Goal: Task Accomplishment & Management: Manage account settings

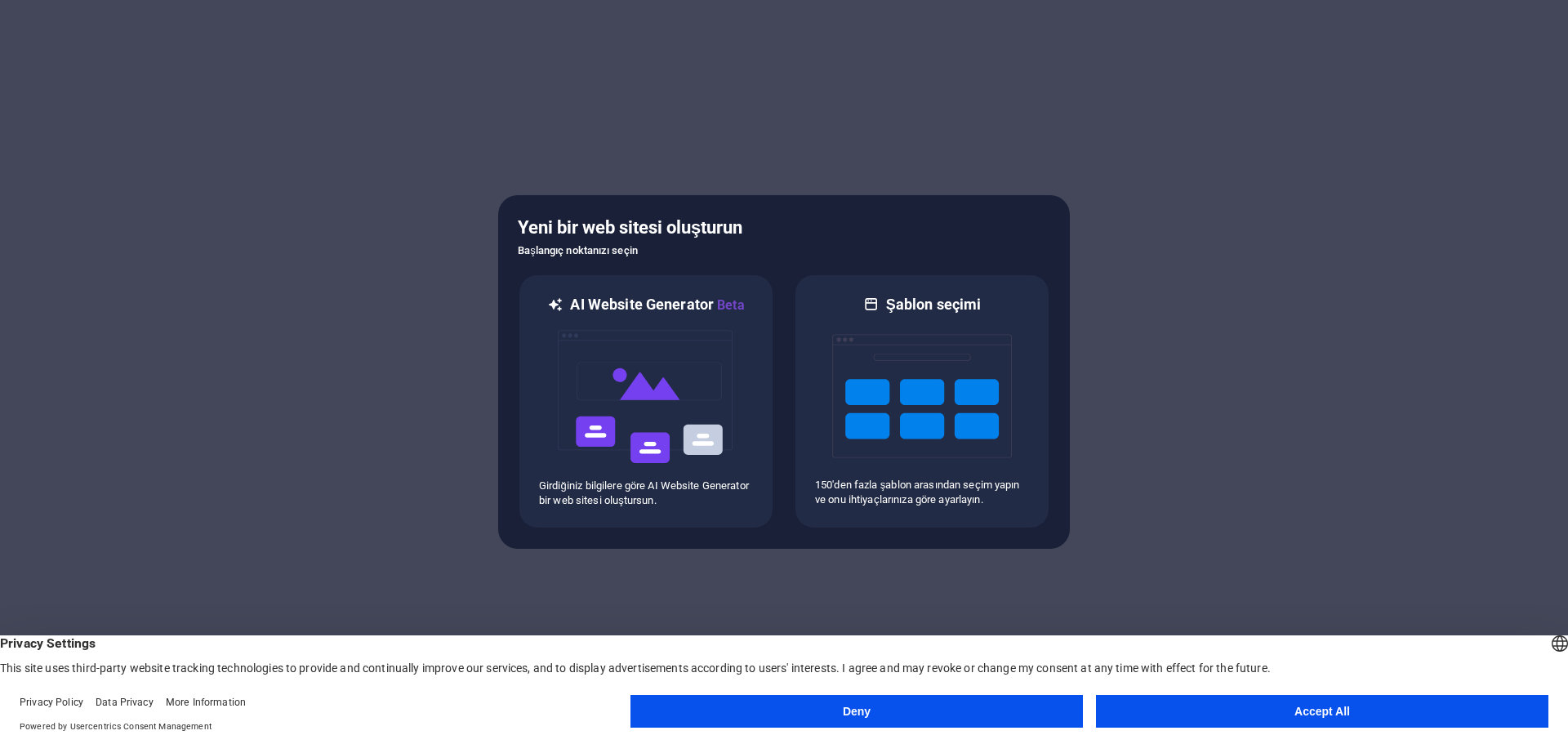
click at [1004, 712] on button "Deny" at bounding box center [856, 711] width 452 height 33
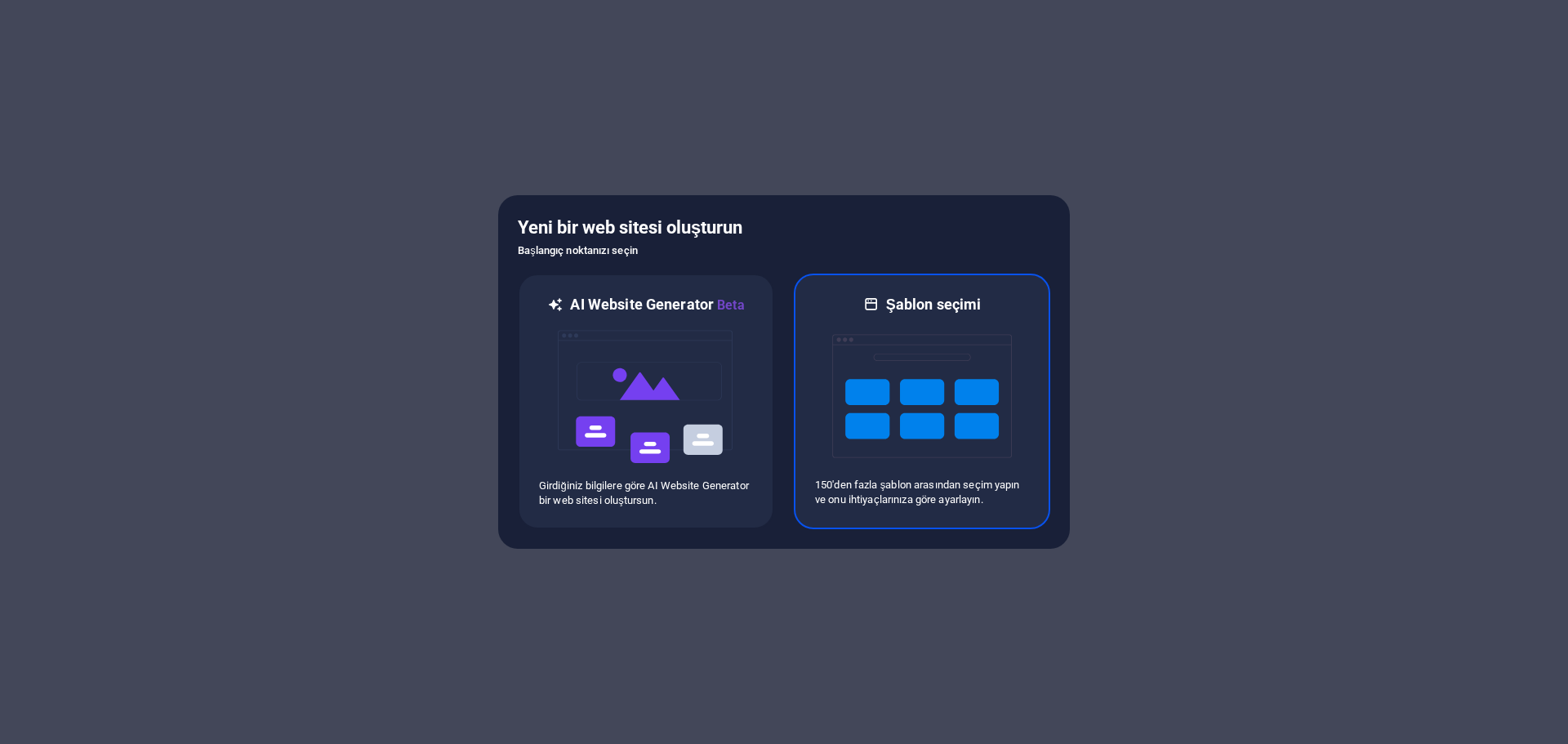
click at [873, 350] on img at bounding box center [921, 396] width 180 height 163
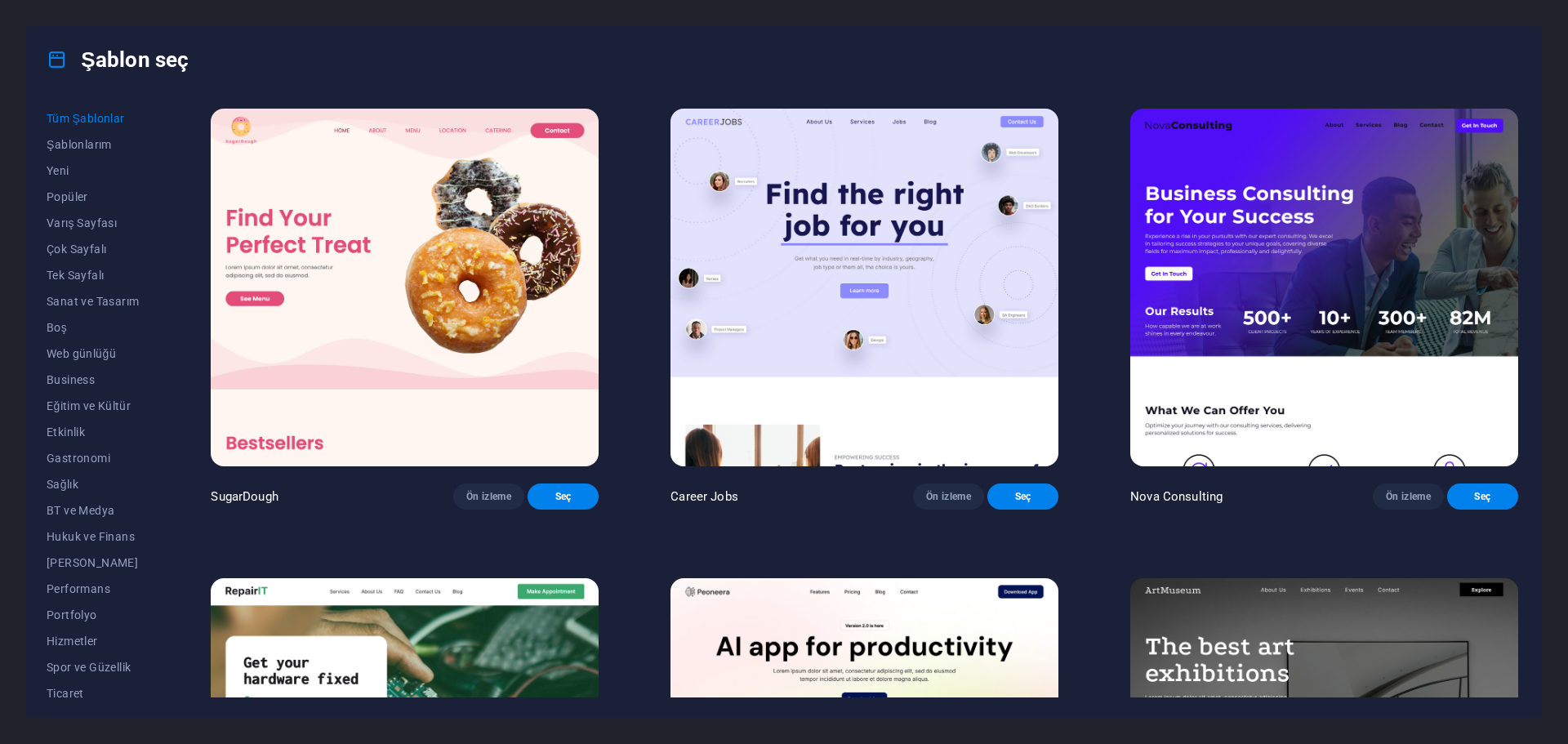
scroll to position [327, 0]
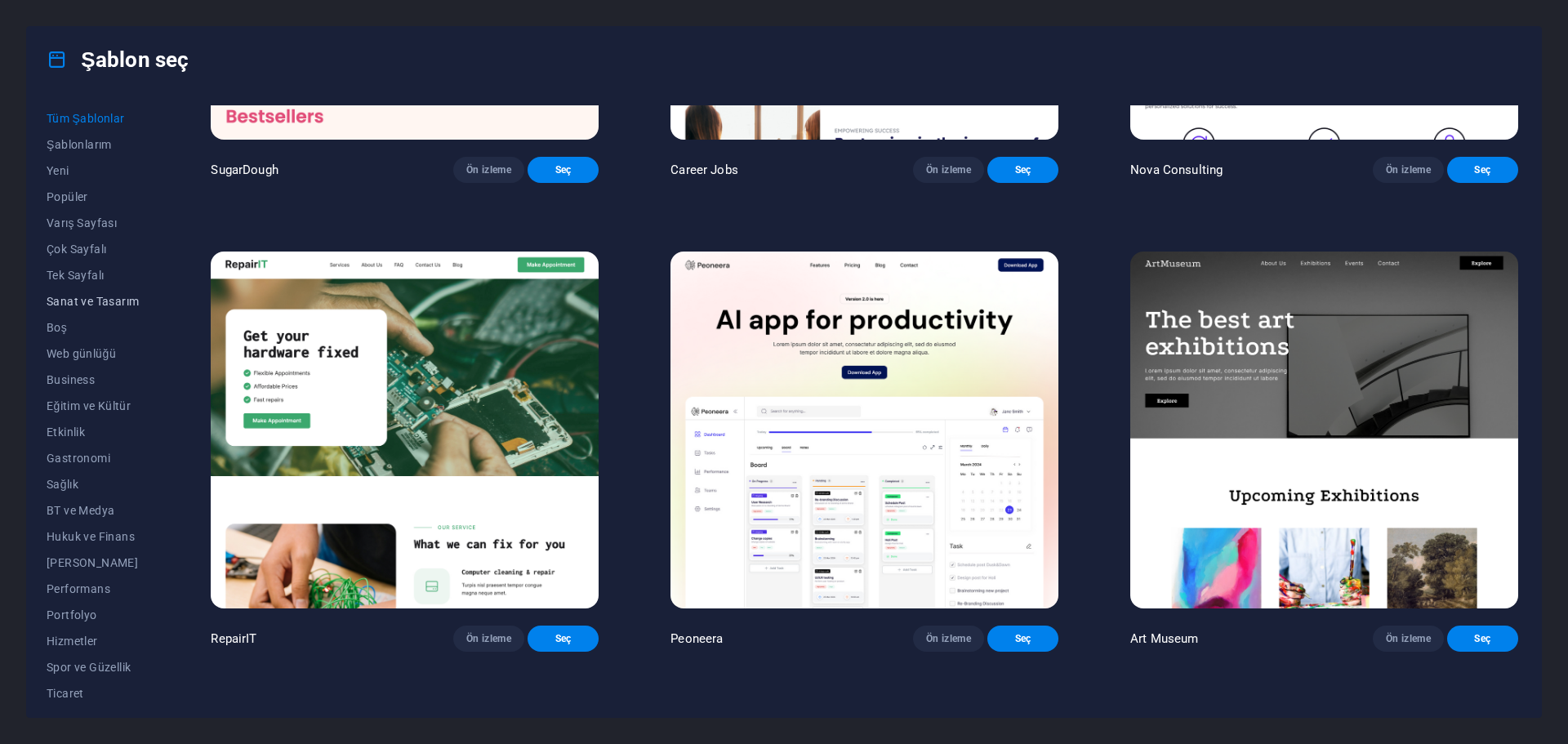
click at [90, 307] on span "Sanat ve Tasarım" at bounding box center [92, 301] width 92 height 13
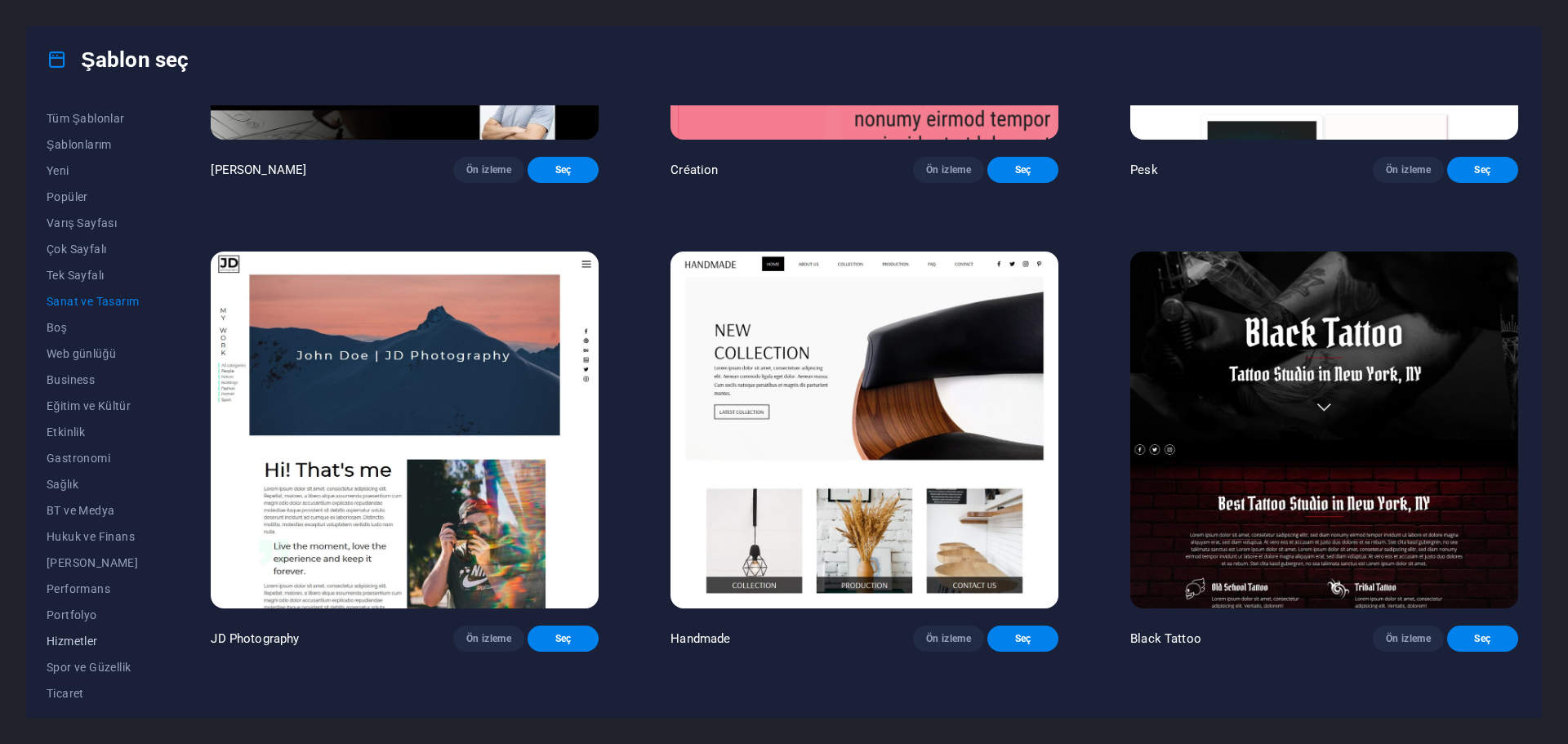
scroll to position [61, 0]
click at [65, 632] on span "Ticaret" at bounding box center [92, 632] width 92 height 13
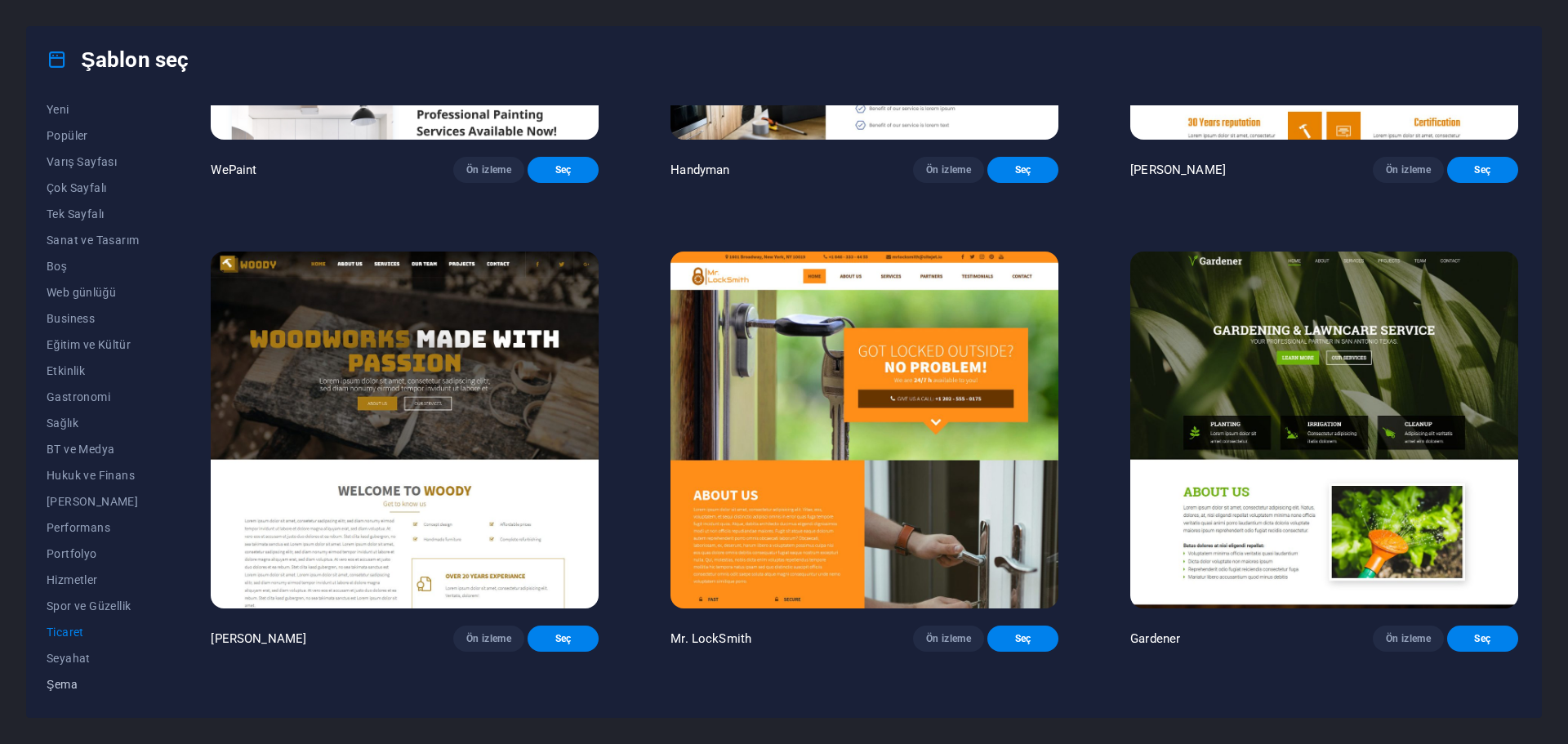
click at [61, 678] on span "Şema" at bounding box center [92, 684] width 92 height 13
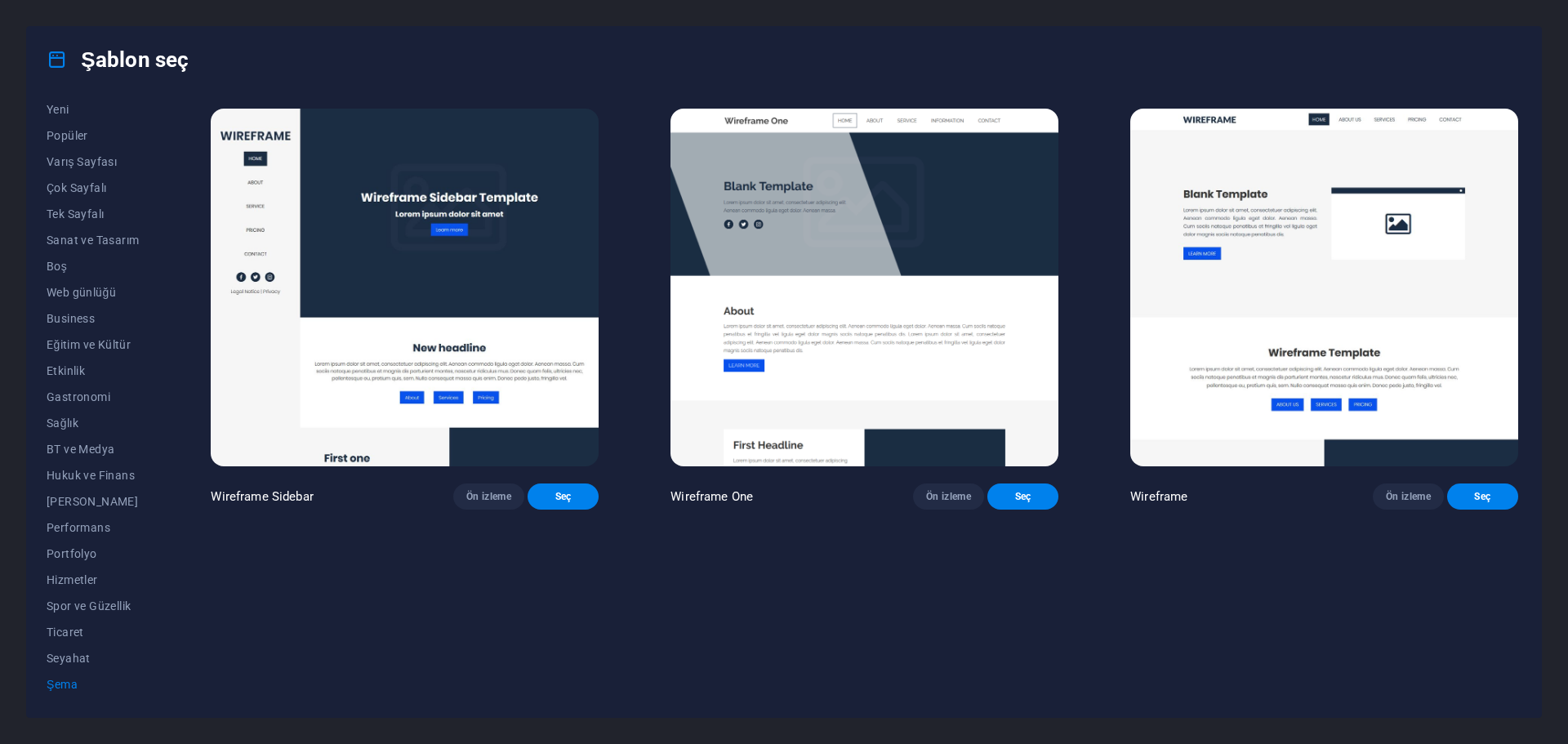
scroll to position [0, 0]
click at [61, 678] on span "Şema" at bounding box center [92, 684] width 92 height 13
click at [559, 490] on span "Seç" at bounding box center [562, 496] width 45 height 13
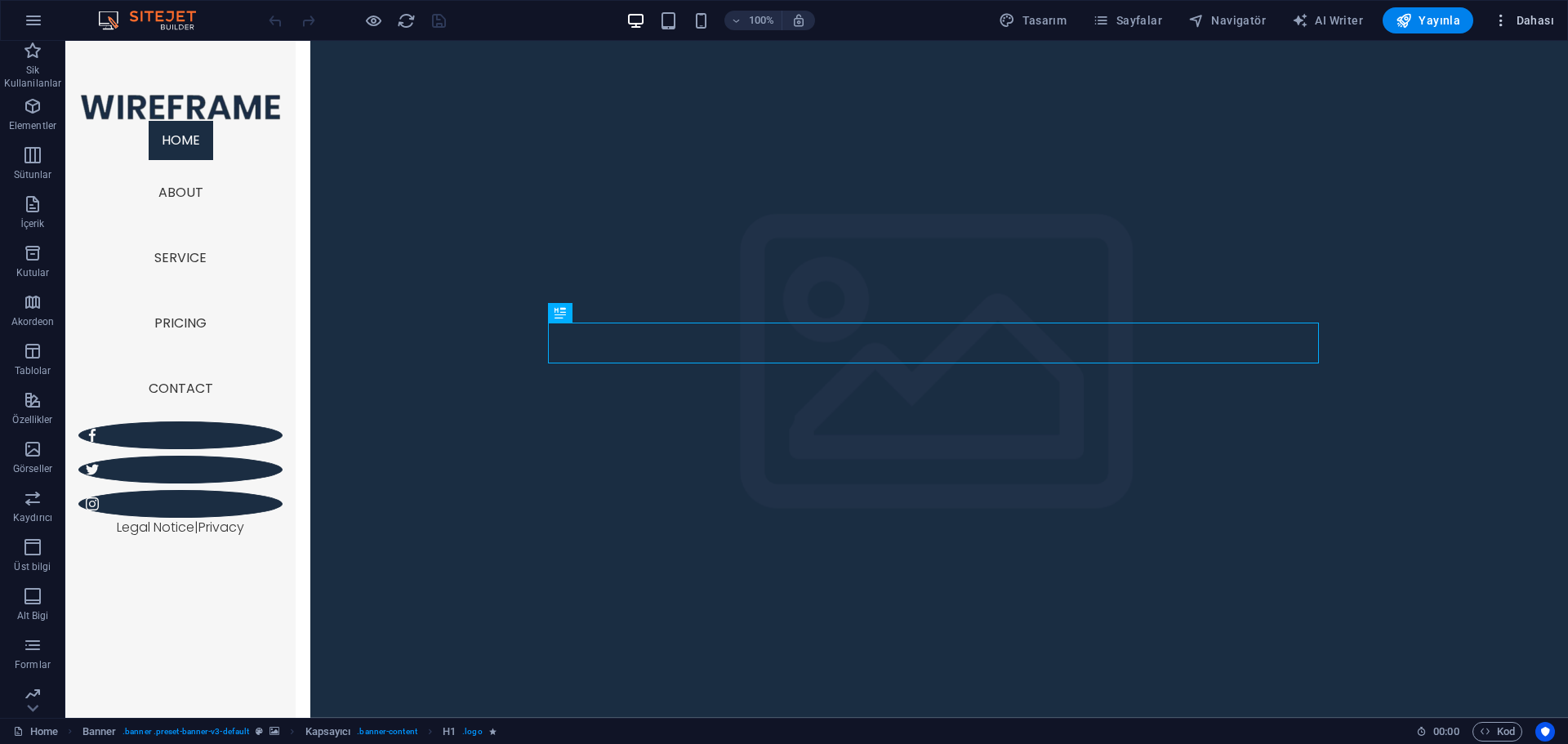
click at [1531, 18] on span "Dahası" at bounding box center [1523, 20] width 61 height 17
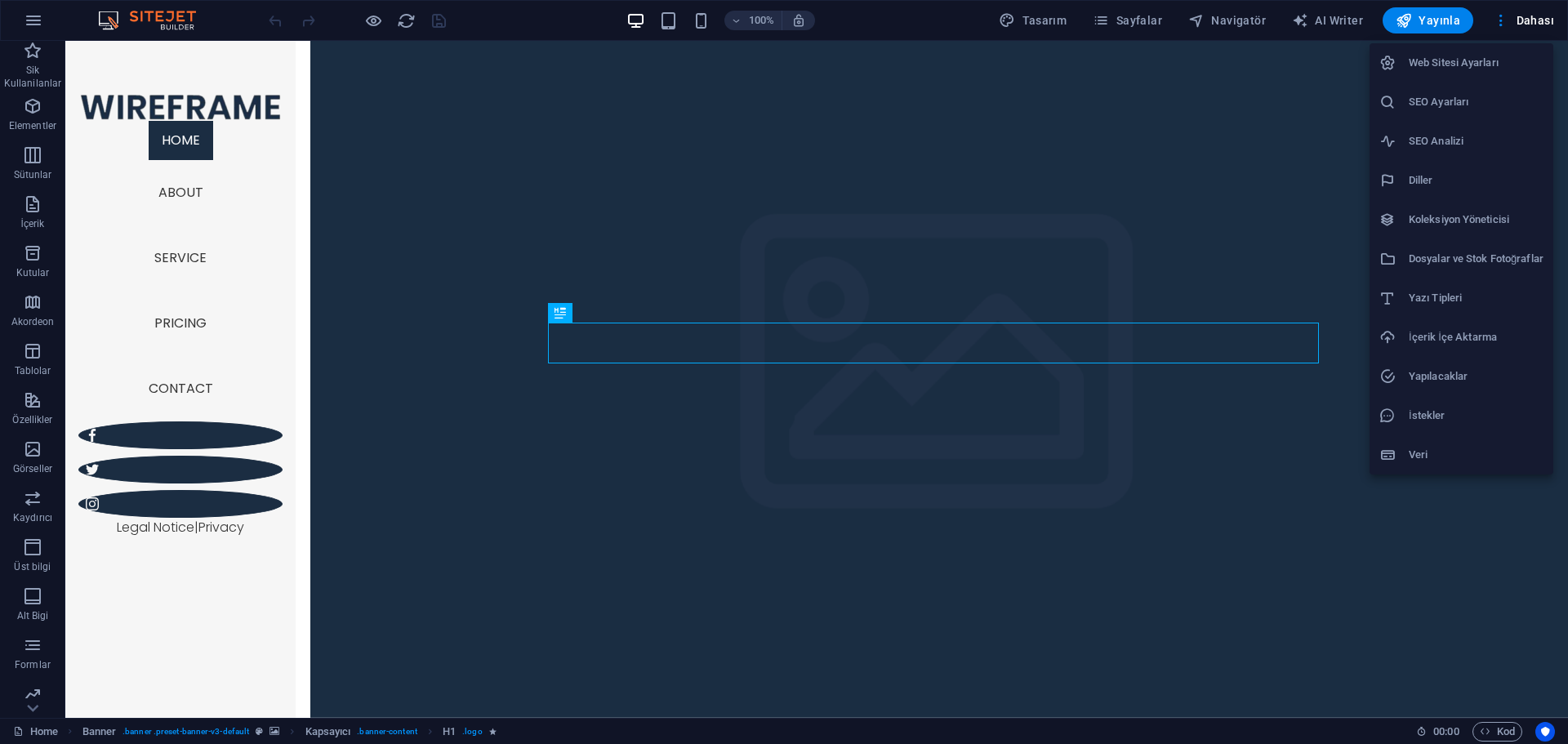
click at [1461, 69] on h6 "Web Sitesi Ayarları" at bounding box center [1476, 62] width 134 height 19
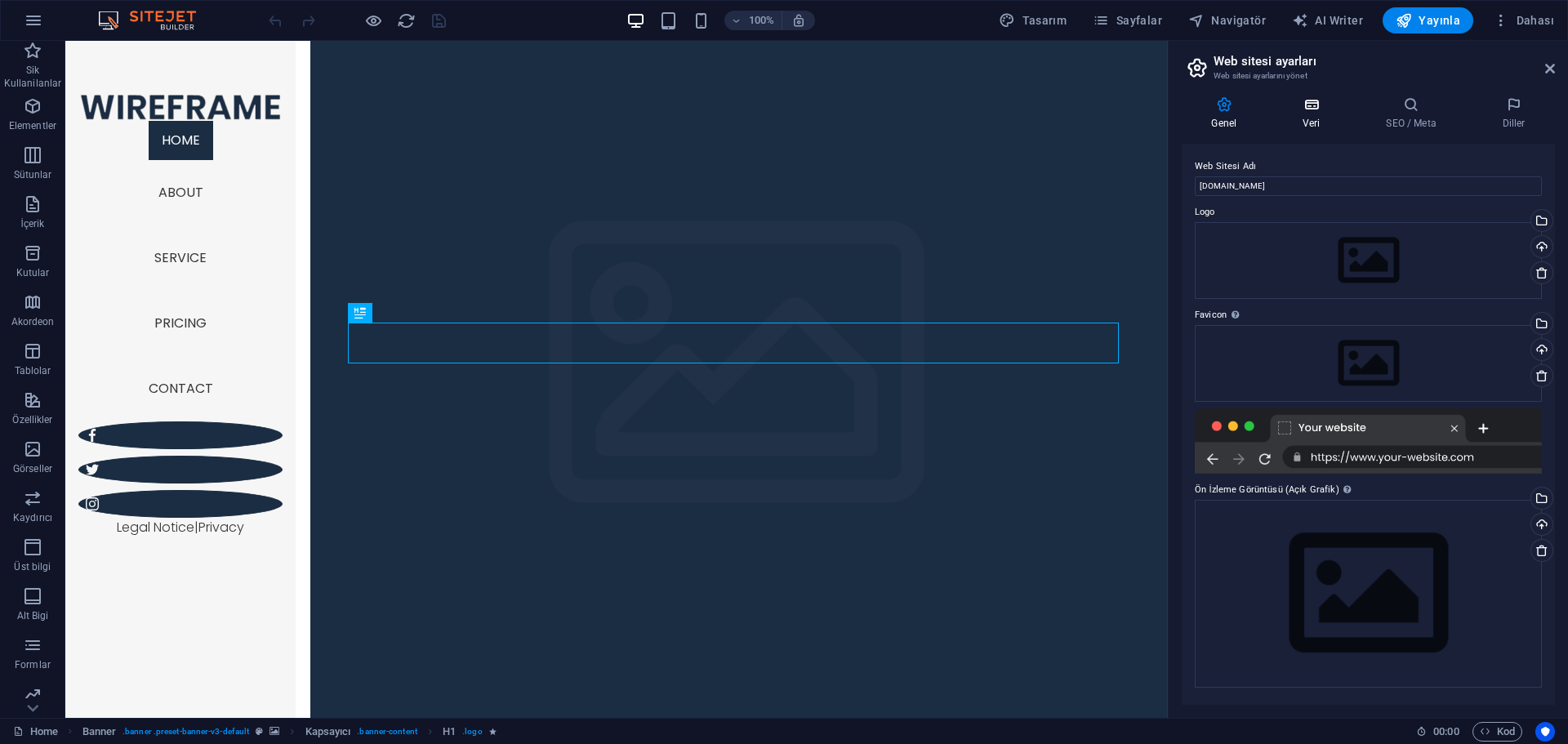
click at [1333, 114] on h4 "Veri" at bounding box center [1314, 113] width 83 height 34
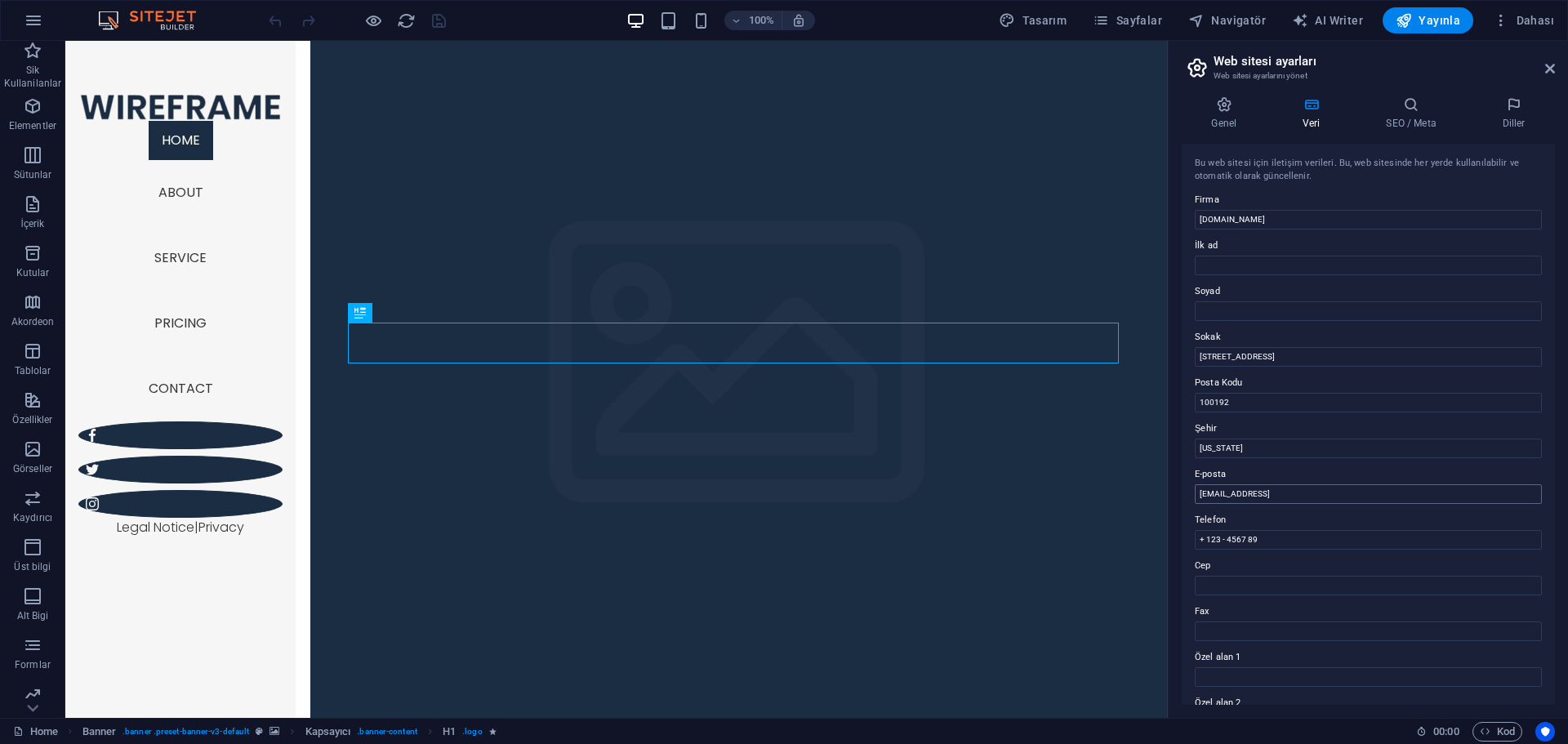
scroll to position [224, 0]
click at [26, 20] on icon "button" at bounding box center [33, 20] width 19 height 19
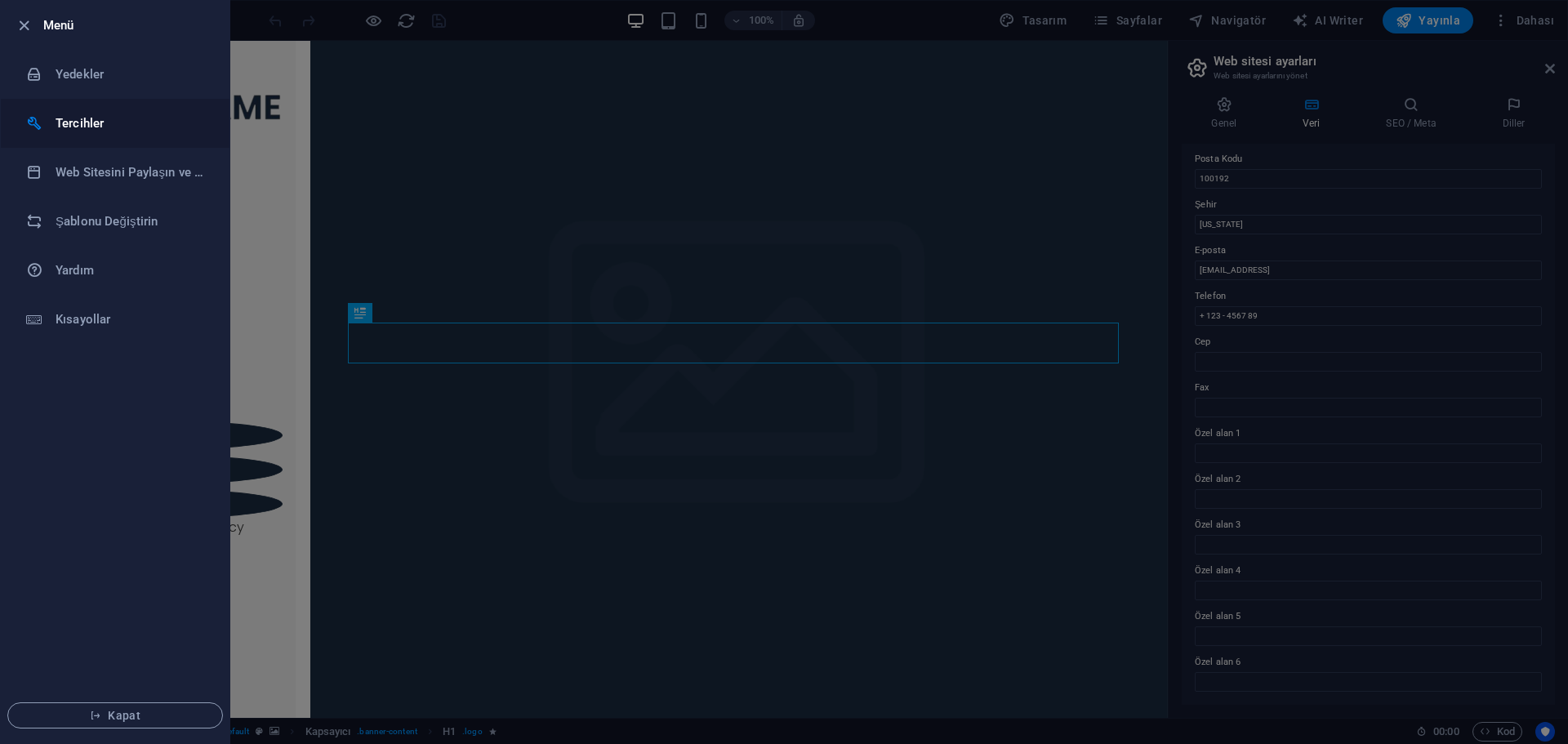
click at [95, 115] on h6 "Tercihler" at bounding box center [131, 123] width 151 height 19
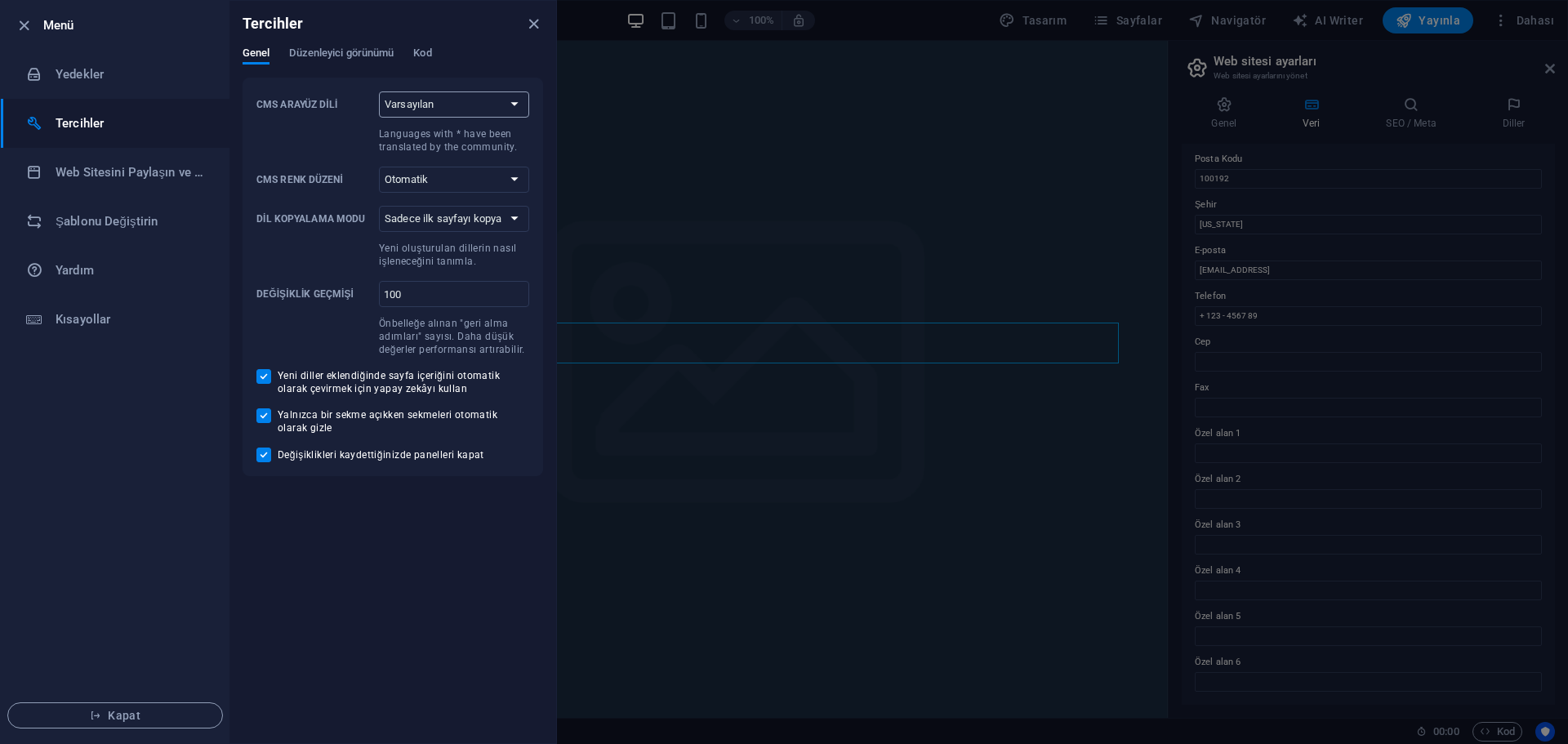
drag, startPoint x: 409, startPoint y: 98, endPoint x: 385, endPoint y: 97, distance: 24.0
click at [409, 98] on select "Varsayılan Deutsch English Español Suomi* Français Magyar Italiano Nederlands P…" at bounding box center [453, 105] width 150 height 26
drag, startPoint x: 346, startPoint y: 88, endPoint x: 342, endPoint y: 68, distance: 20.4
click at [345, 88] on div "CMS Arayüz Dili Varsayılan Deutsch English Español Suomi* Français Magyar Itali…" at bounding box center [393, 277] width 300 height 399
click at [336, 56] on span "Düzenleyici görünümü" at bounding box center [341, 54] width 105 height 23
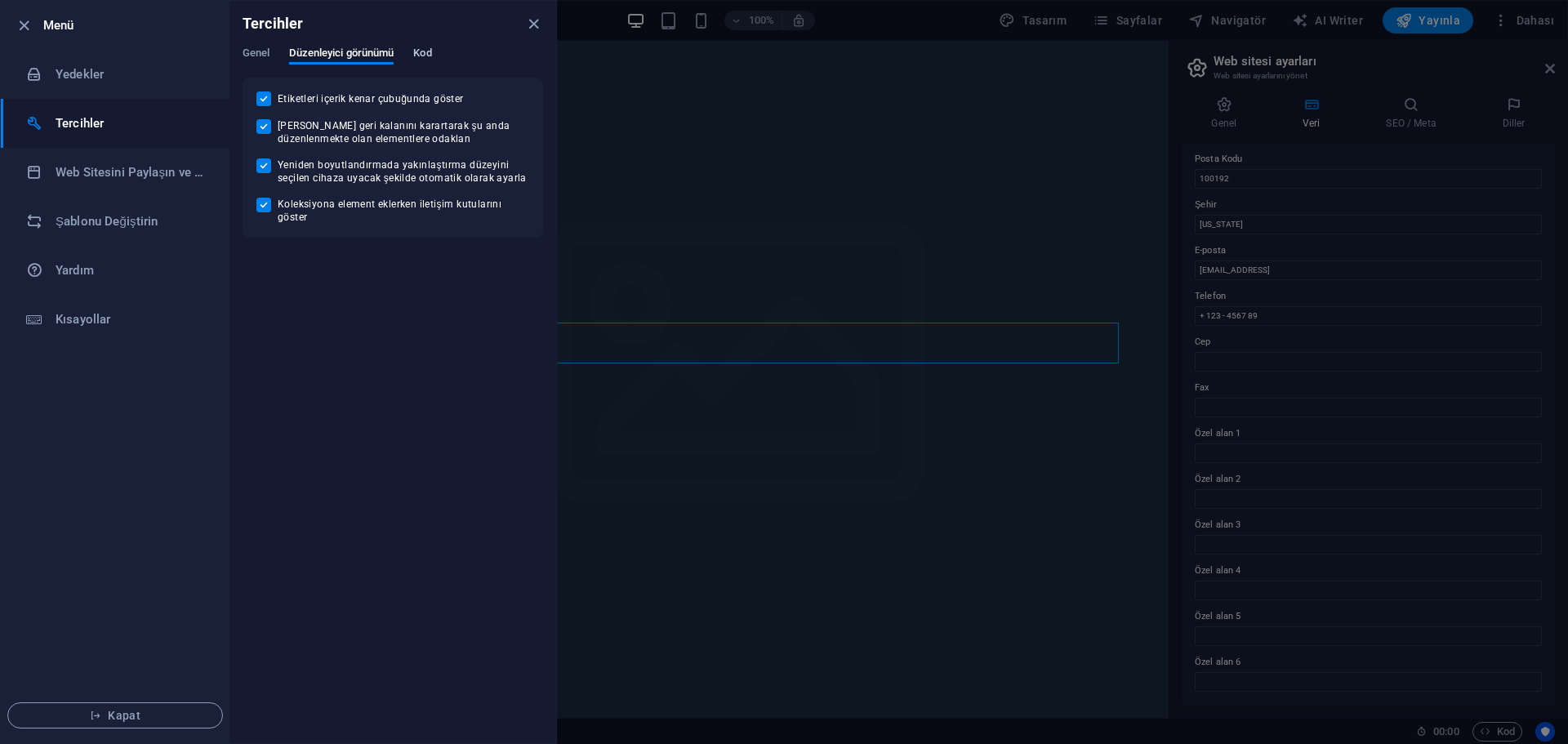
click at [423, 59] on span "Kod" at bounding box center [422, 54] width 18 height 23
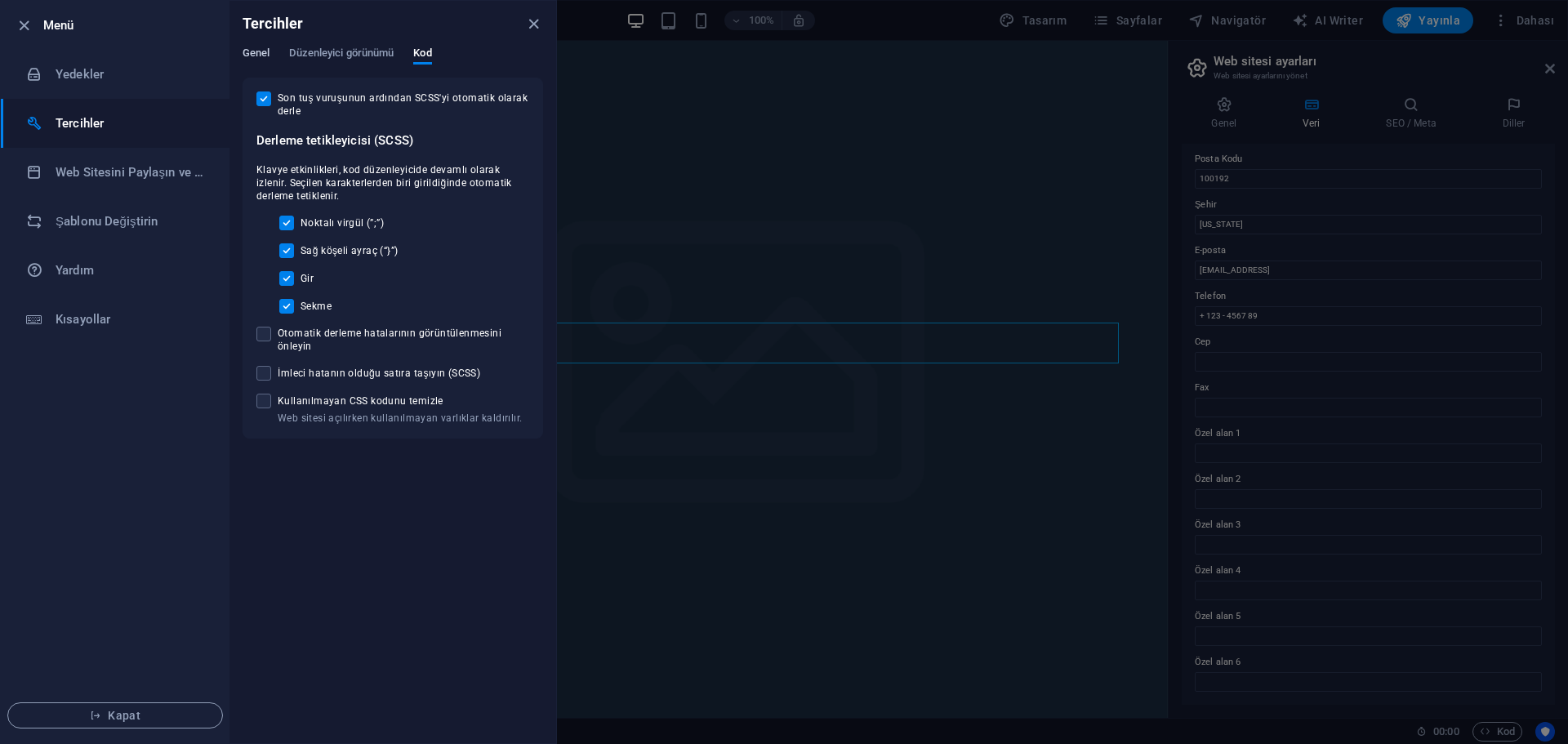
click at [255, 50] on span "Genel" at bounding box center [256, 54] width 27 height 23
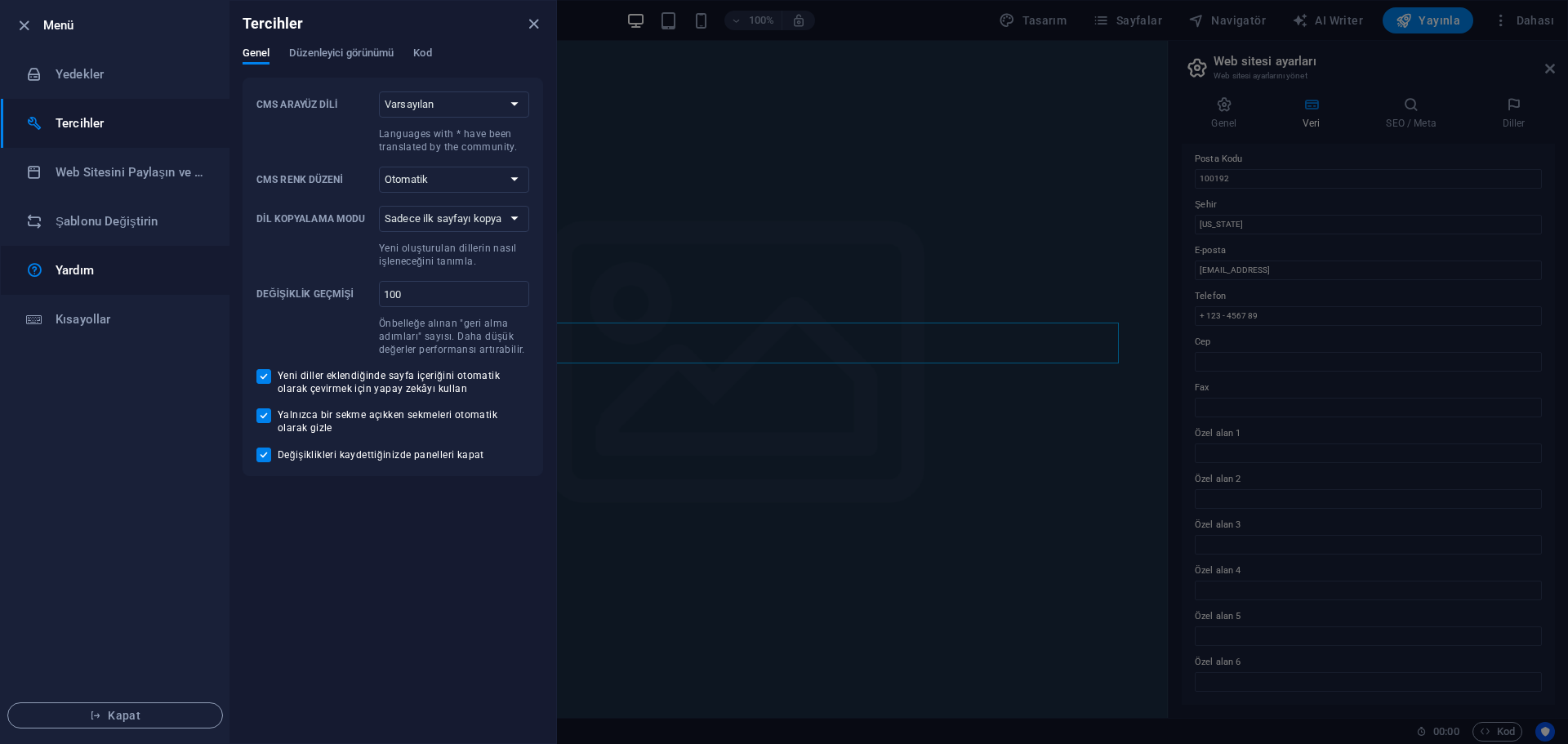
click at [86, 256] on link "Yardım" at bounding box center [115, 271] width 228 height 49
click at [533, 26] on icon "close" at bounding box center [533, 24] width 18 height 18
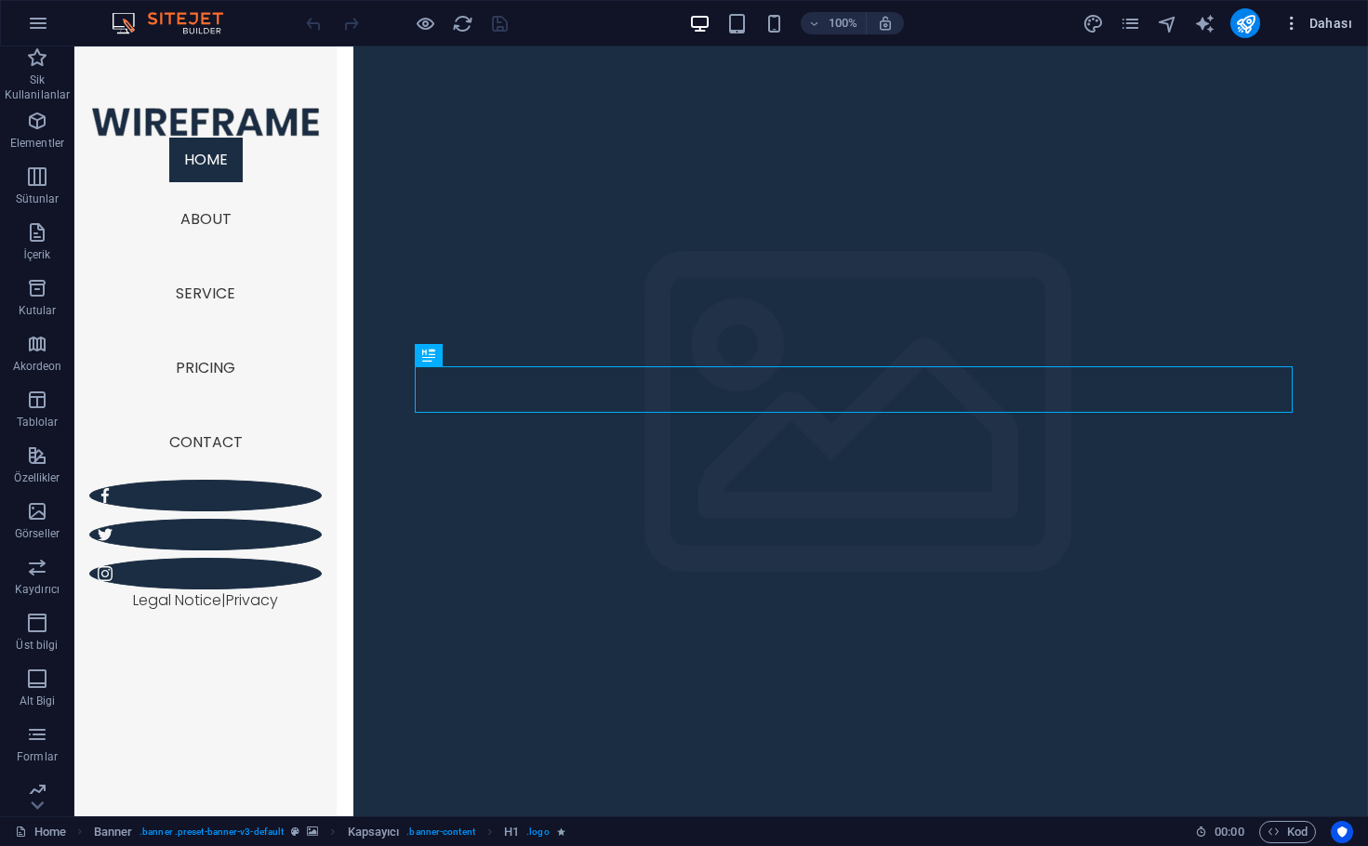
click at [1306, 22] on span "Dahası" at bounding box center [1317, 23] width 70 height 19
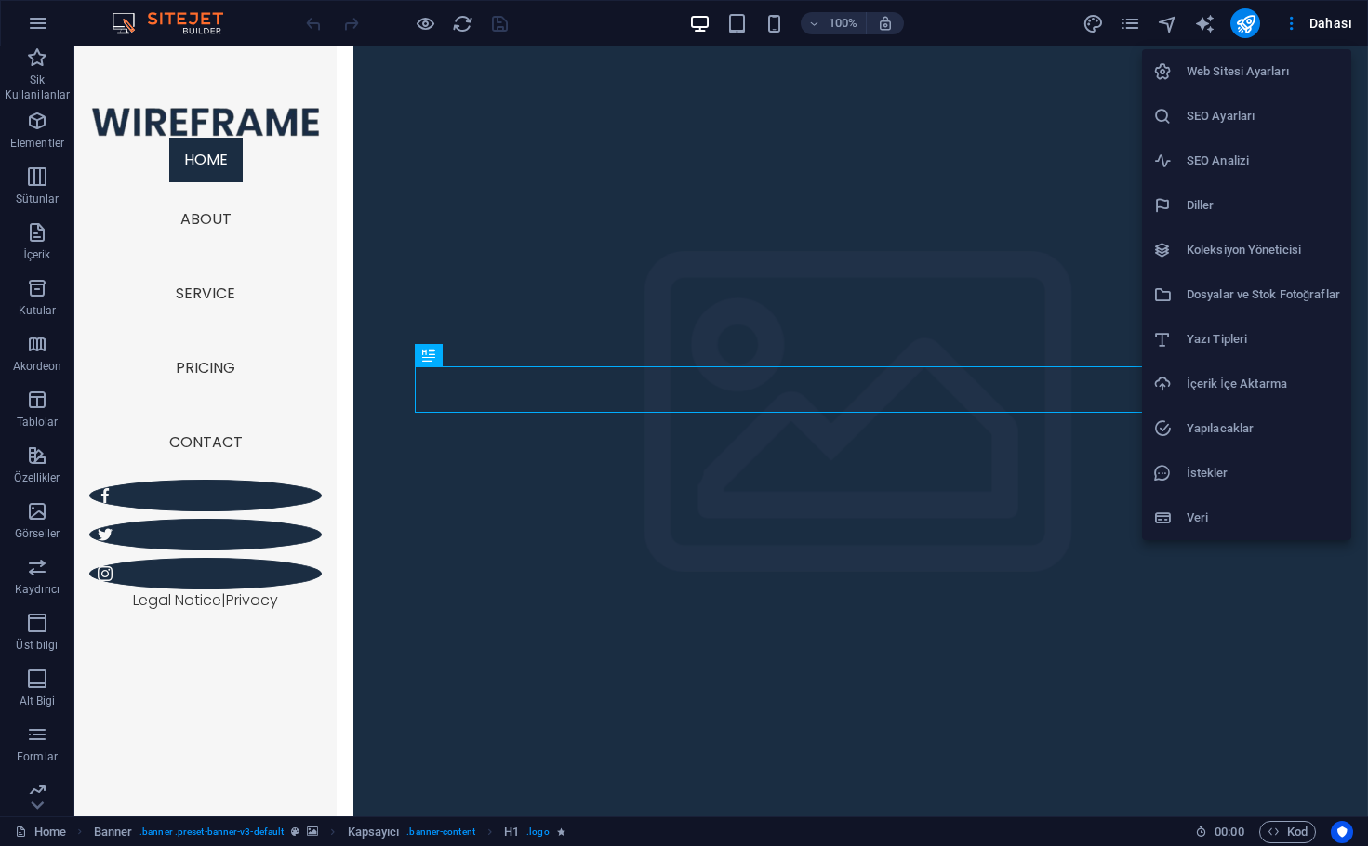
click at [1315, 20] on div at bounding box center [684, 423] width 1368 height 846
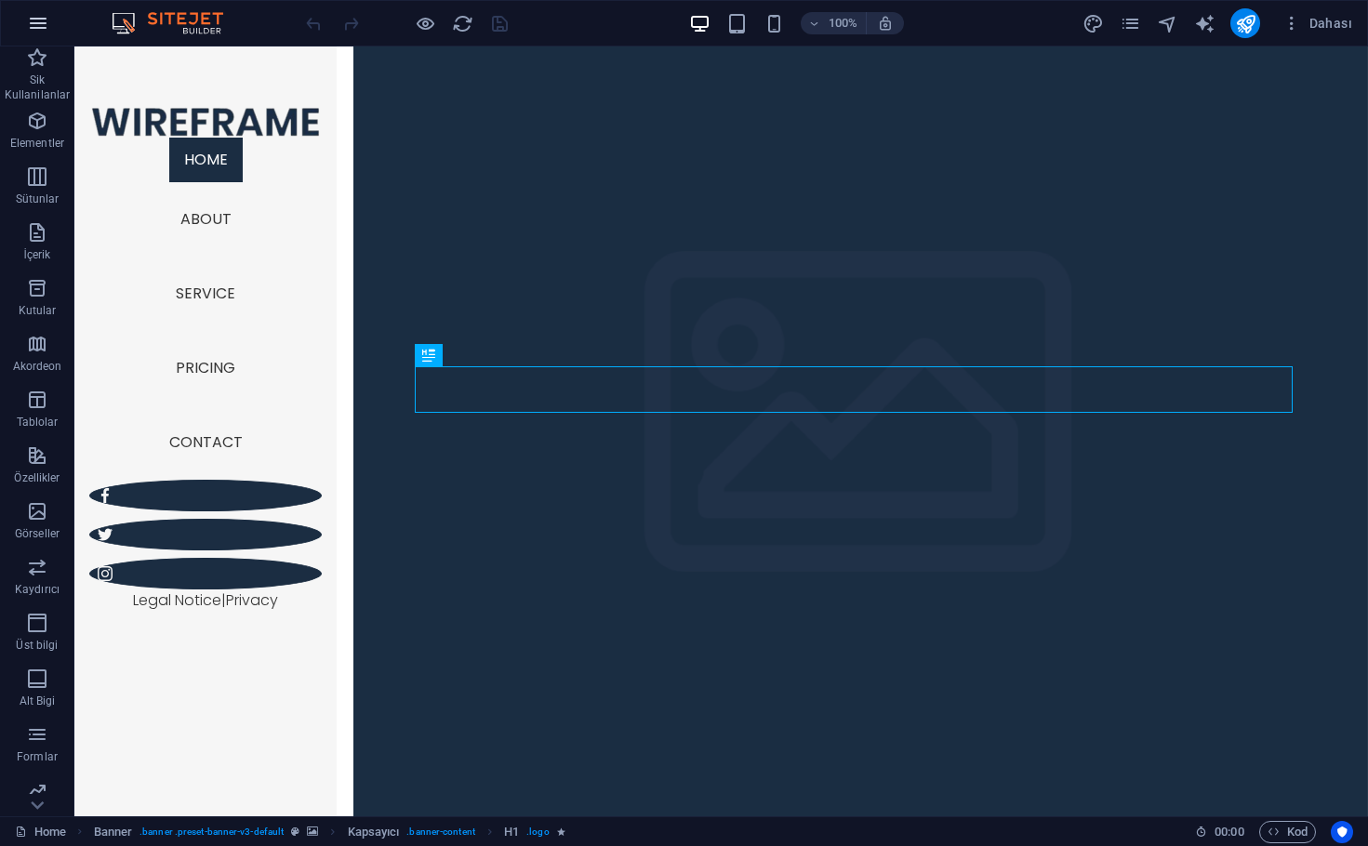
click at [52, 20] on button "button" at bounding box center [38, 23] width 45 height 45
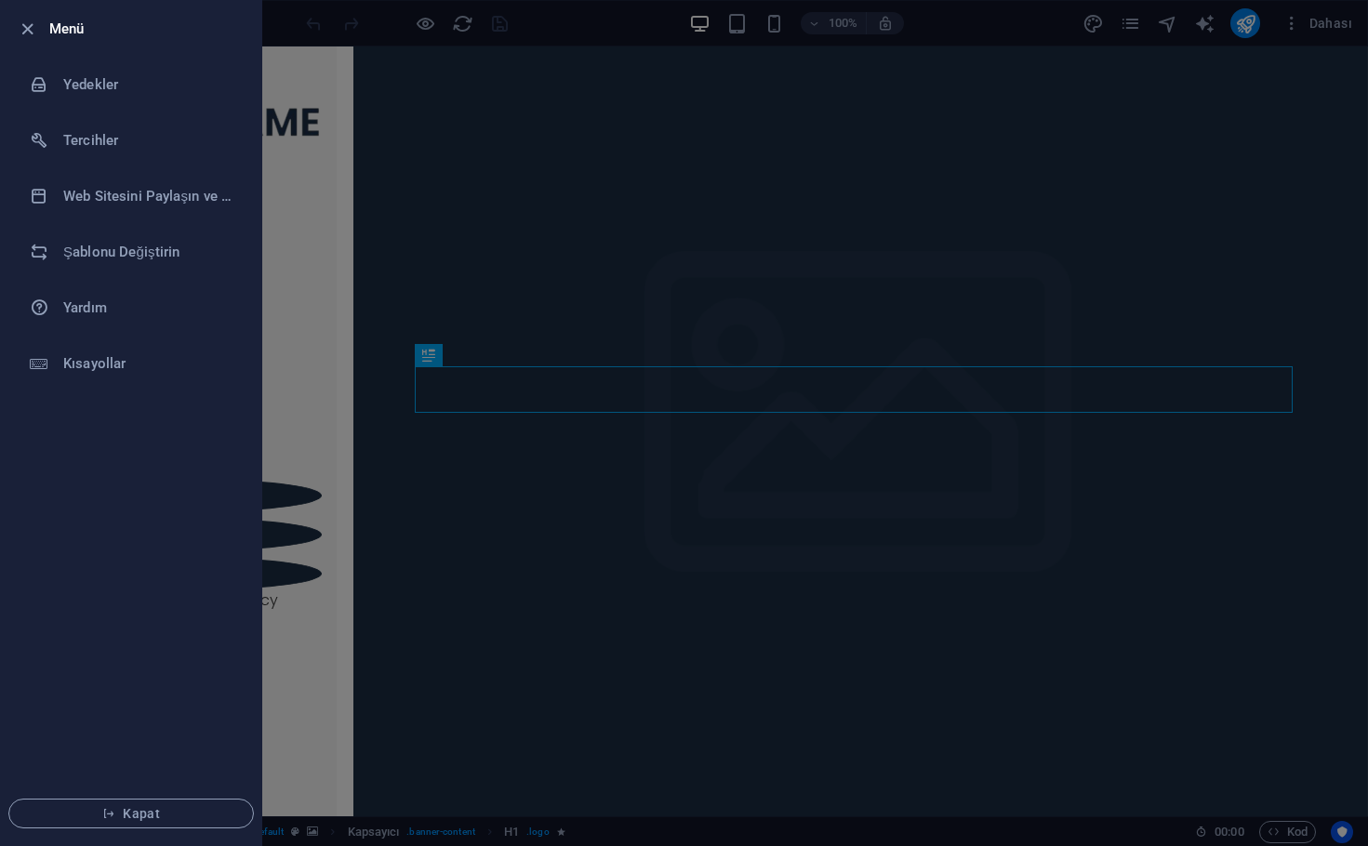
click at [490, 176] on div at bounding box center [684, 423] width 1368 height 846
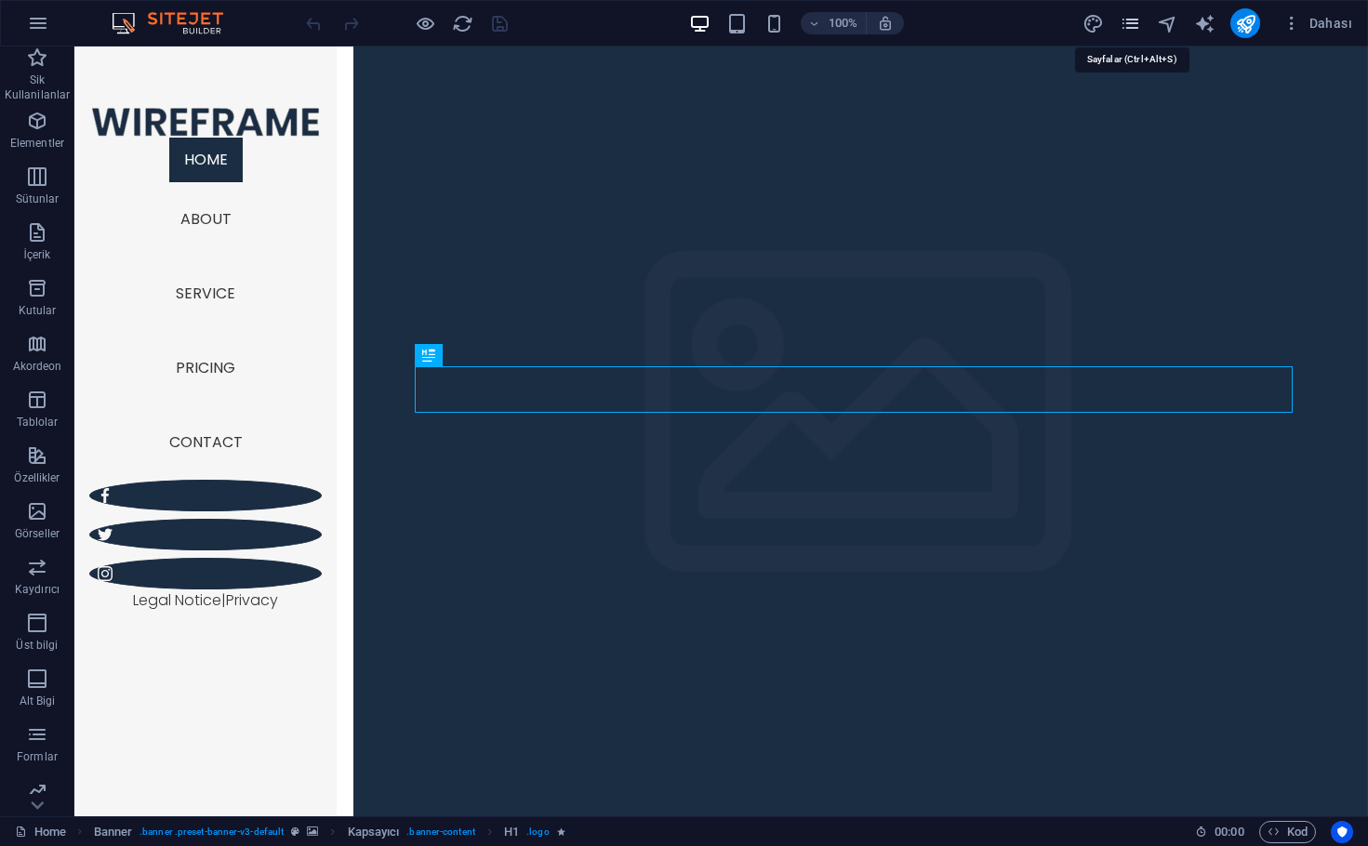
click at [1126, 24] on icon "pages" at bounding box center [1129, 23] width 21 height 21
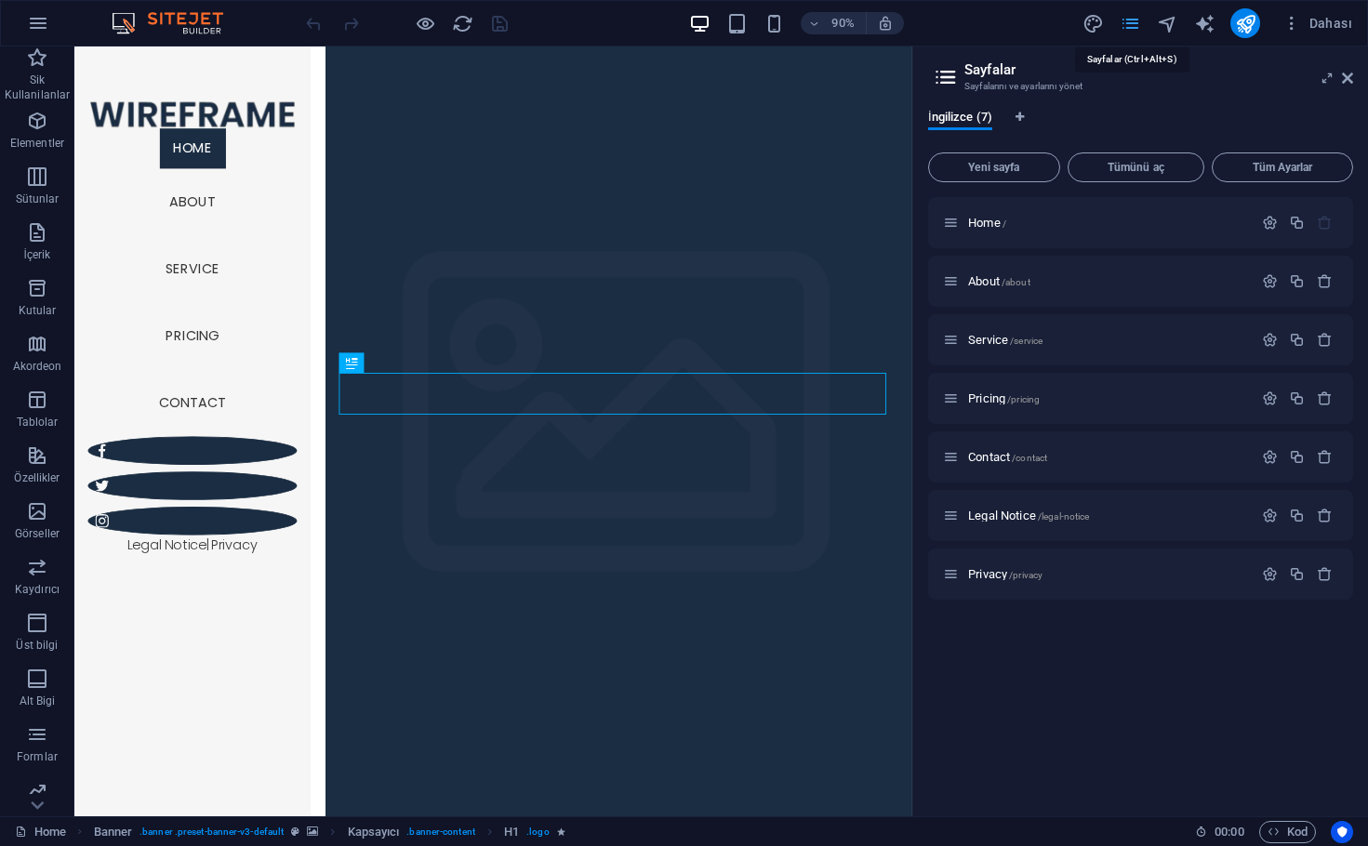
click at [1126, 24] on icon "pages" at bounding box center [1129, 23] width 21 height 21
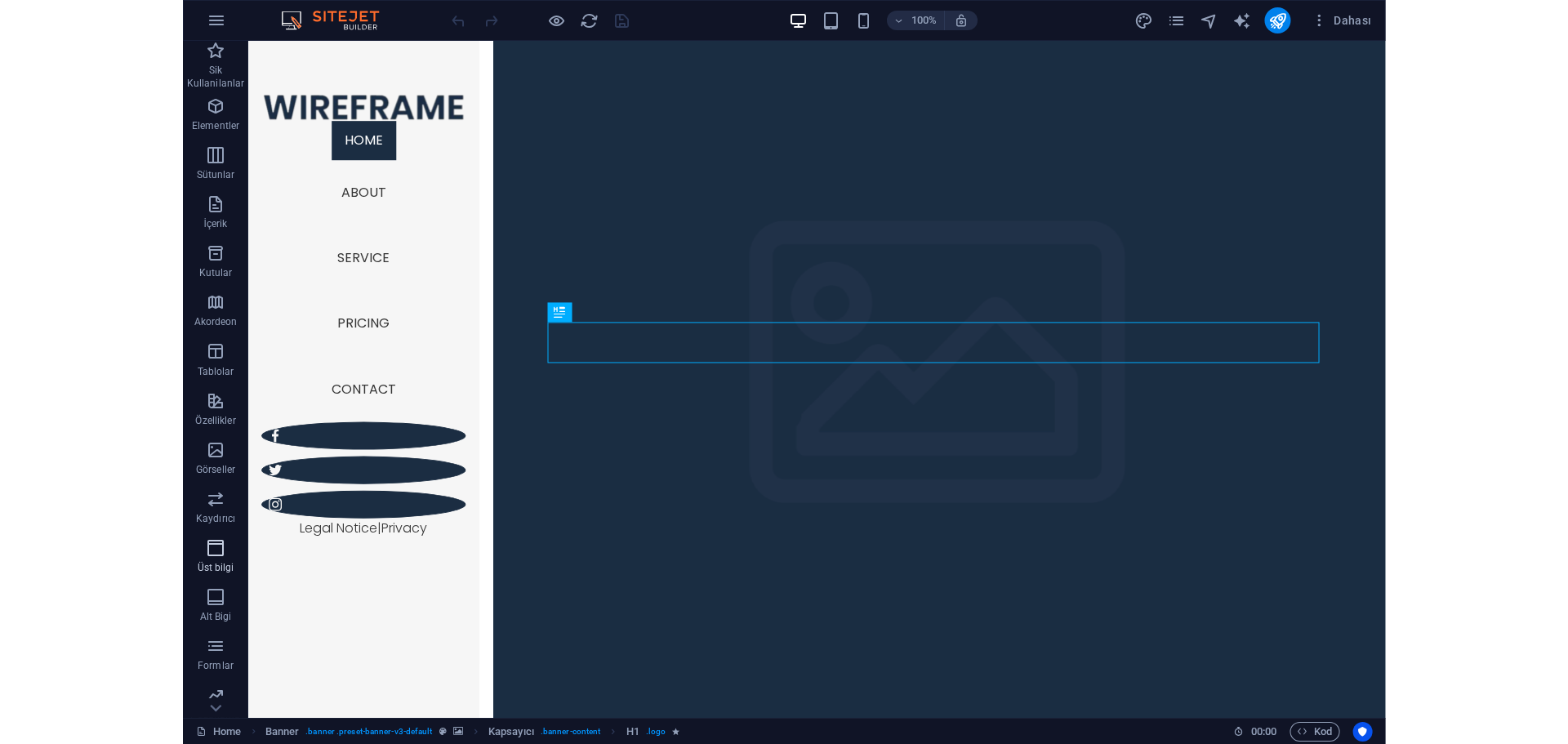
scroll to position [59, 0]
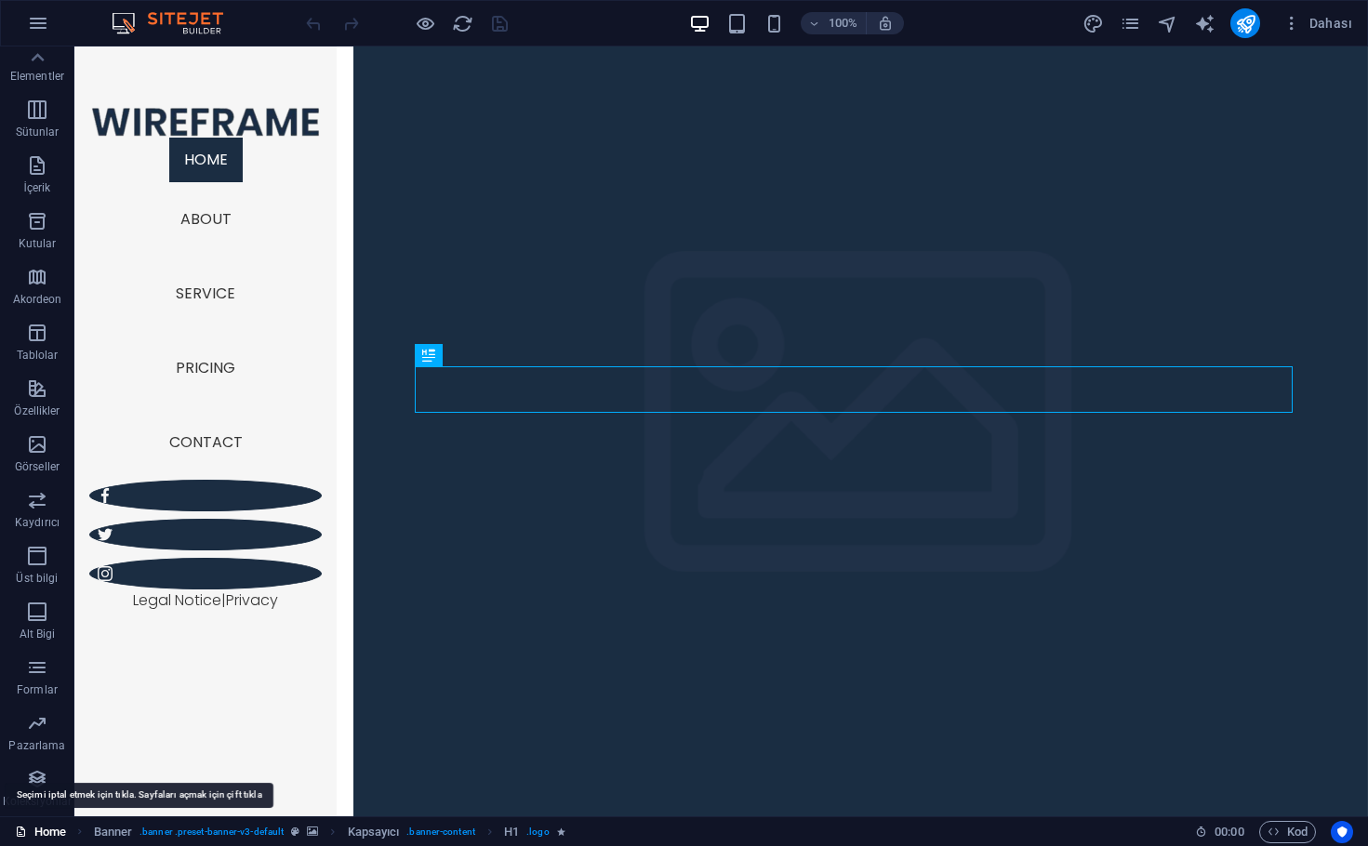
click at [34, 835] on link "Home" at bounding box center [40, 832] width 51 height 22
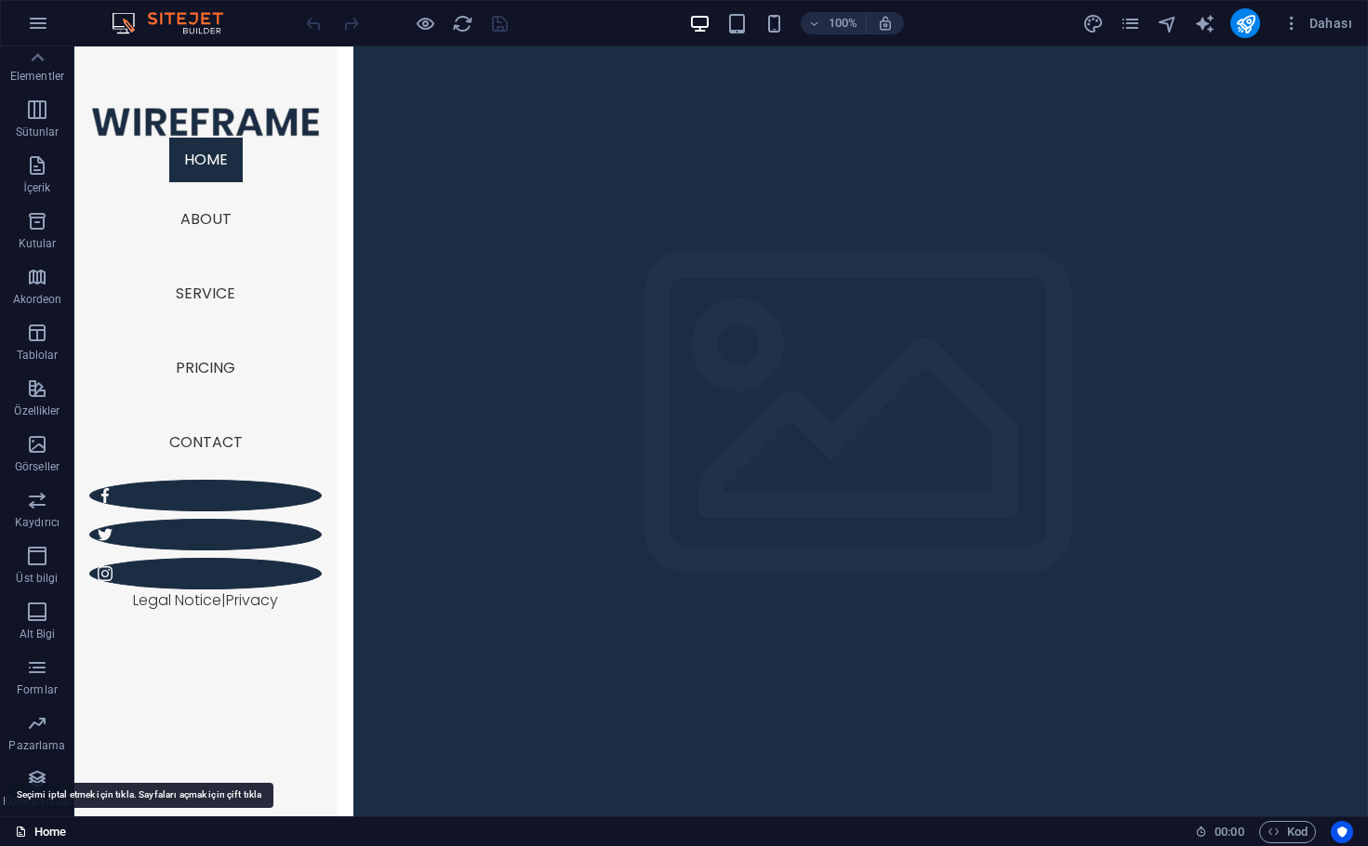
click at [34, 835] on link "Home" at bounding box center [40, 832] width 51 height 22
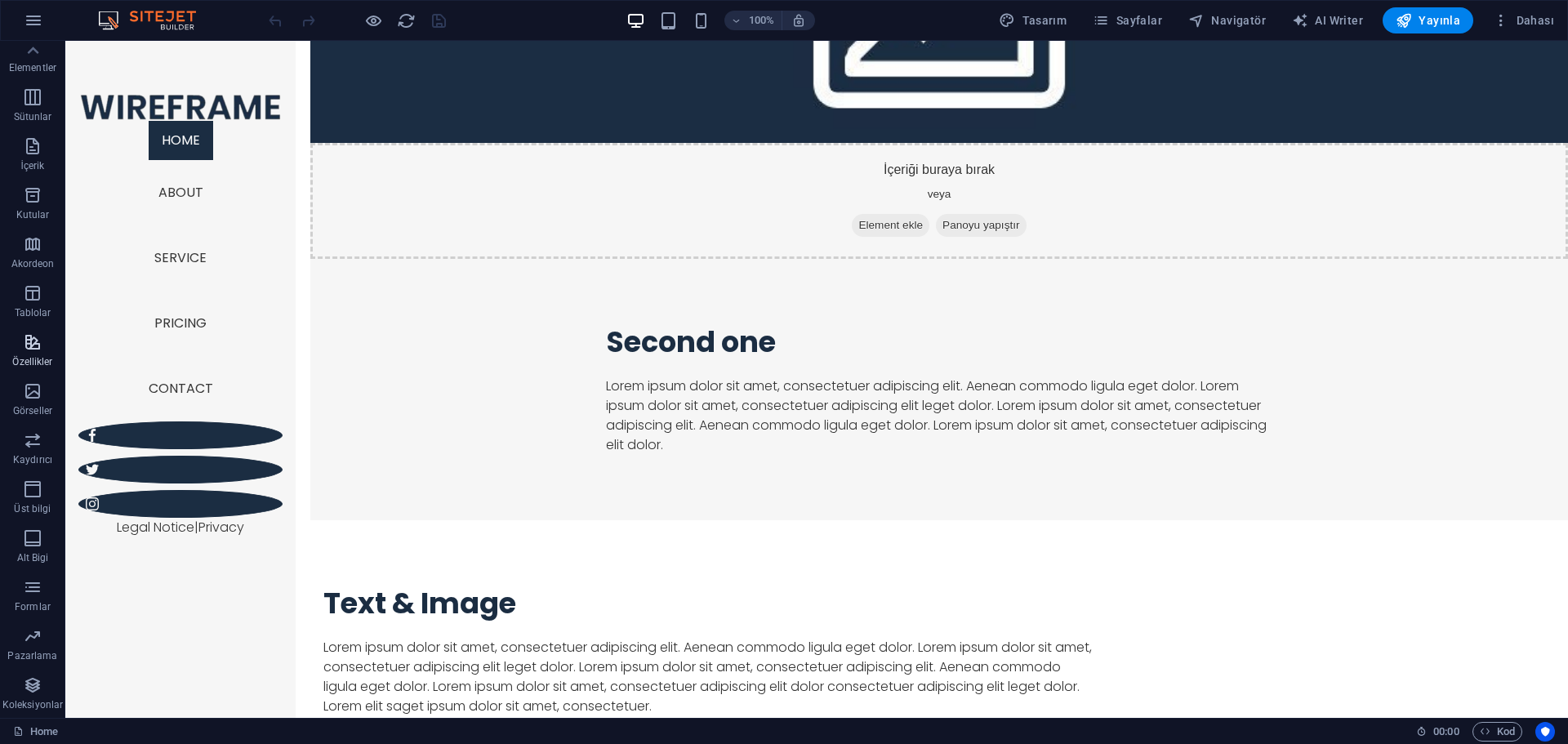
scroll to position [0, 0]
click at [26, 67] on p "Sik Kullanilanlar" at bounding box center [33, 77] width 65 height 26
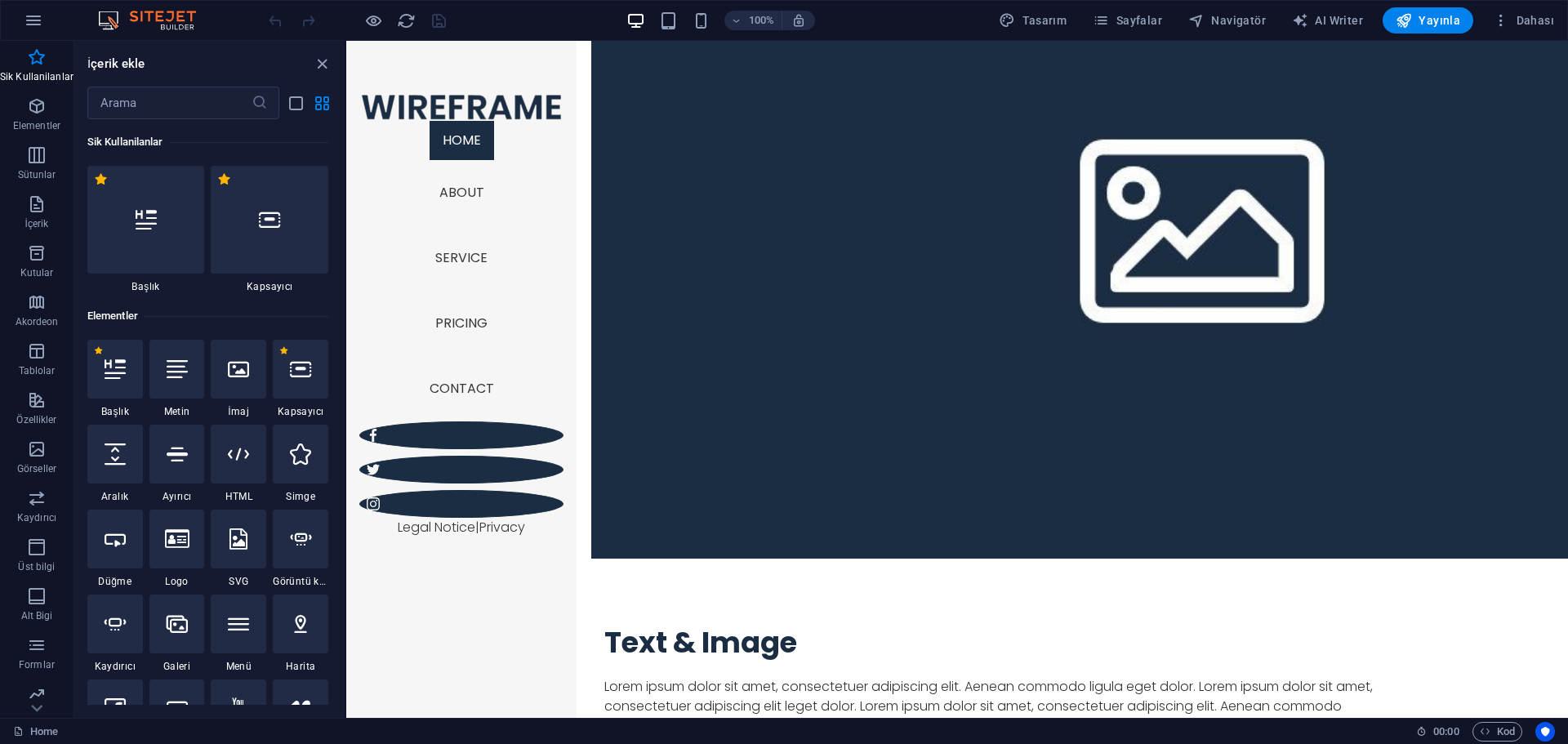
click at [156, 23] on img at bounding box center [155, 20] width 122 height 19
click at [160, 18] on img at bounding box center [155, 20] width 122 height 19
click at [114, 15] on img at bounding box center [155, 20] width 122 height 19
click at [111, 14] on img at bounding box center [155, 20] width 122 height 19
click at [52, 18] on button "button" at bounding box center [33, 20] width 40 height 40
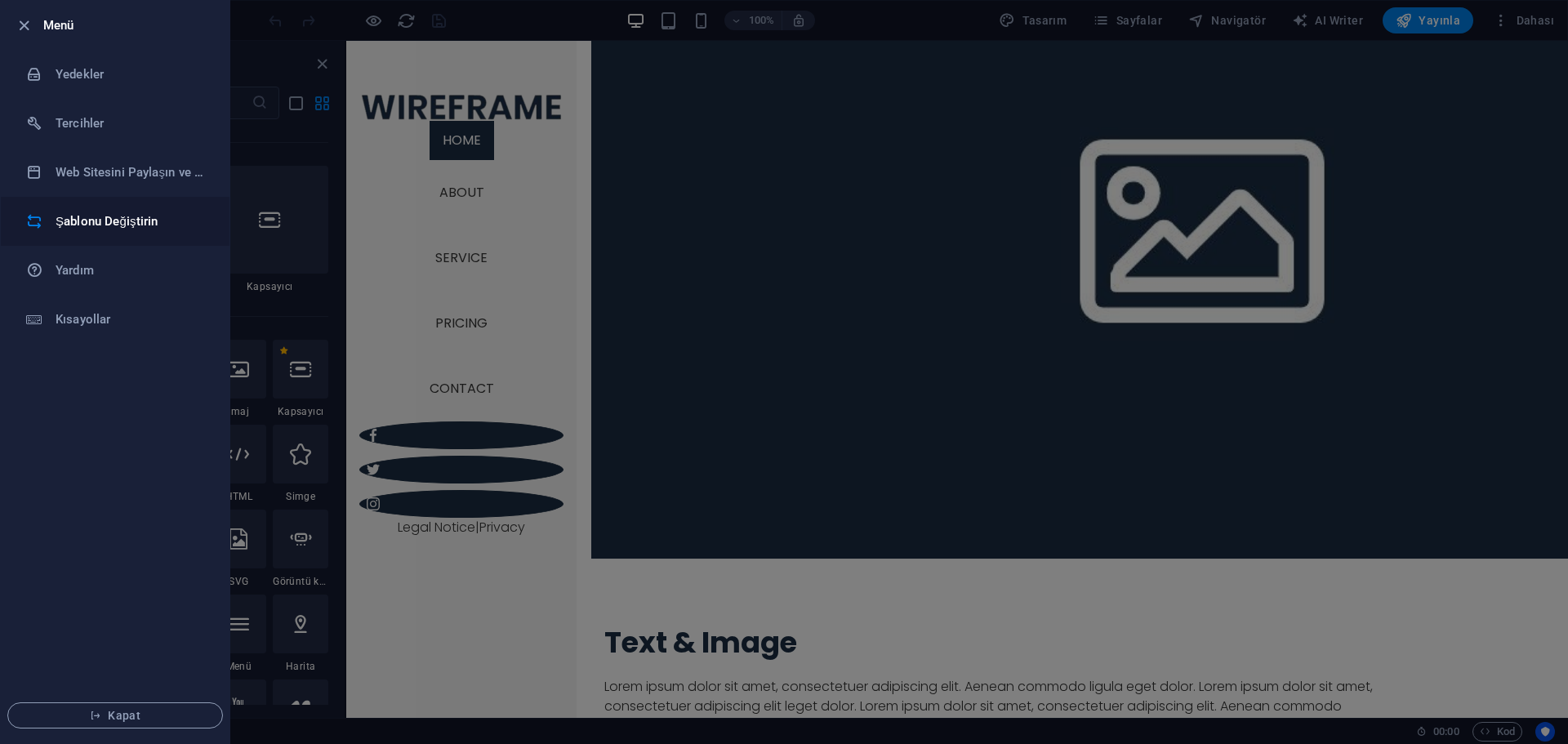
click at [122, 220] on h6 "Şablonu Değiştirin" at bounding box center [131, 221] width 151 height 19
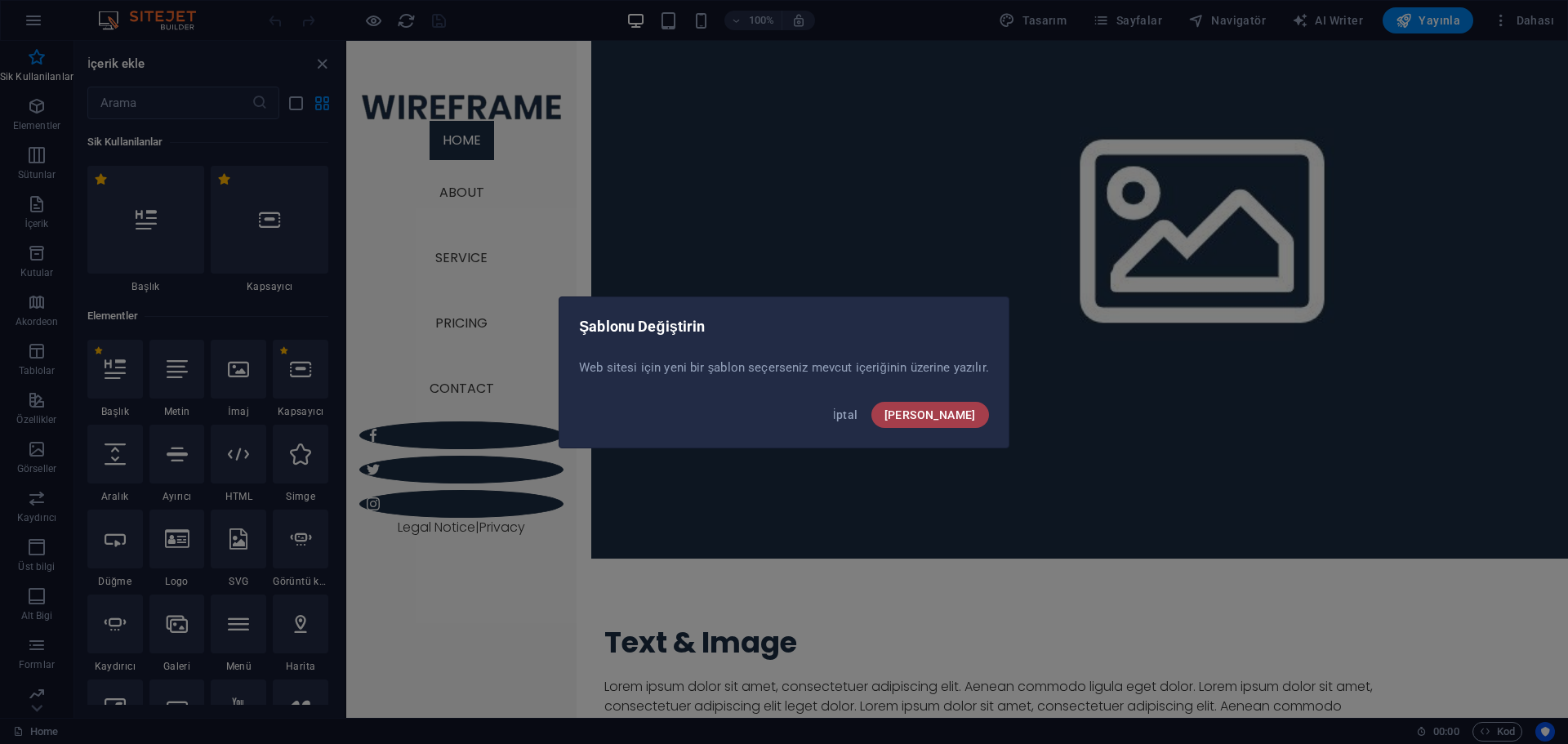
click at [965, 415] on span "Onayla" at bounding box center [930, 415] width 91 height 13
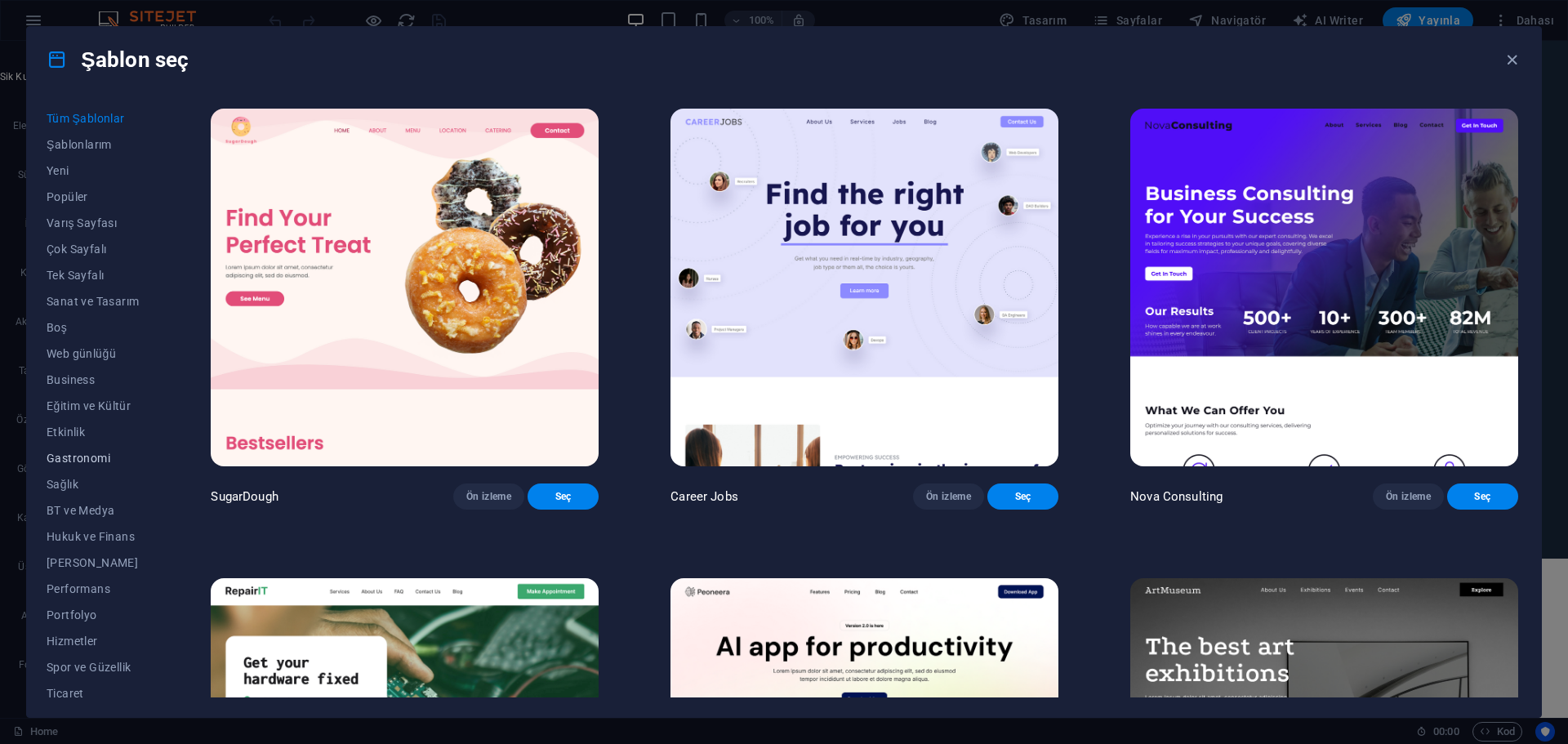
scroll to position [61, 0]
click at [1201, 62] on icon "button" at bounding box center [1512, 60] width 18 height 18
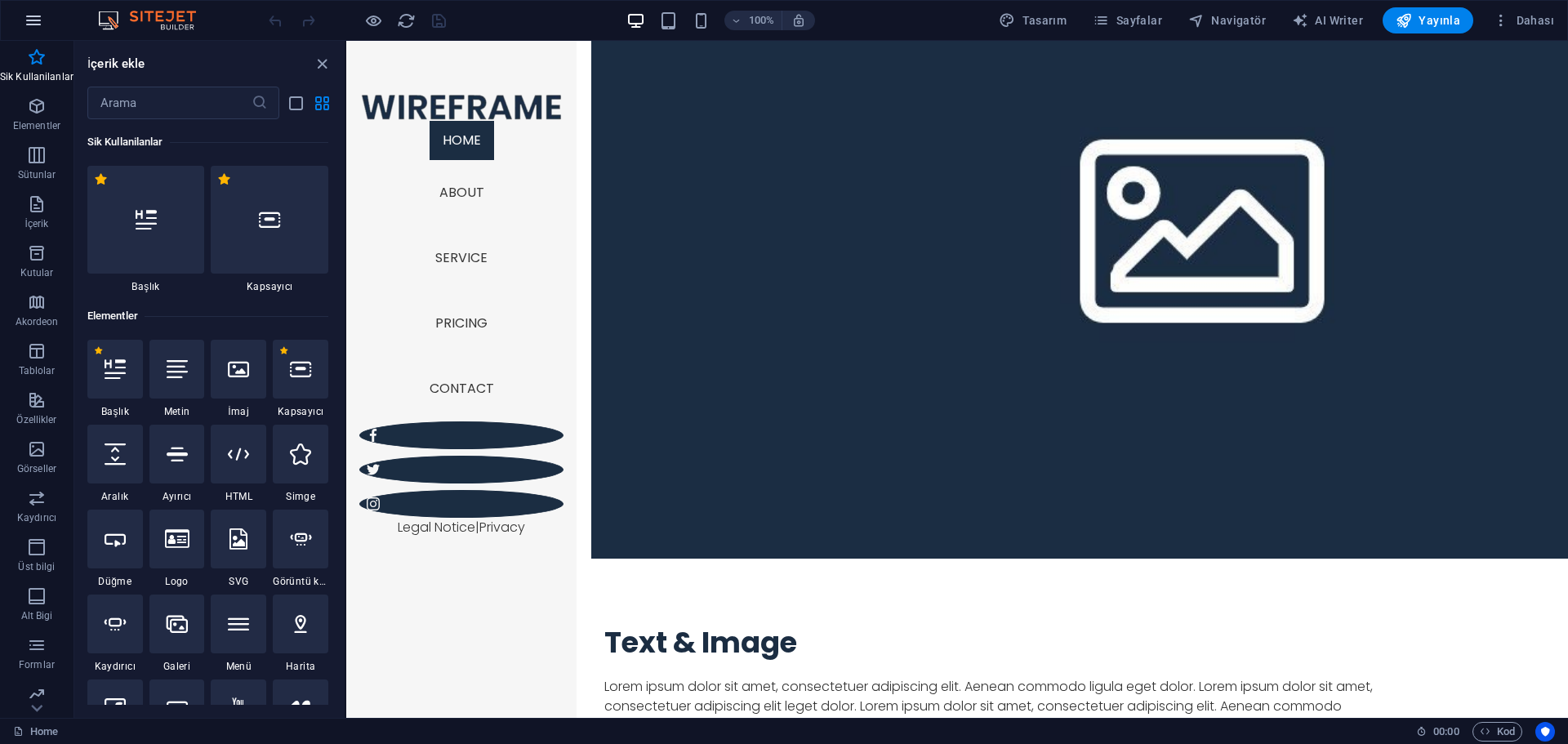
click at [38, 14] on icon "button" at bounding box center [33, 20] width 19 height 19
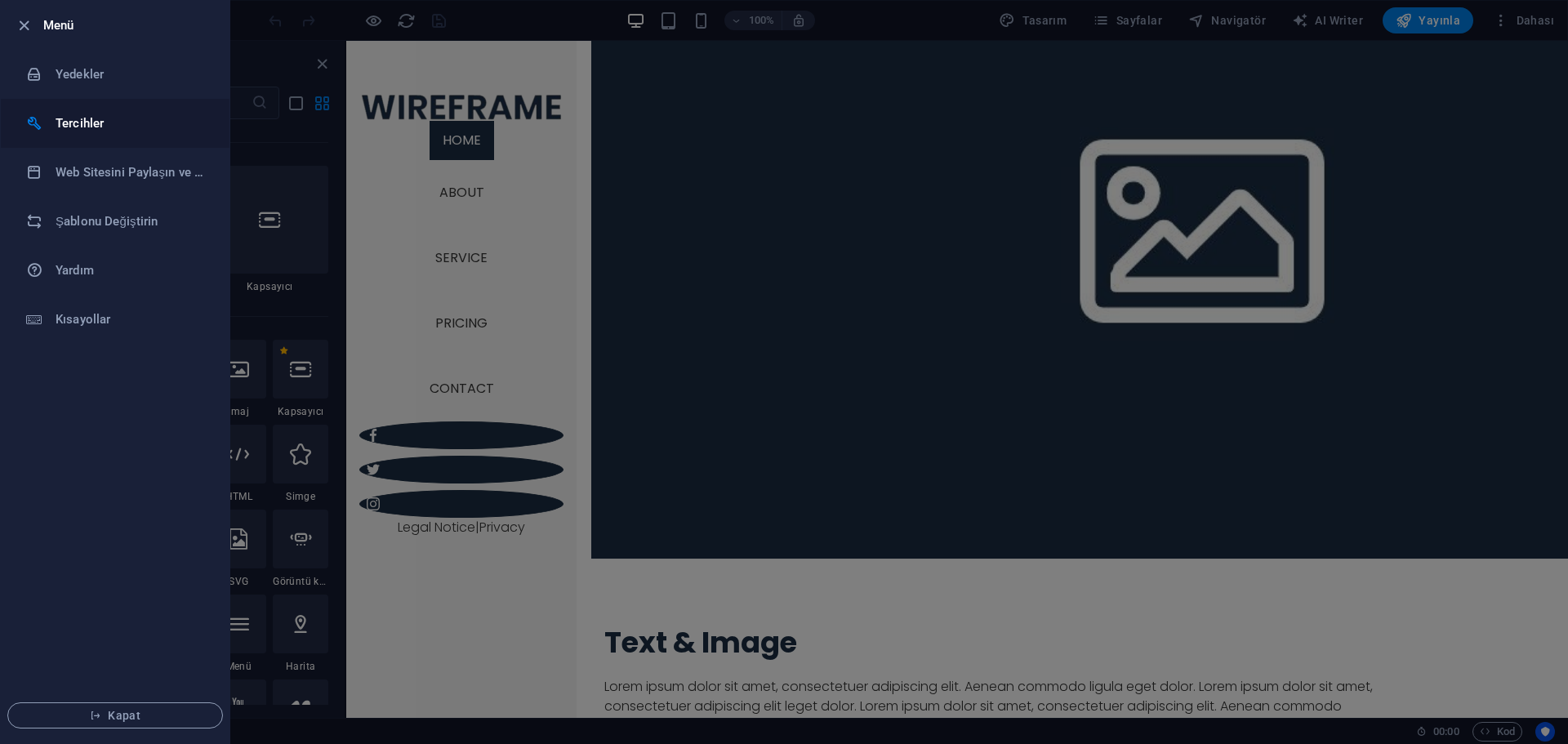
click at [79, 118] on h6 "Tercihler" at bounding box center [131, 123] width 151 height 19
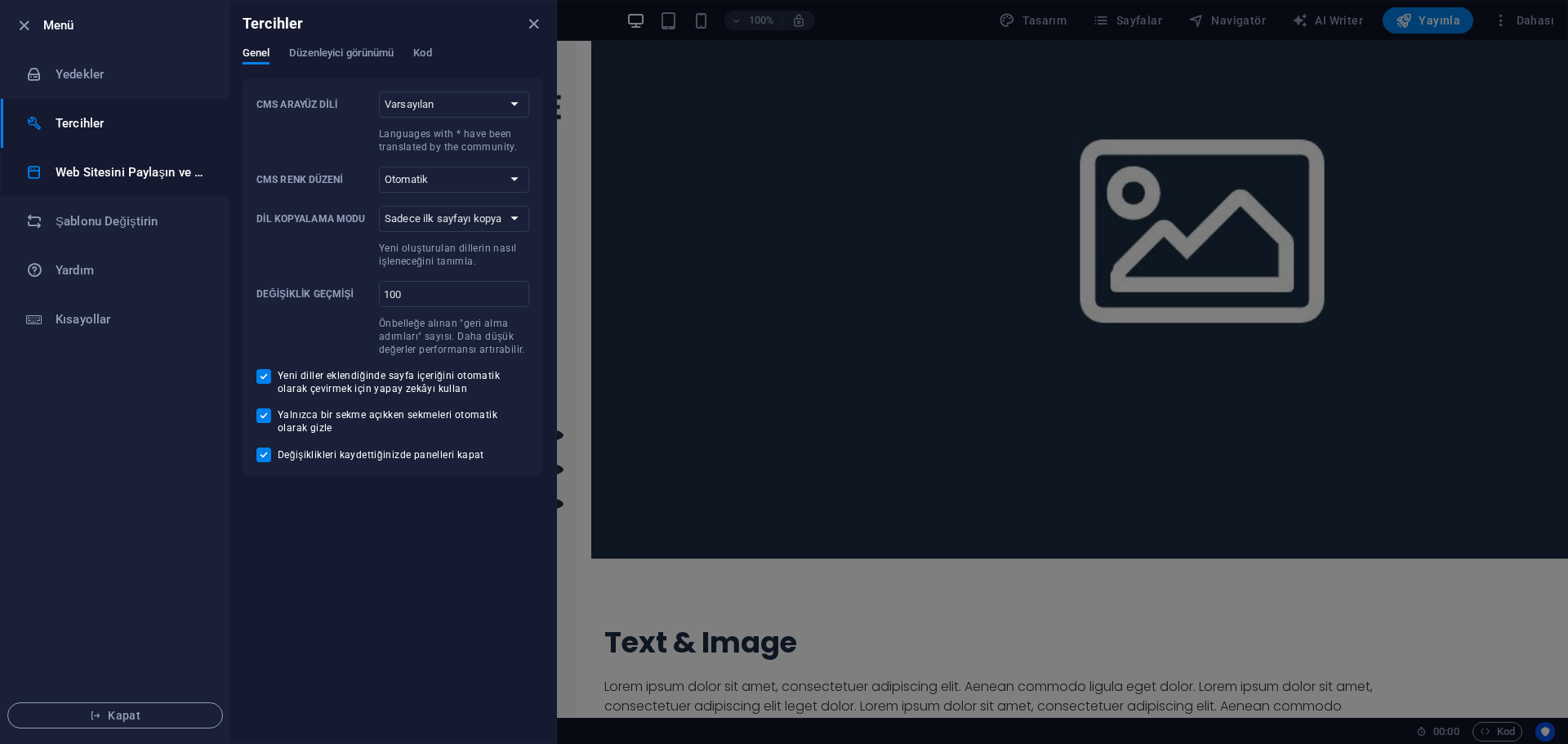
click at [117, 163] on h6 "Web Sitesini Paylaşın ve [GEOGRAPHIC_DATA]" at bounding box center [131, 172] width 151 height 19
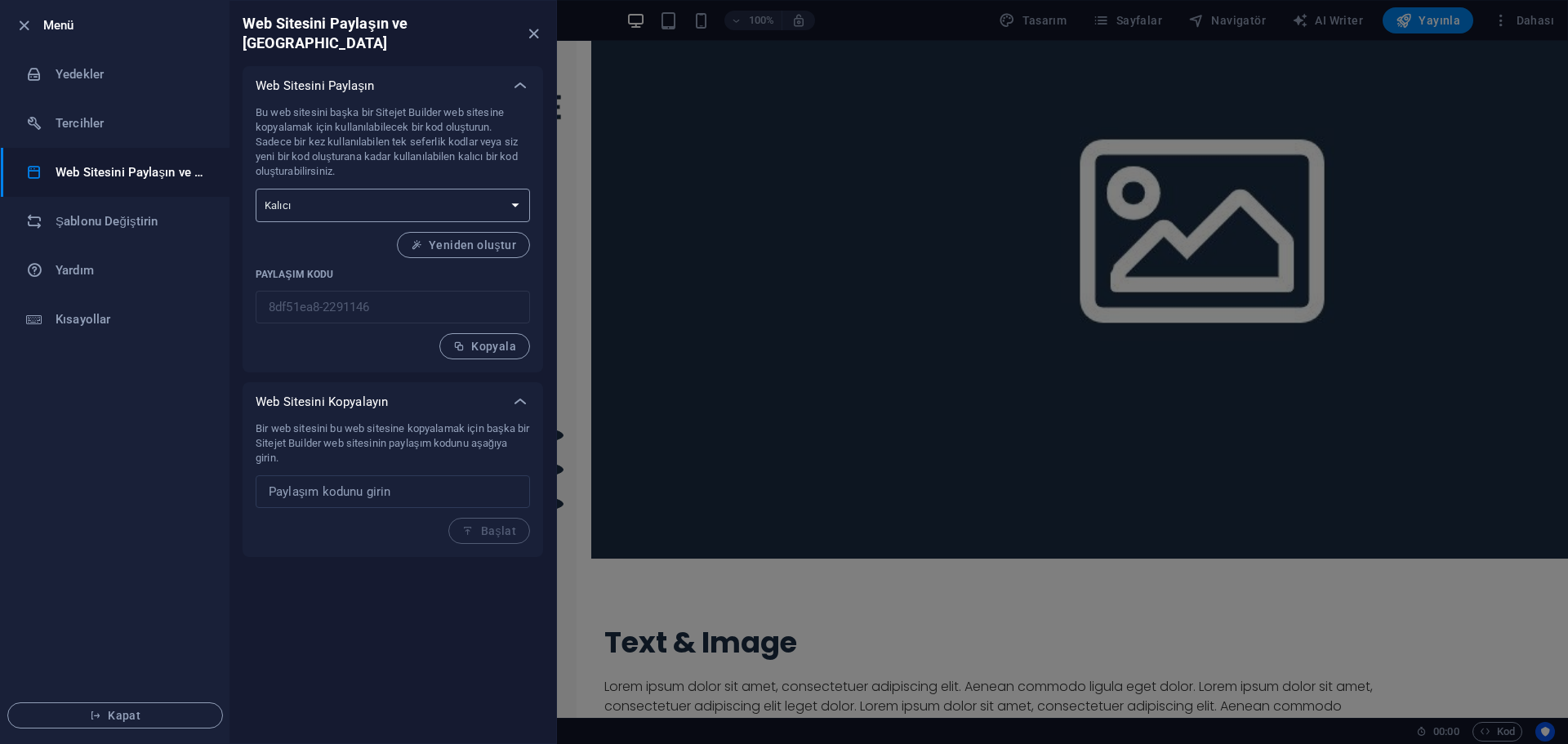
click at [361, 189] on select "Tek seferlik Kalıcı" at bounding box center [393, 206] width 274 height 33
click at [100, 321] on h6 "Kısayollar" at bounding box center [131, 319] width 151 height 19
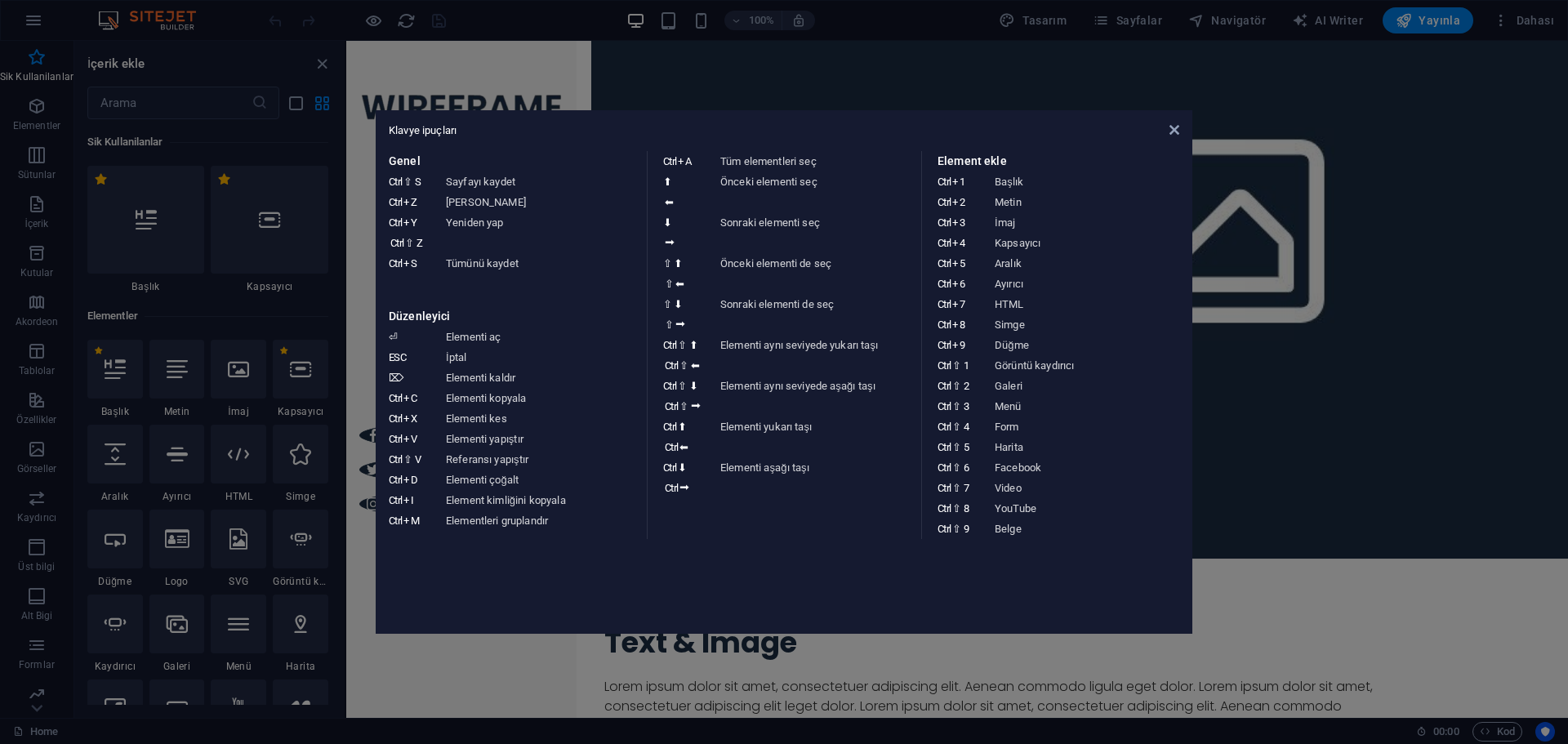
click at [38, 40] on aside "Klavye ipuçları Genel Ctrl ⇧ S Sayfayı kaydet Ctrl Z Geri Al Ctrl Y Ctrl ⇧ Z Ye…" at bounding box center [784, 372] width 1568 height 744
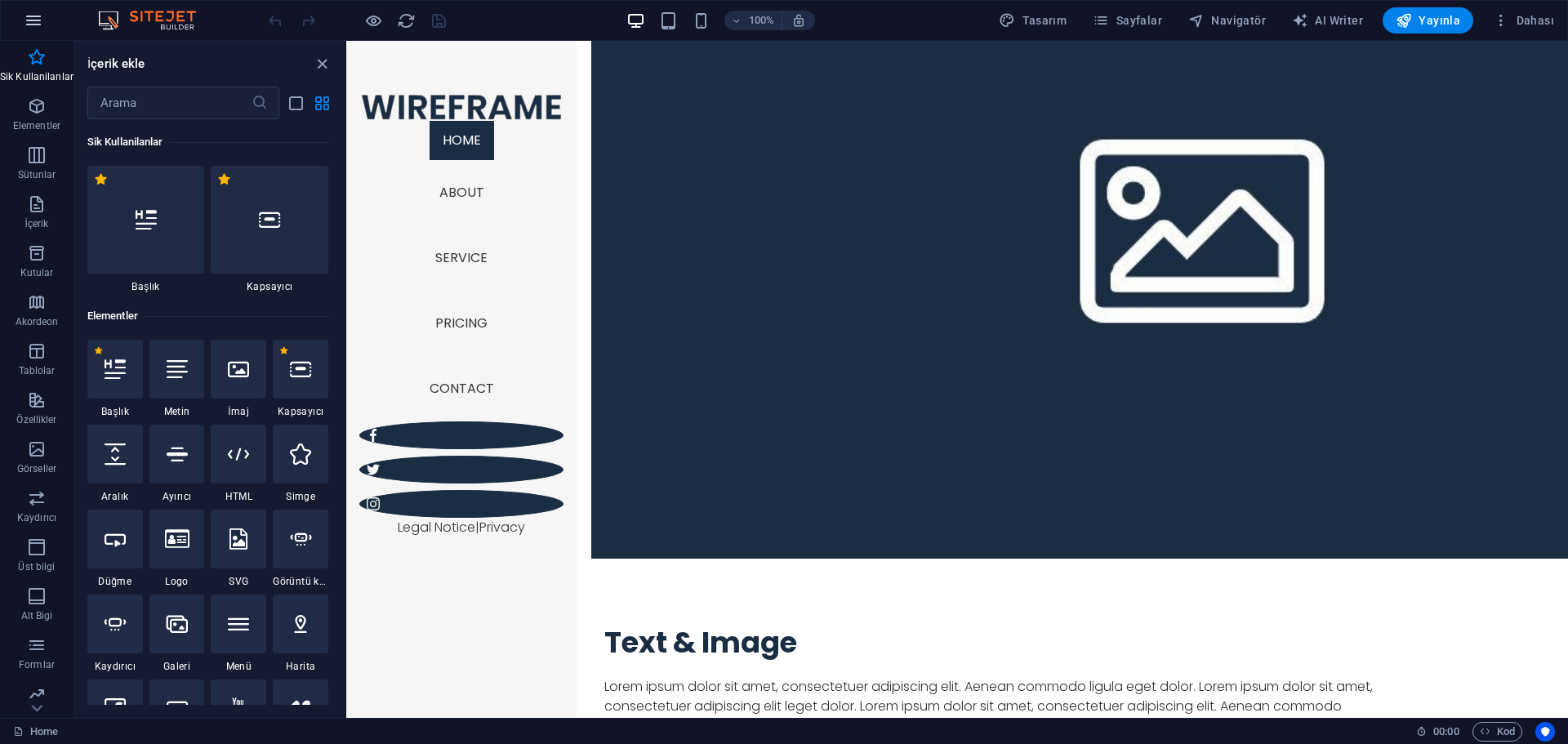
click at [36, 22] on icon "button" at bounding box center [33, 20] width 19 height 19
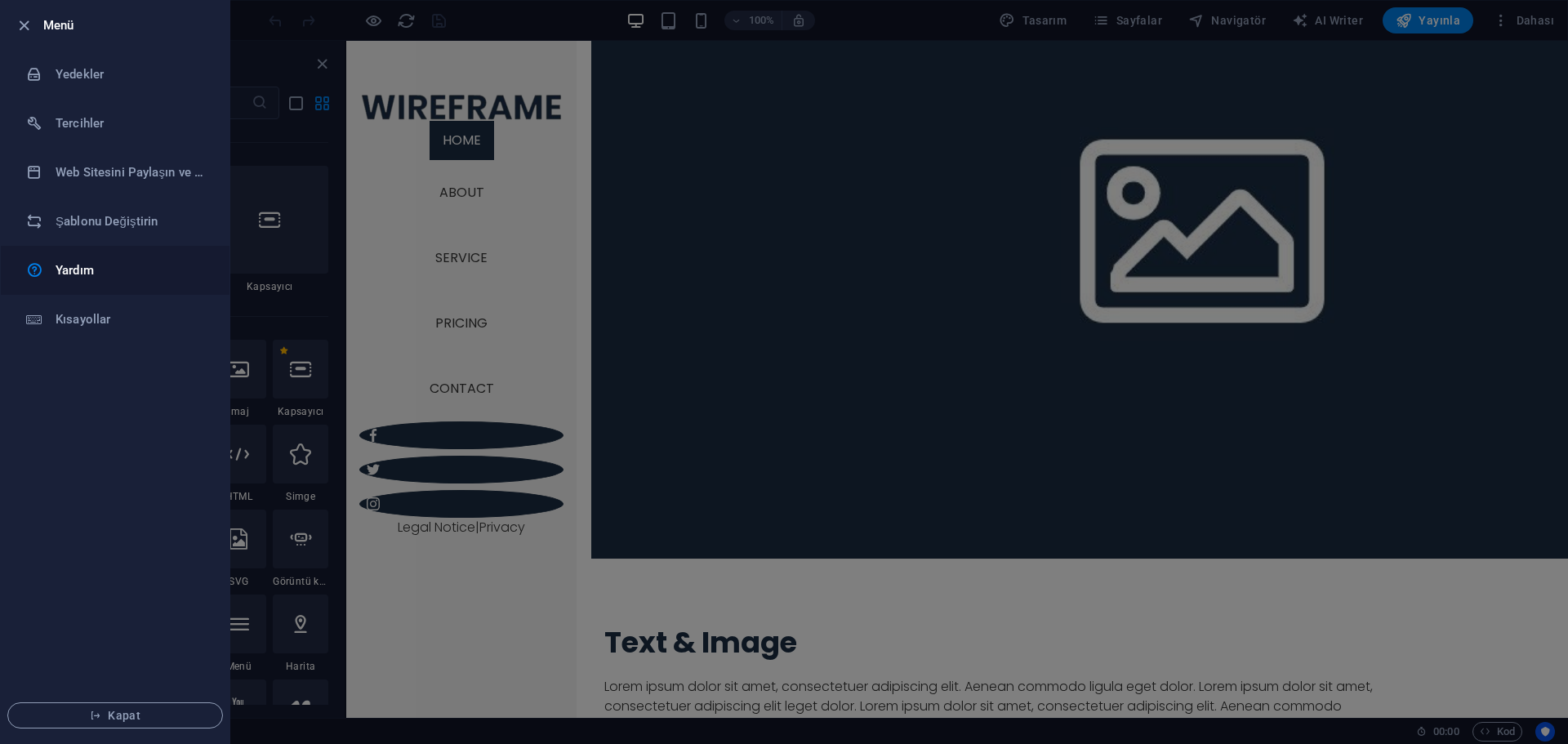
click at [90, 280] on link "Yardım" at bounding box center [115, 271] width 228 height 49
click at [29, 24] on icon "button" at bounding box center [24, 25] width 18 height 18
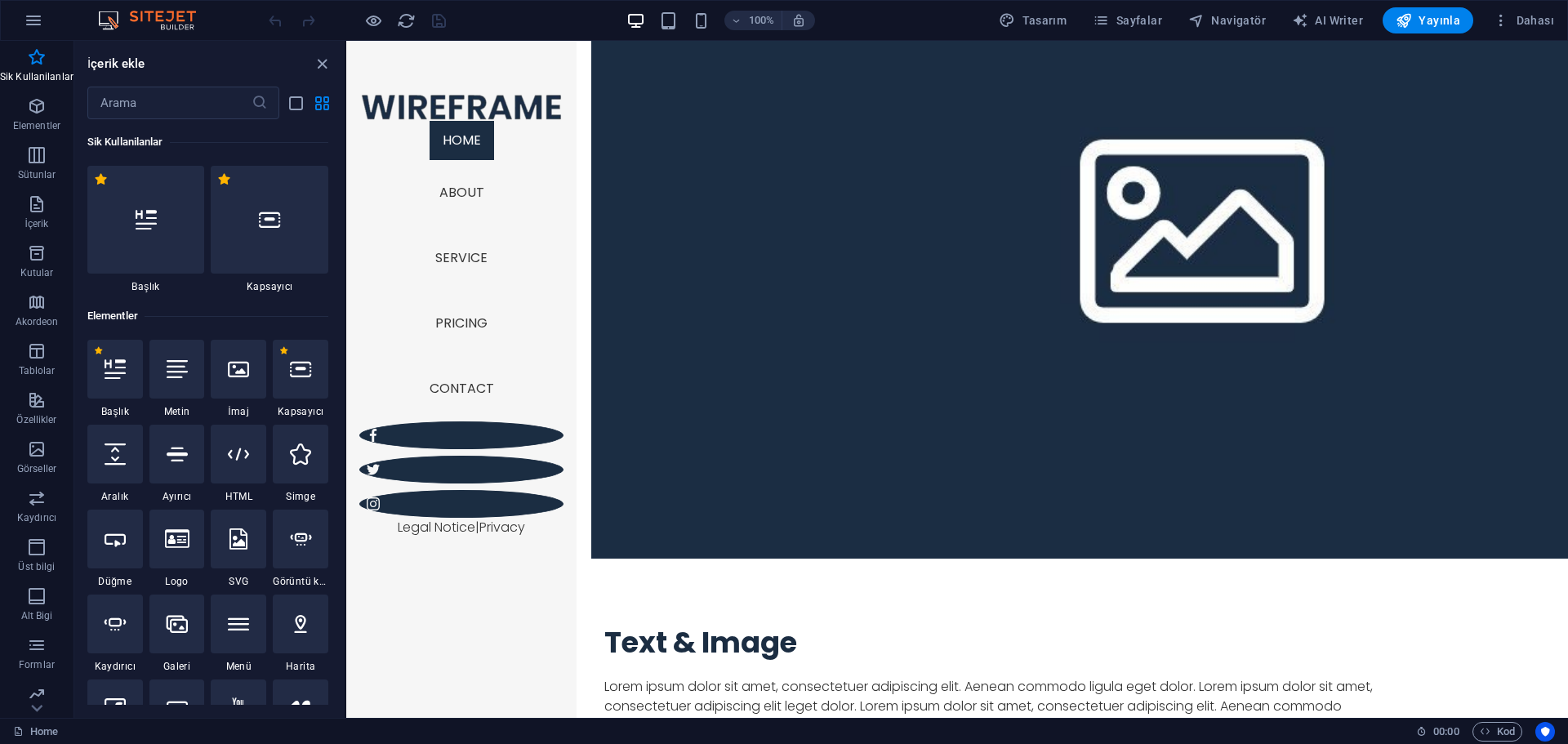
click at [29, 24] on icon "button" at bounding box center [33, 20] width 19 height 19
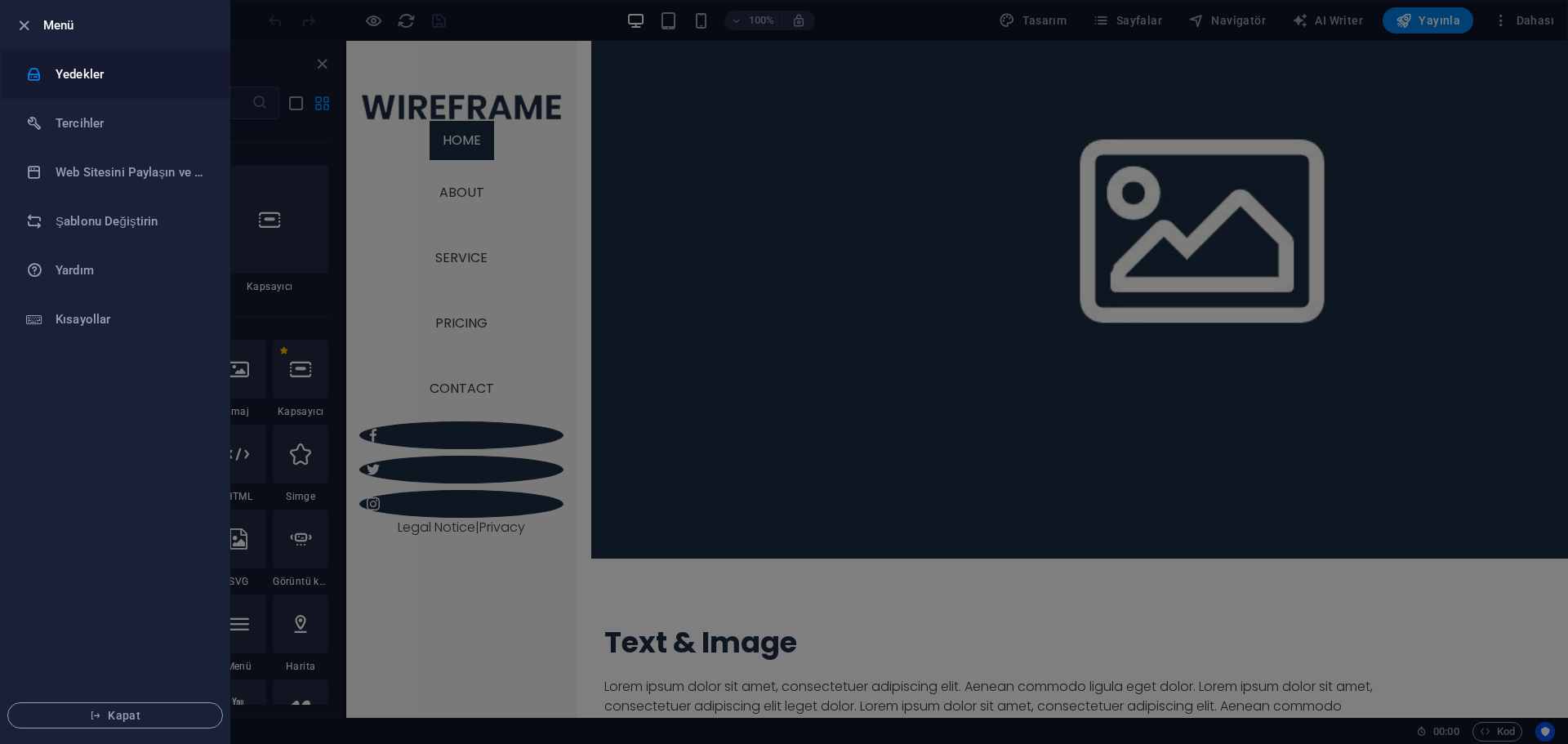
click at [83, 75] on h6 "Yedekler" at bounding box center [131, 74] width 151 height 19
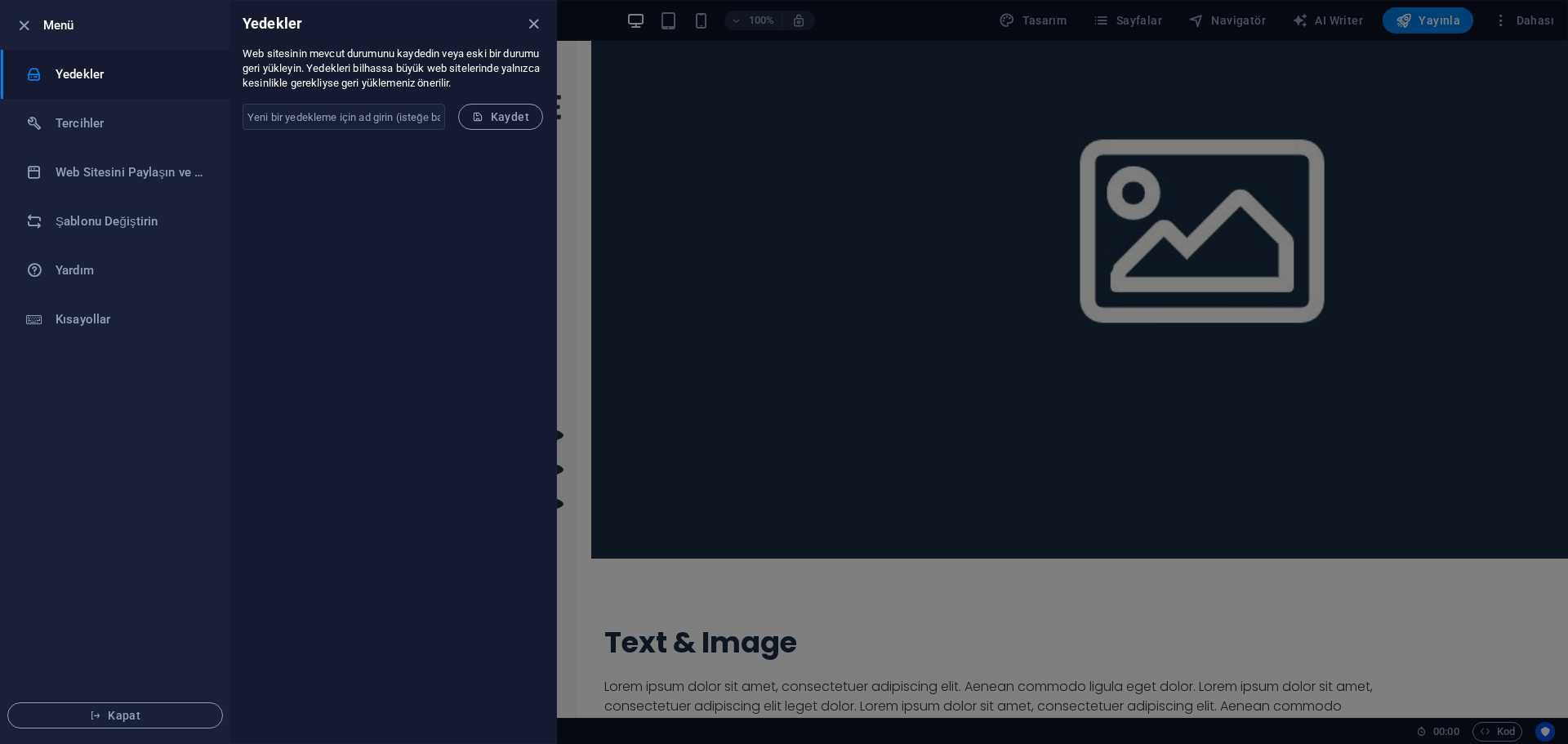
click at [727, 115] on div at bounding box center [784, 372] width 1568 height 744
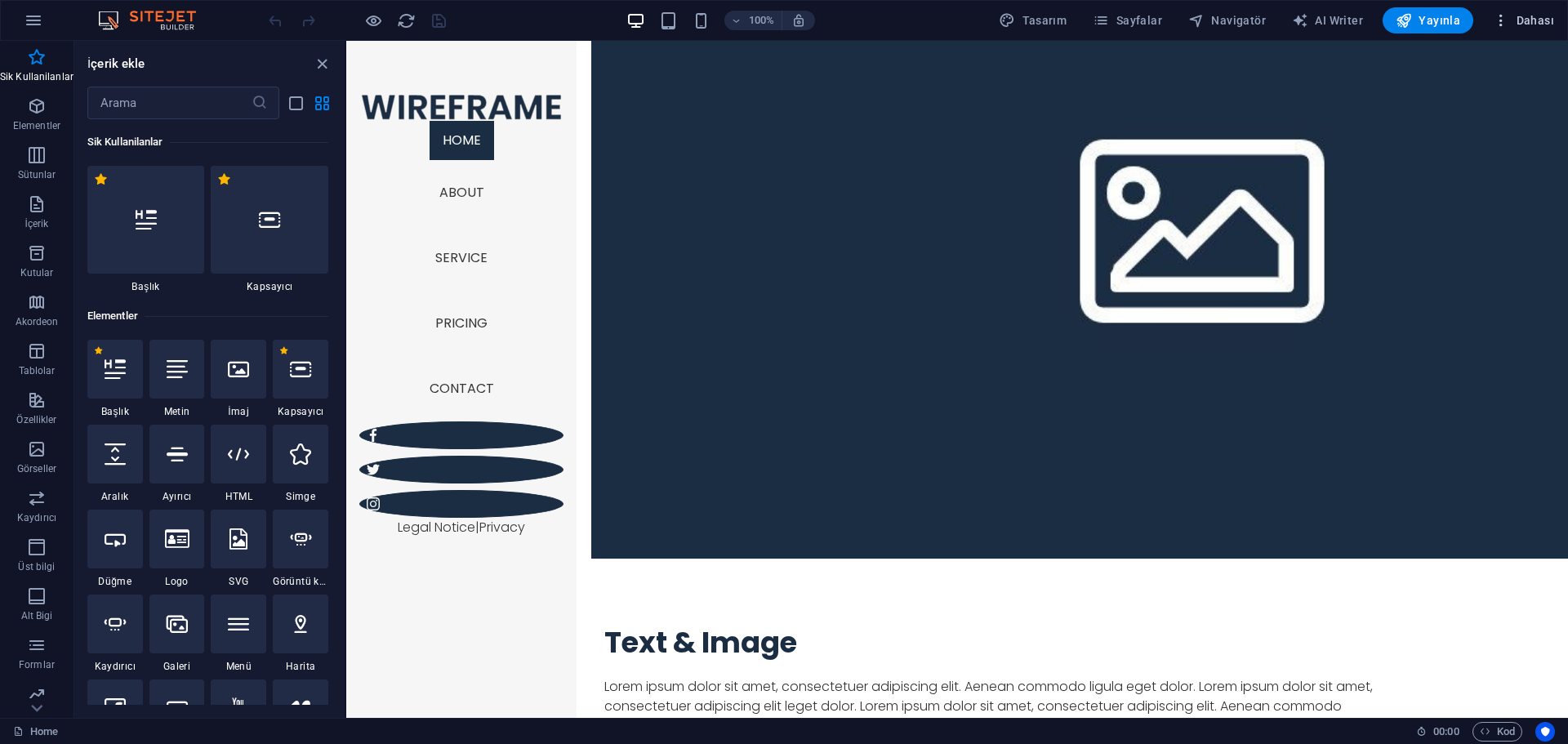
click at [1201, 18] on icon "button" at bounding box center [1500, 20] width 17 height 17
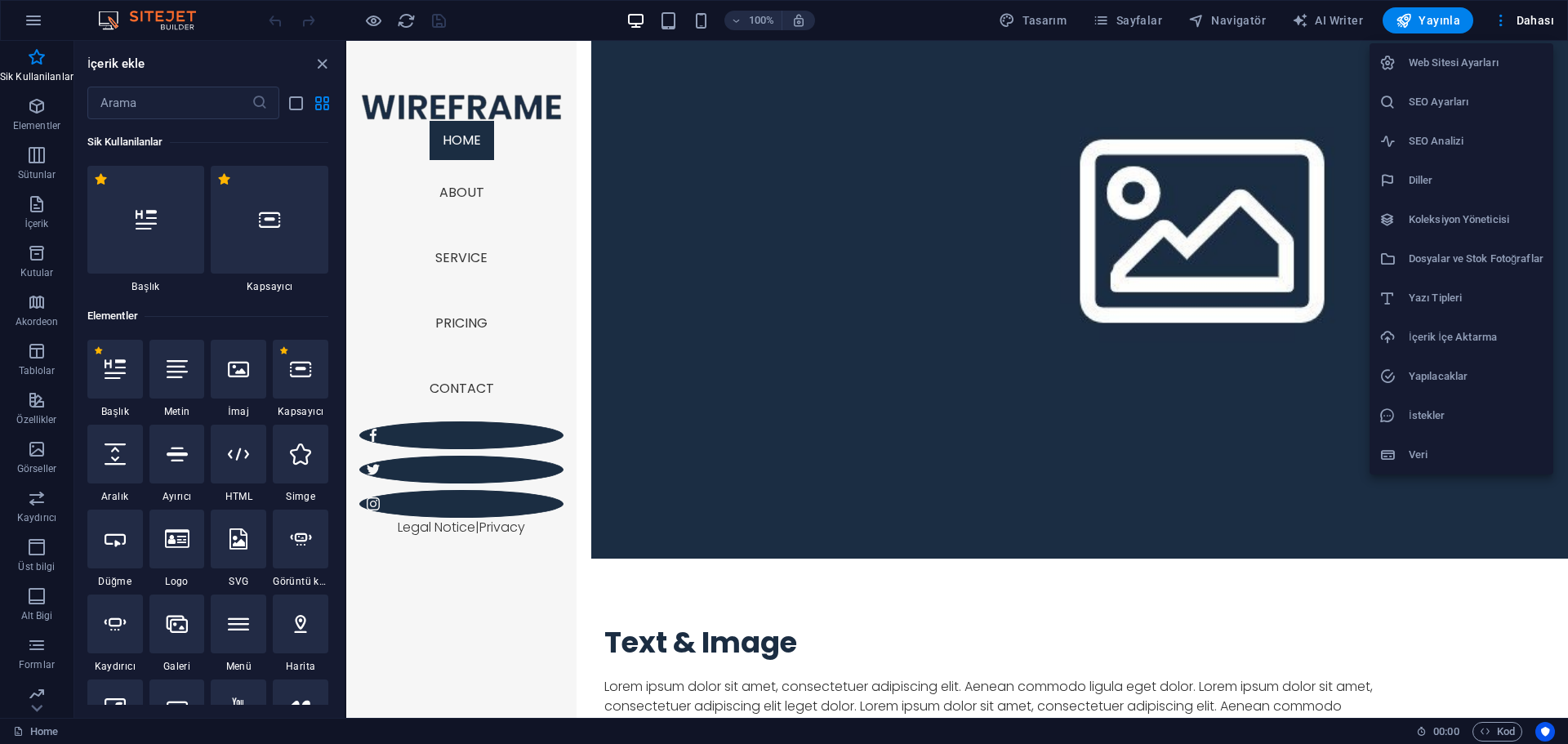
click at [1201, 62] on h6 "Web Sitesi Ayarları" at bounding box center [1476, 62] width 134 height 19
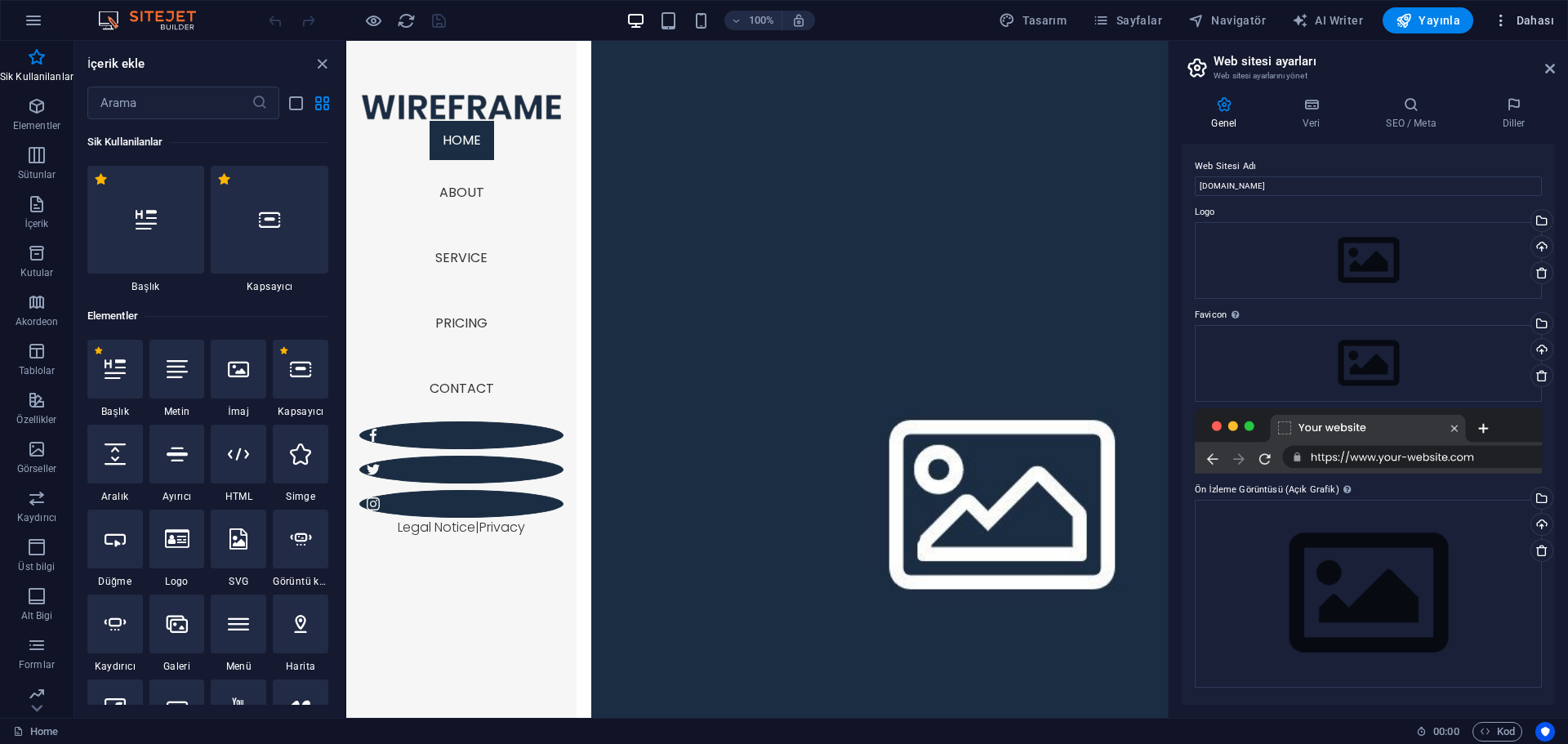
click at [1201, 19] on icon "button" at bounding box center [1500, 20] width 17 height 17
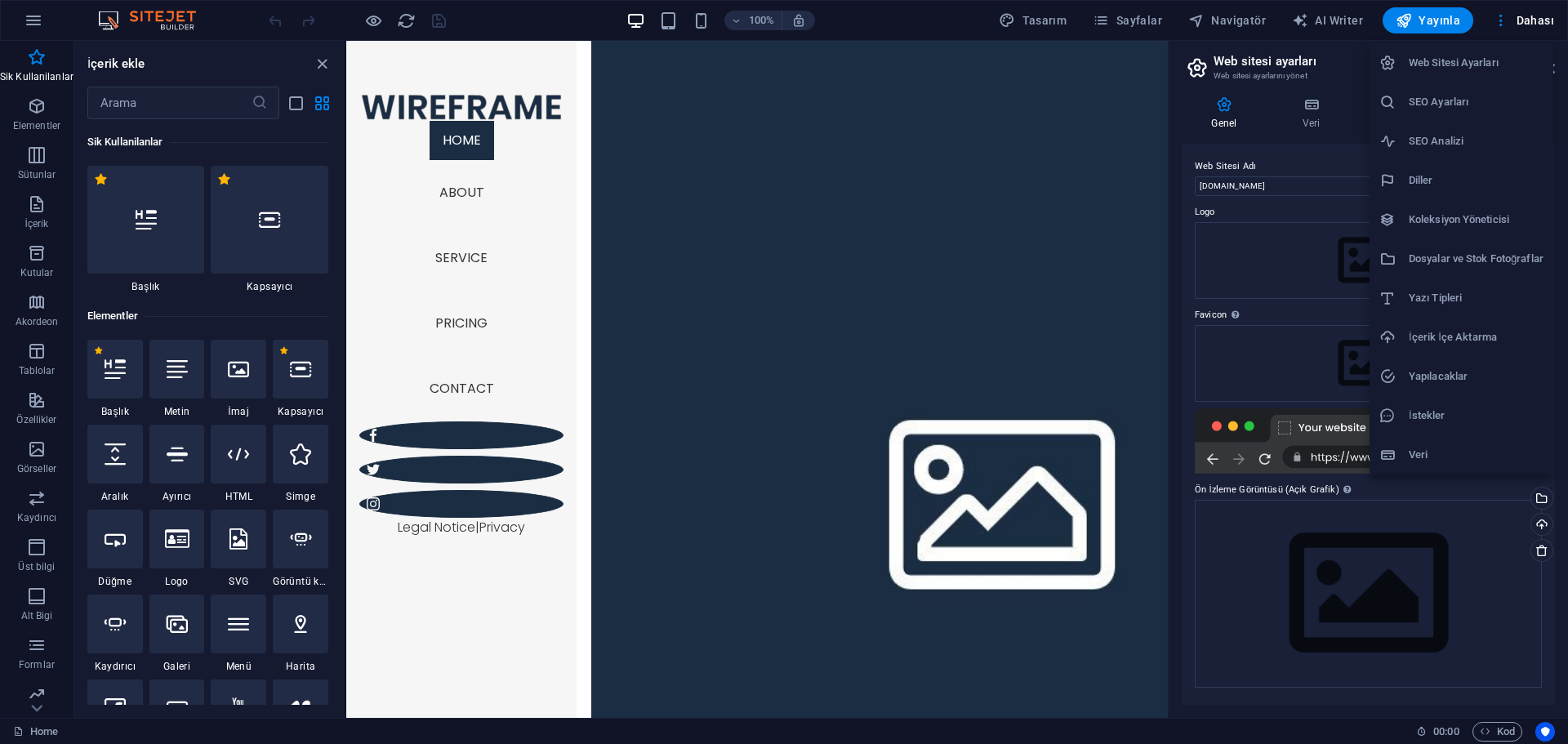
click at [1201, 448] on h6 "Veri" at bounding box center [1476, 455] width 134 height 19
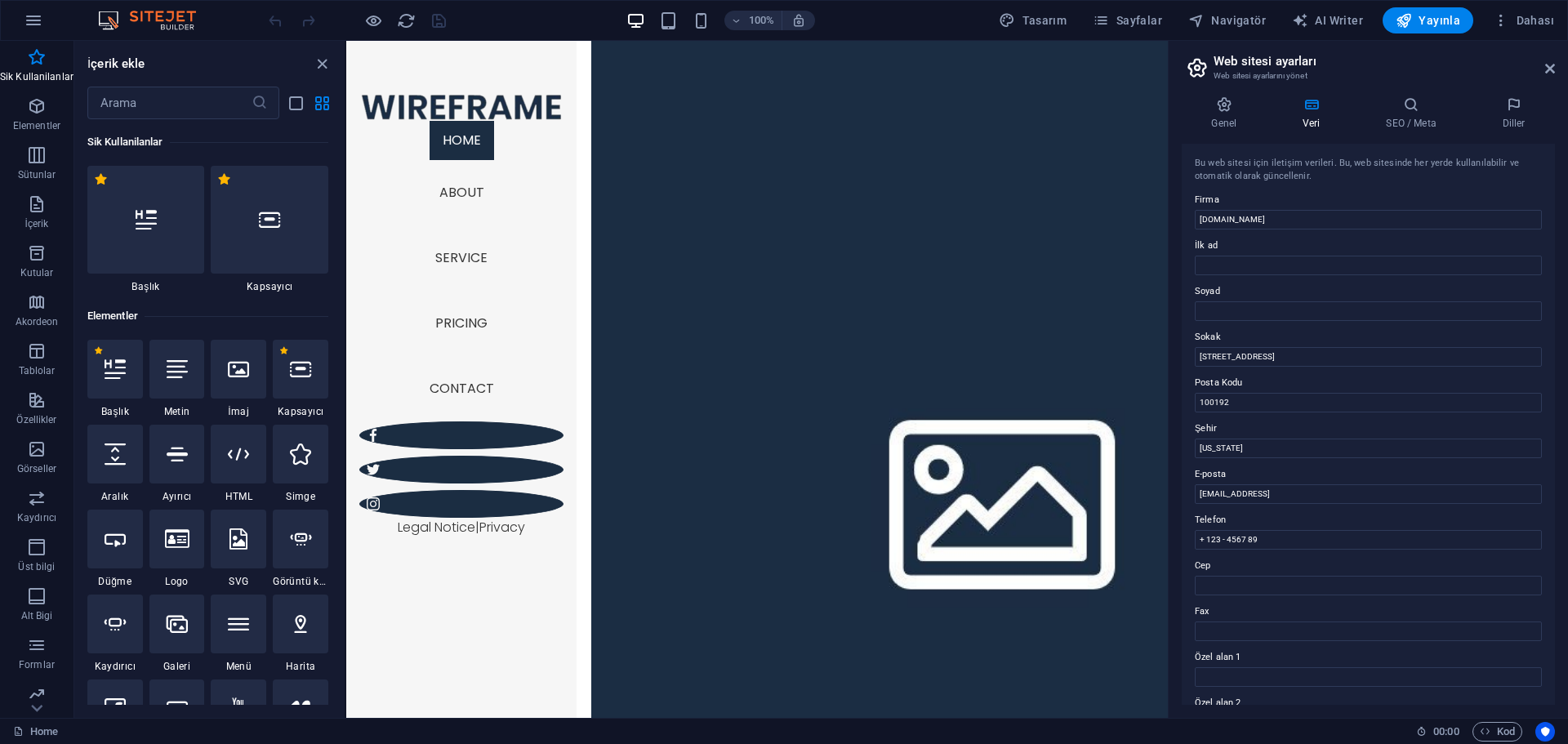
scroll to position [224, 0]
click at [1201, 19] on span "Dahası" at bounding box center [1523, 20] width 61 height 17
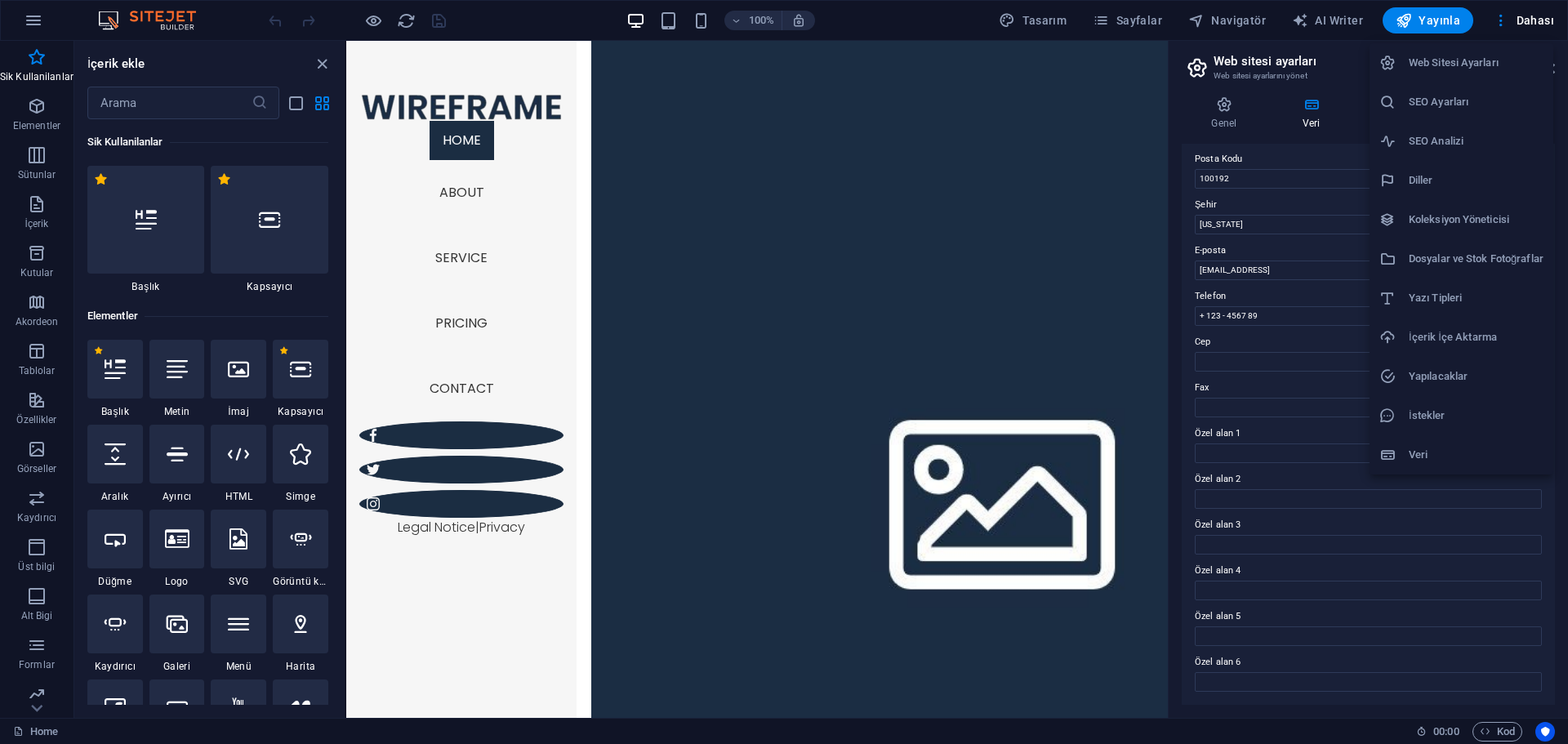
click at [1162, 28] on div at bounding box center [784, 372] width 1568 height 744
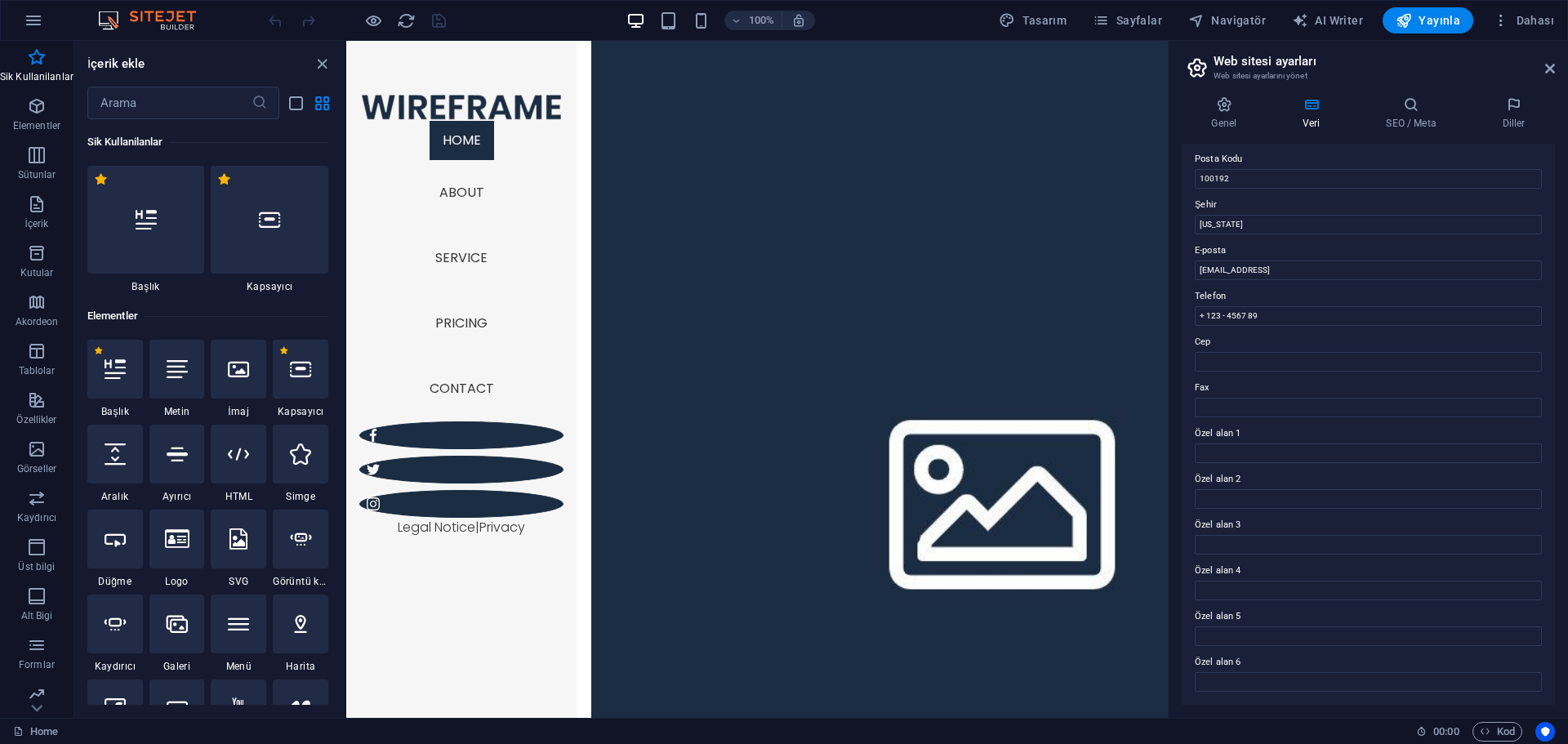
click at [1144, 25] on div "Web Sitesi Ayarları SEO Ayarları SEO Analizi Diller Koleksiyon Yöneticisi Dosya…" at bounding box center [784, 377] width 1568 height 734
click at [1201, 26] on icon "button" at bounding box center [1500, 20] width 17 height 17
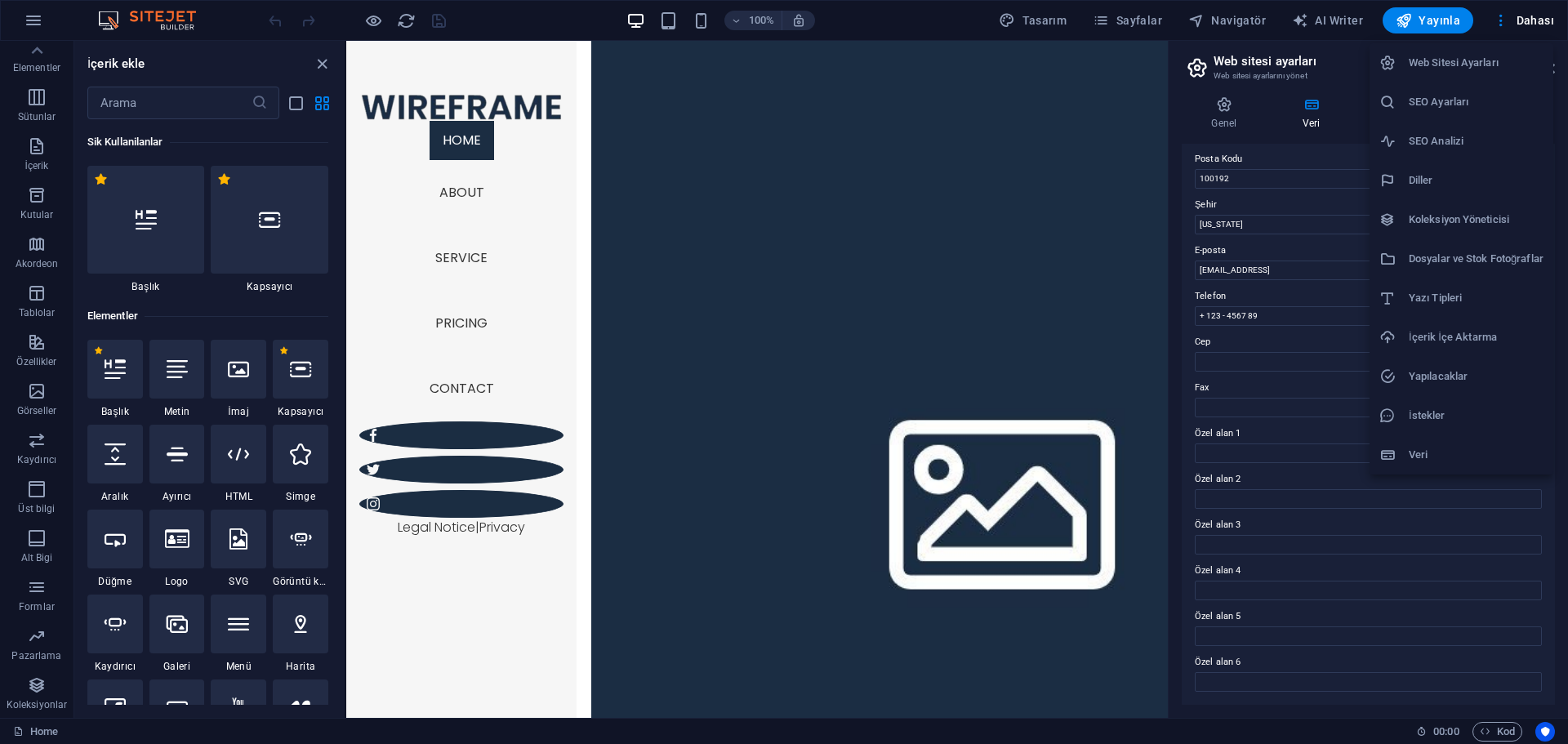
click at [1201, 74] on li "Web Sitesi Ayarları" at bounding box center [1461, 62] width 184 height 40
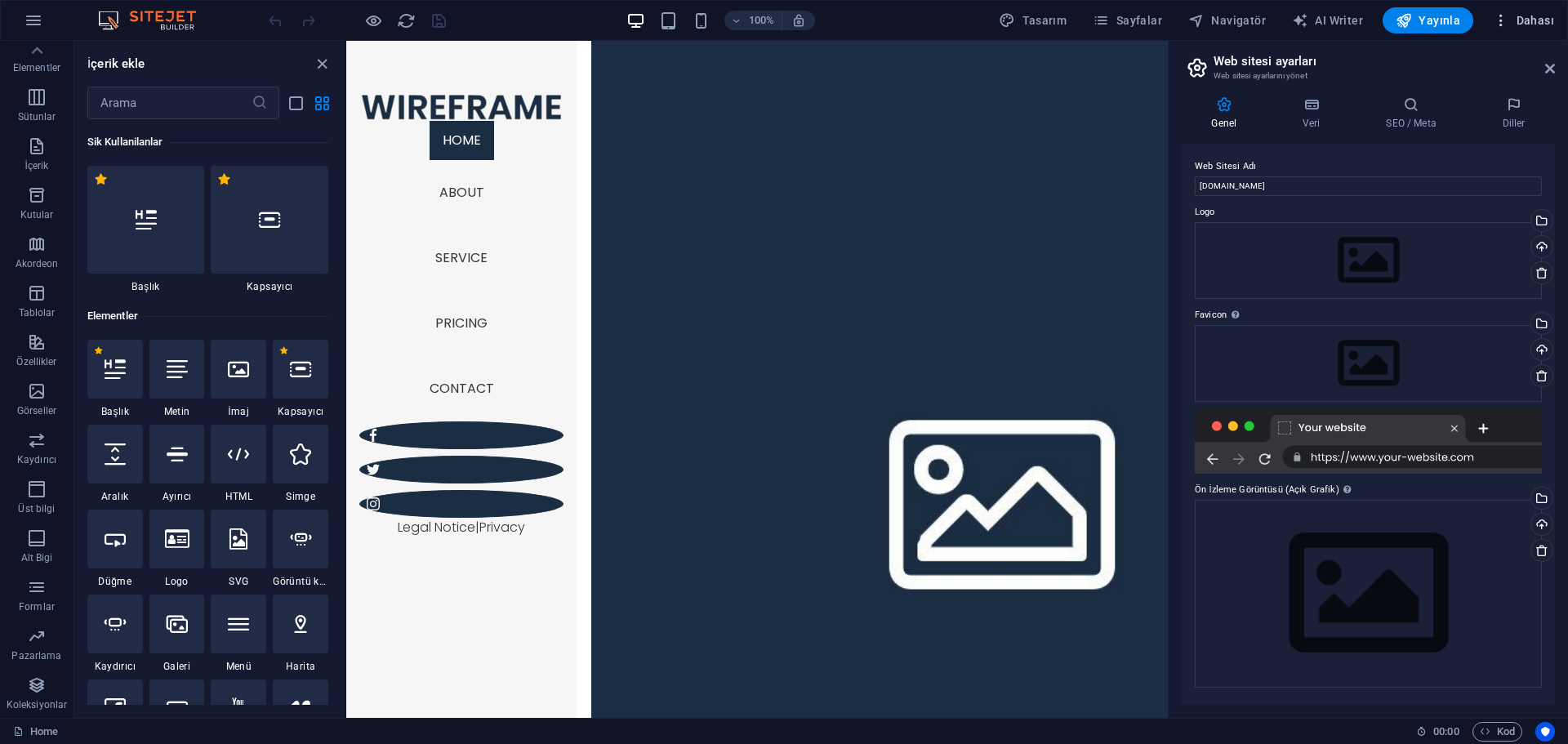
click at [1201, 19] on icon "button" at bounding box center [1500, 20] width 17 height 17
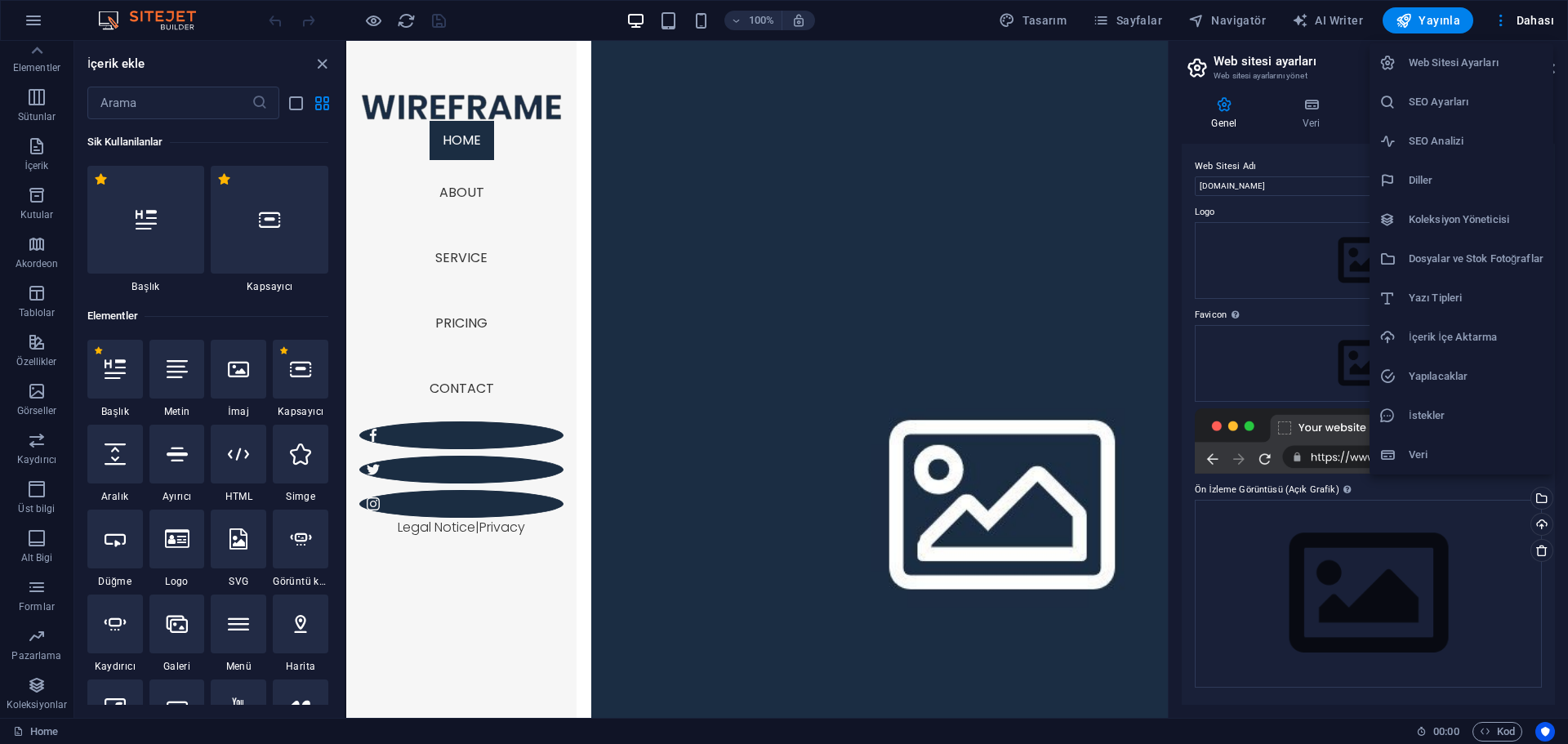
click at [1201, 447] on h6 "Veri" at bounding box center [1476, 455] width 134 height 19
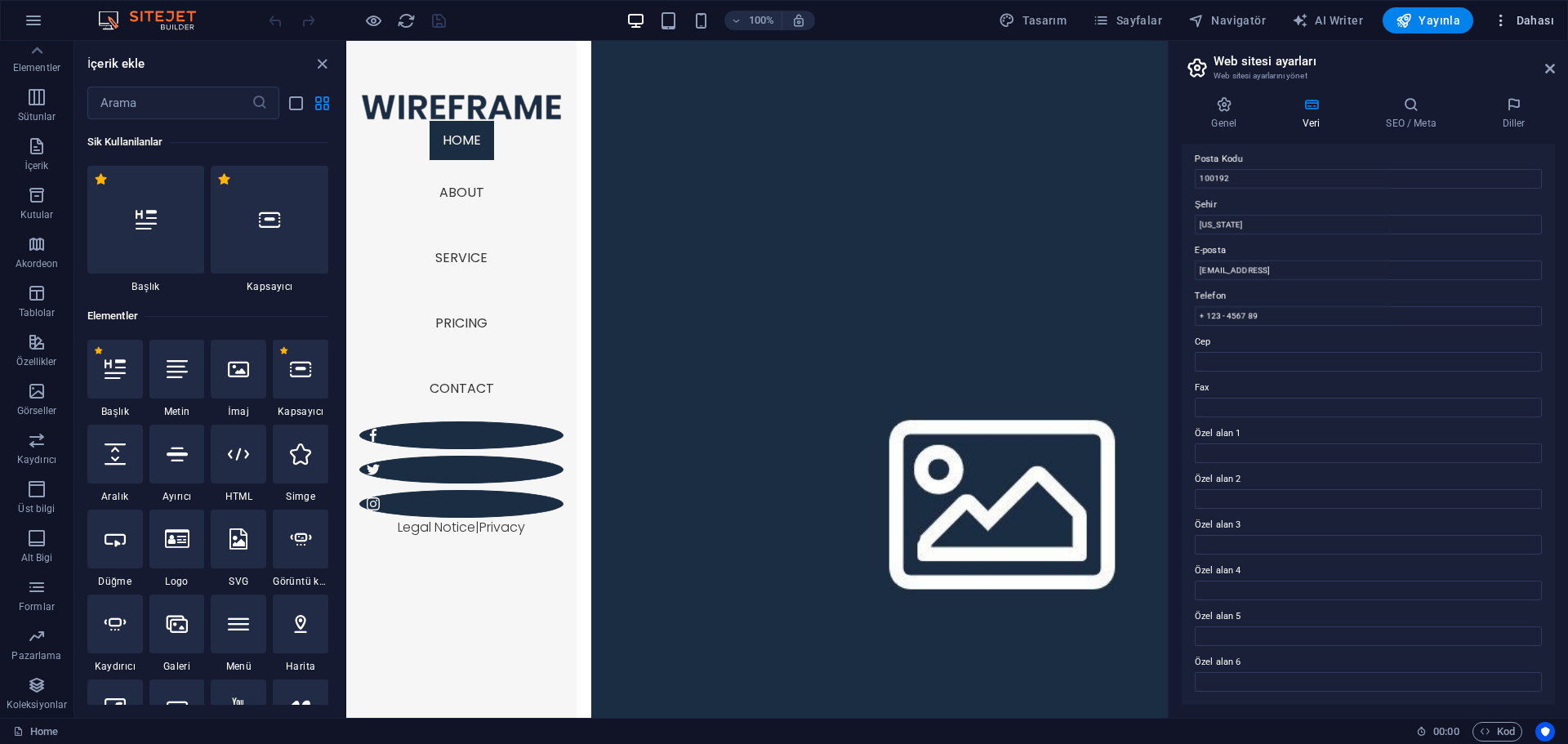
click at [1201, 18] on icon "button" at bounding box center [1500, 20] width 17 height 17
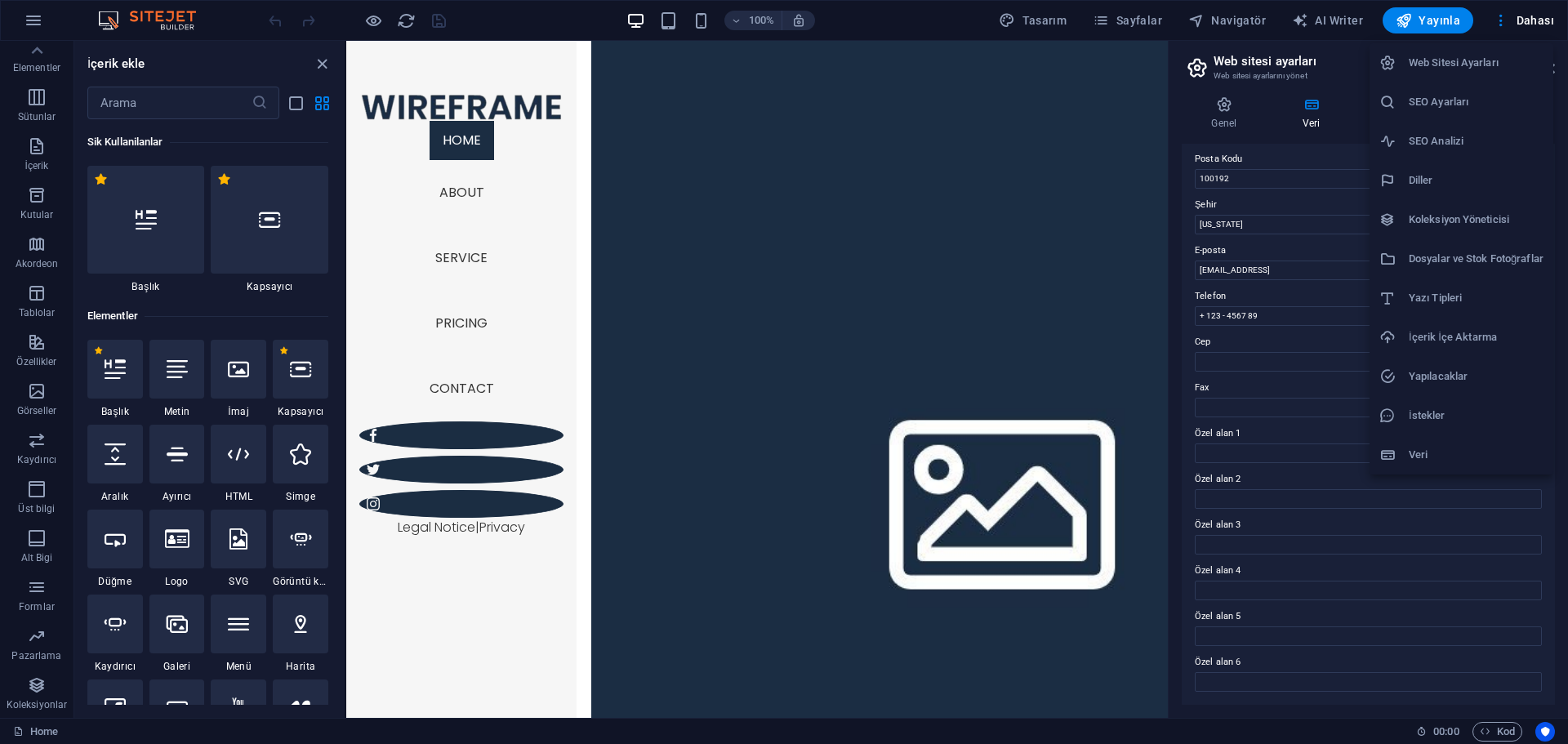
click at [1201, 405] on li "İstekler" at bounding box center [1461, 415] width 184 height 40
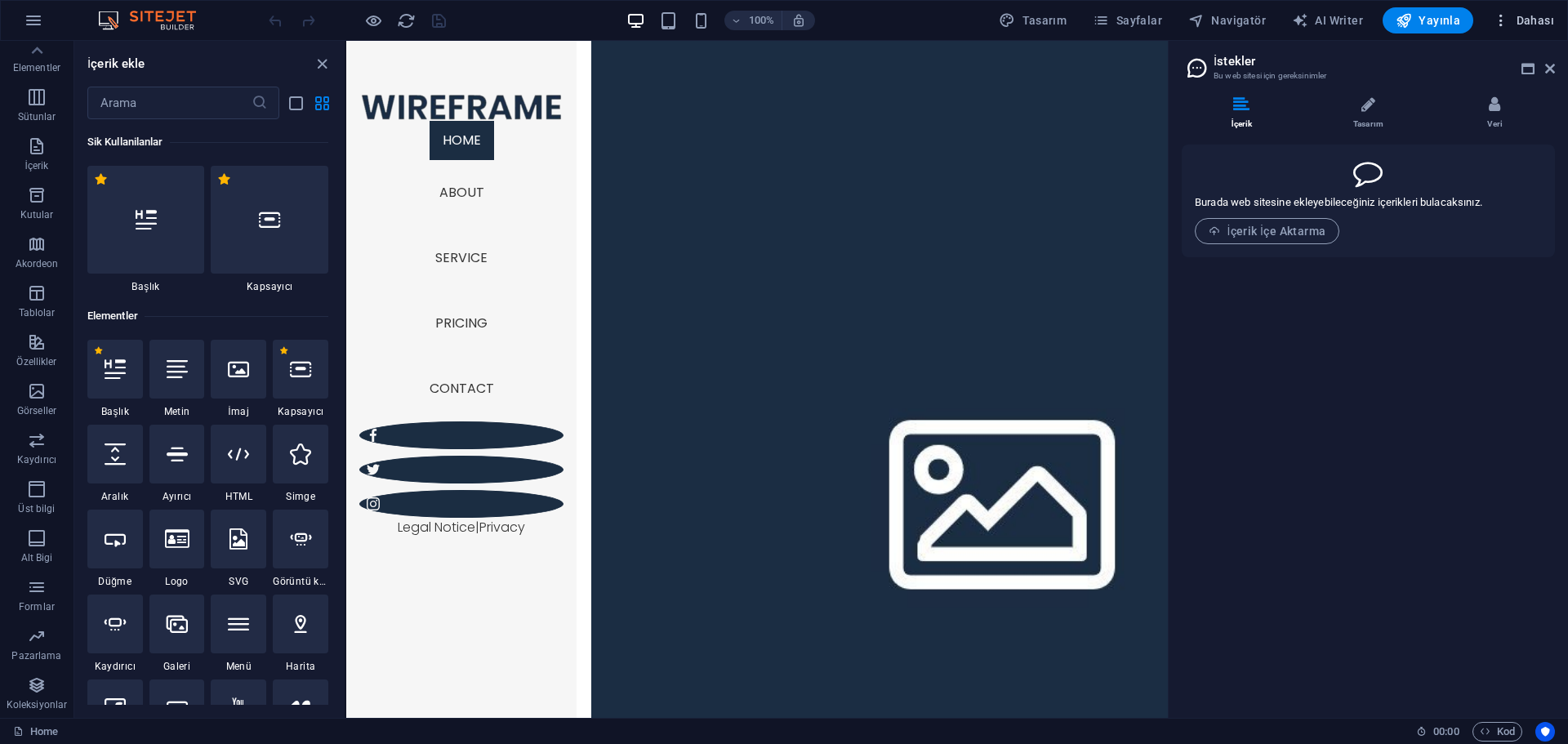
click at [1201, 16] on icon "button" at bounding box center [1500, 20] width 17 height 17
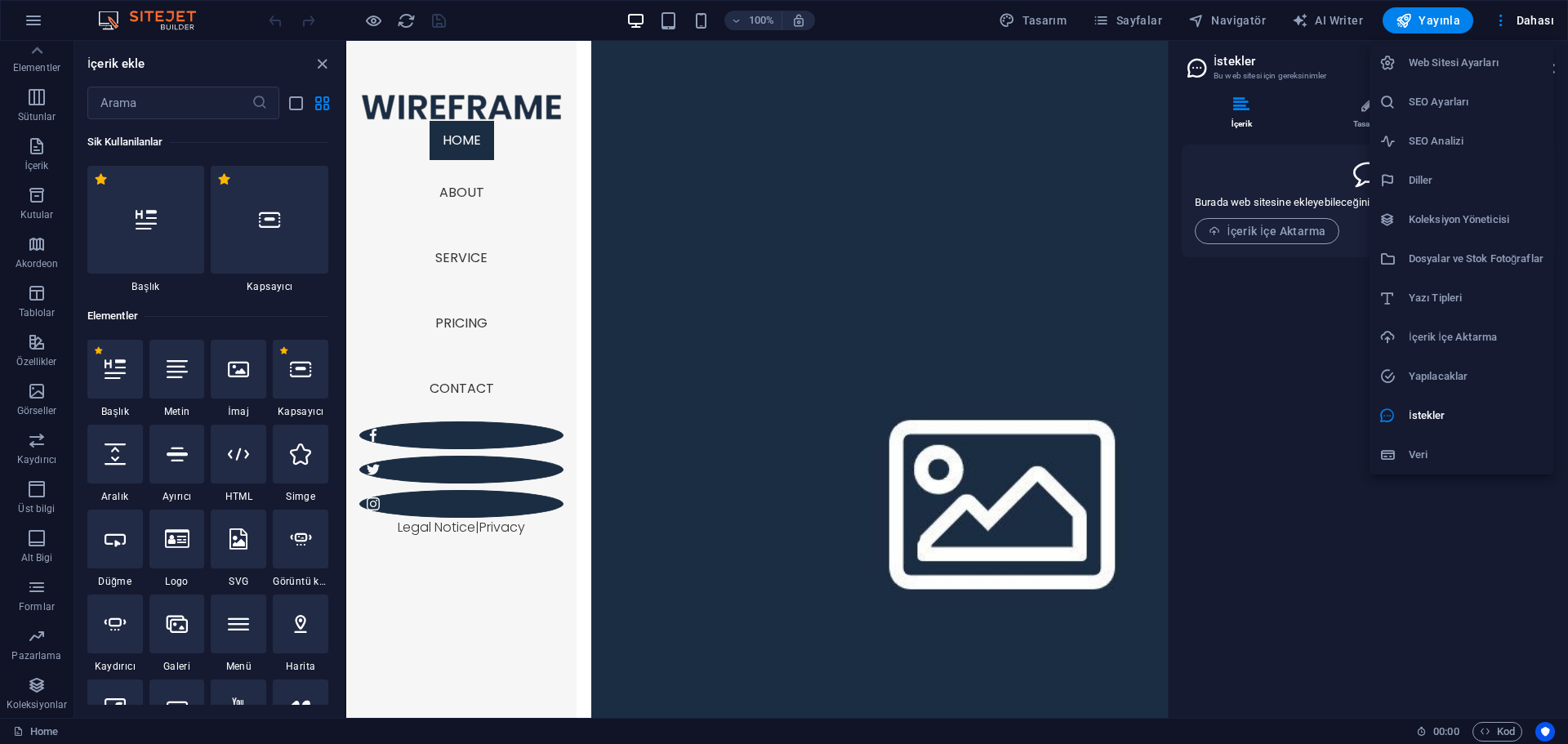
click at [1201, 362] on li "Yapılacaklar" at bounding box center [1461, 376] width 184 height 40
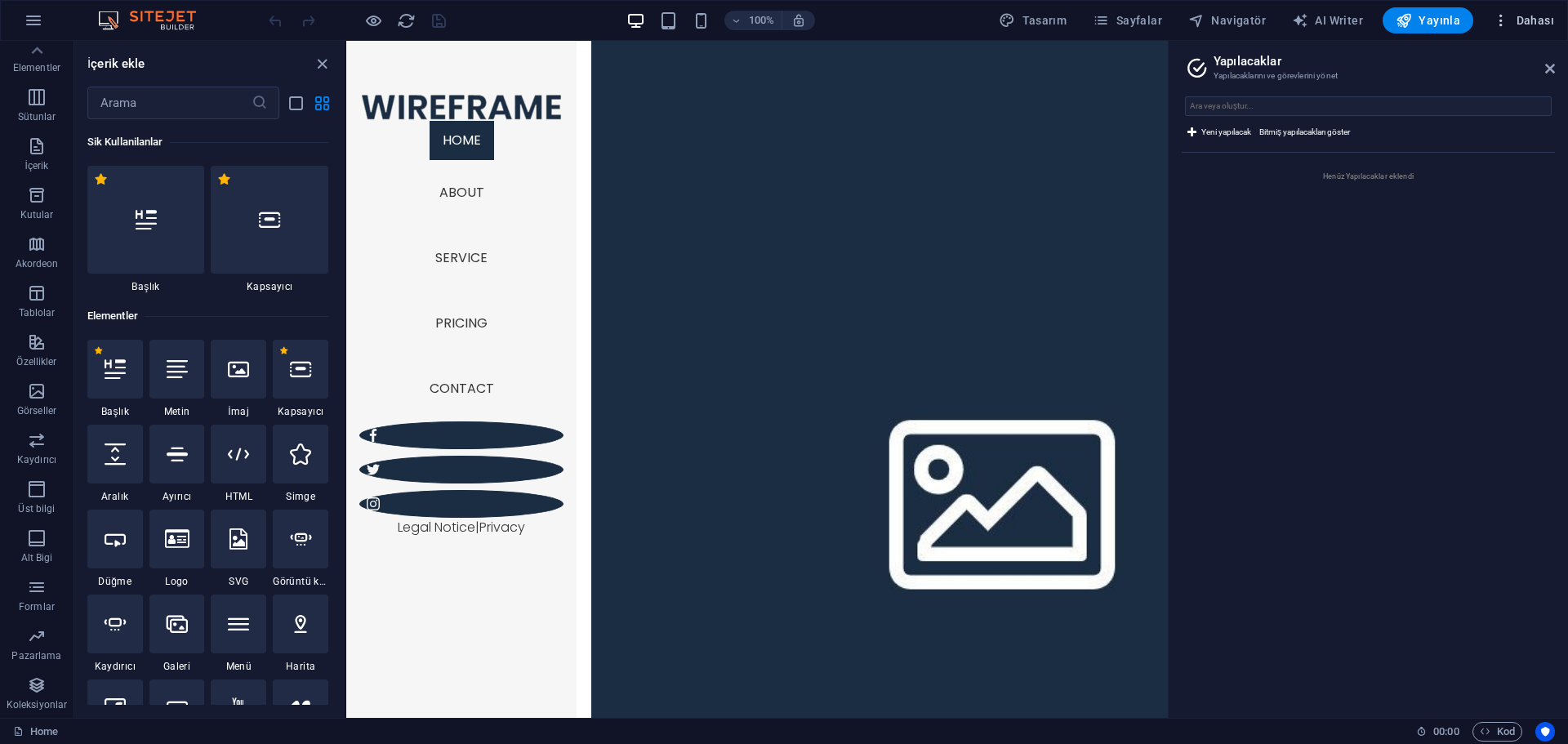
click at [1201, 16] on icon "button" at bounding box center [1500, 20] width 17 height 17
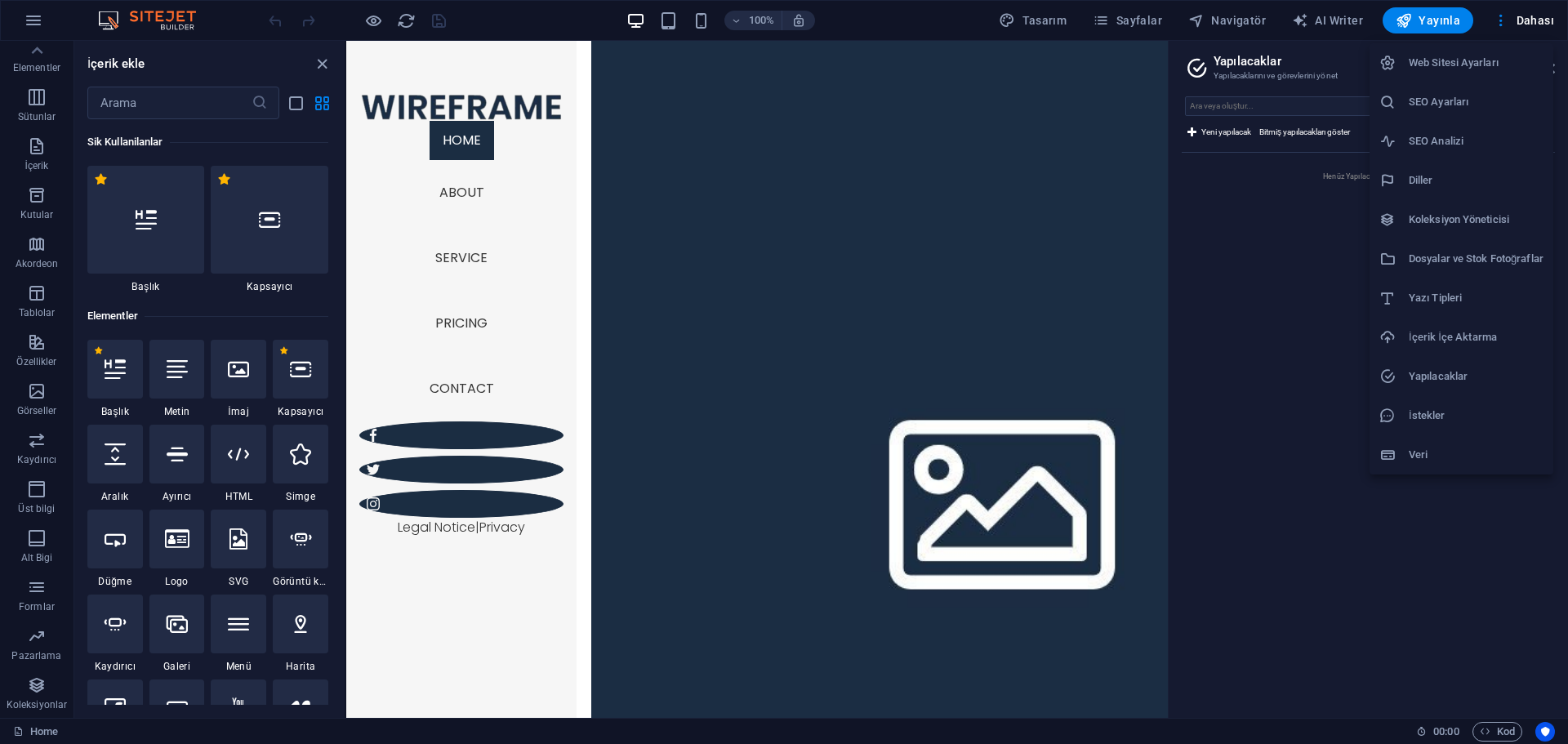
click at [1201, 333] on h6 "İçerik İçe Aktarma" at bounding box center [1476, 337] width 134 height 19
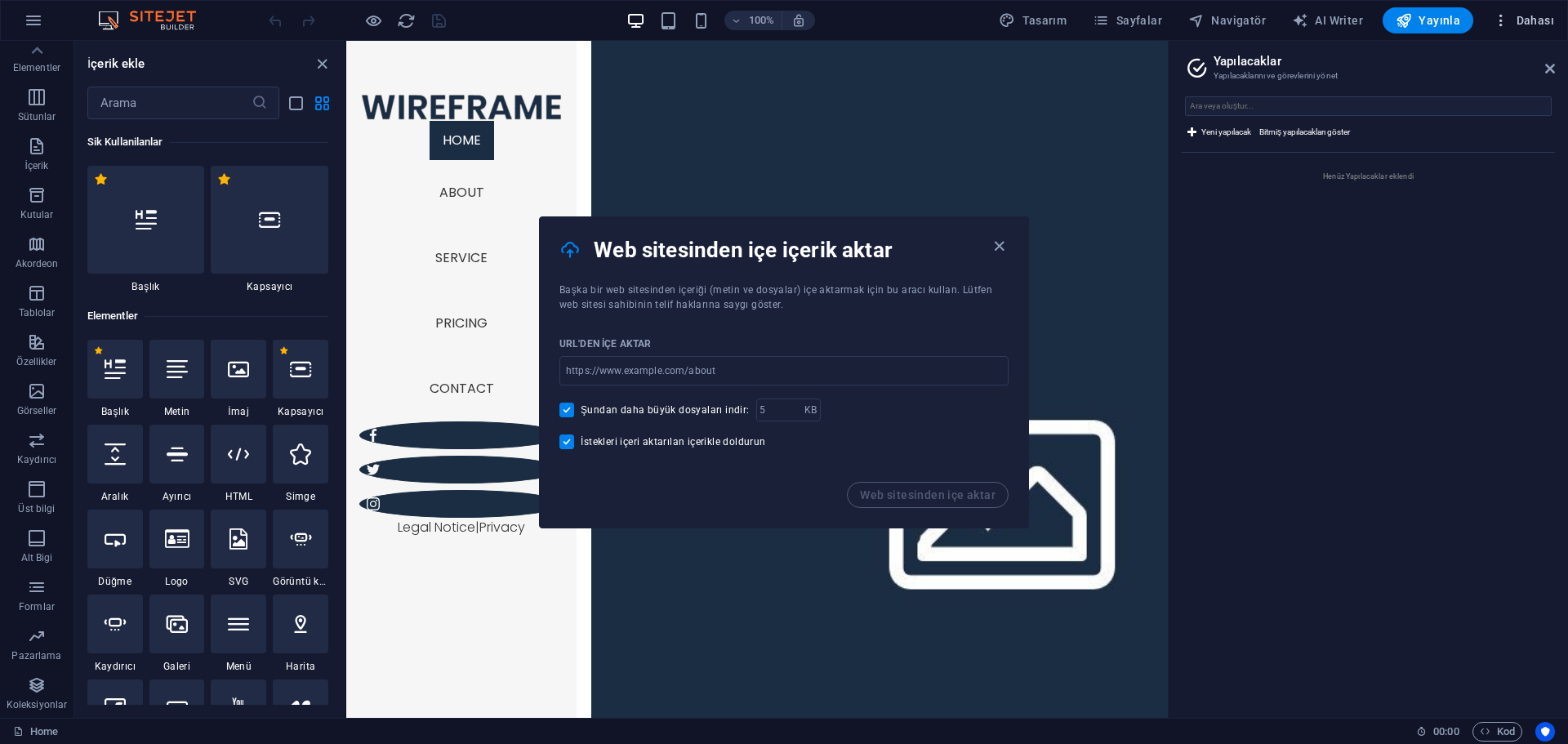
click at [1201, 18] on icon "button" at bounding box center [1500, 20] width 17 height 17
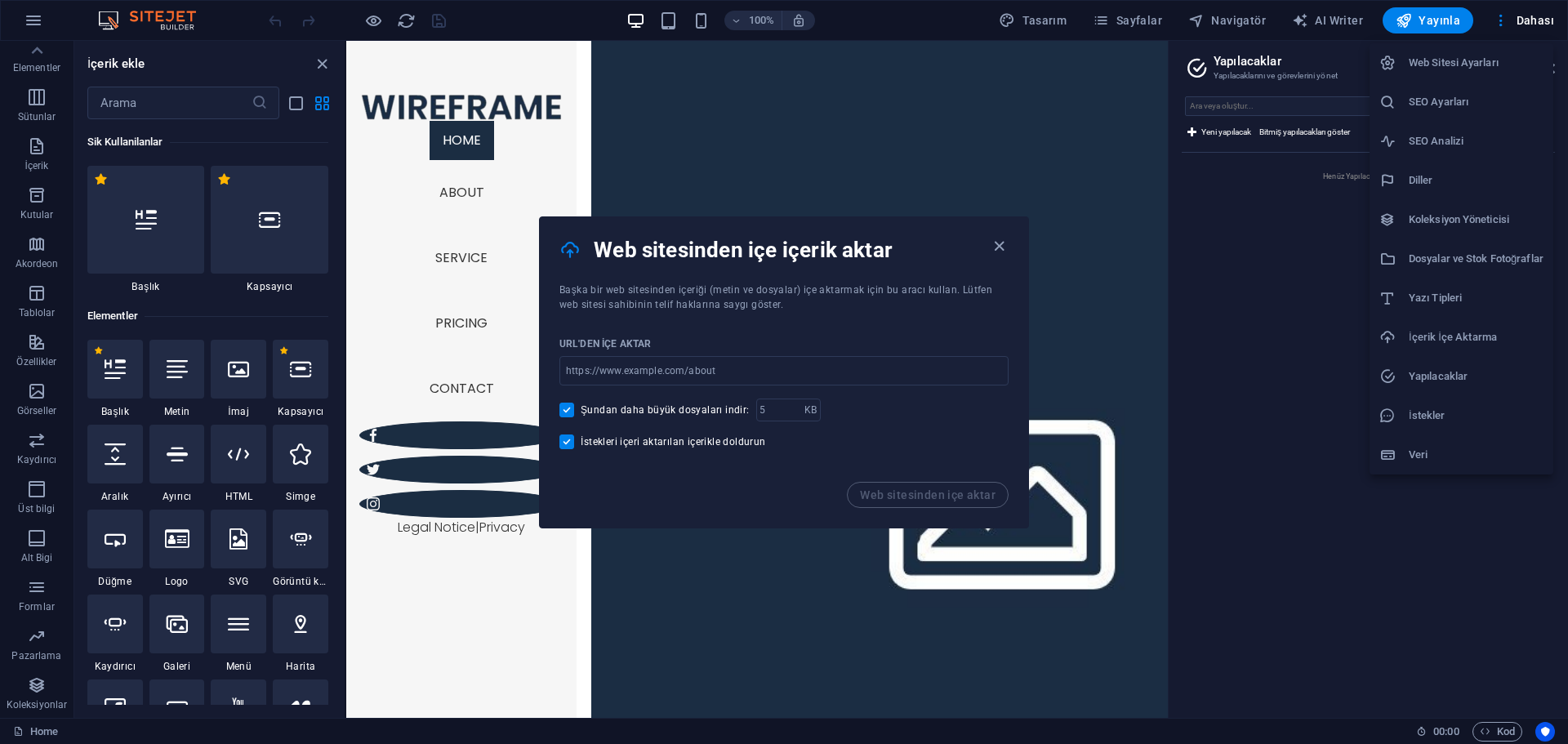
click at [1201, 301] on h6 "Yazı Tipleri" at bounding box center [1476, 298] width 134 height 19
select select "popularity"
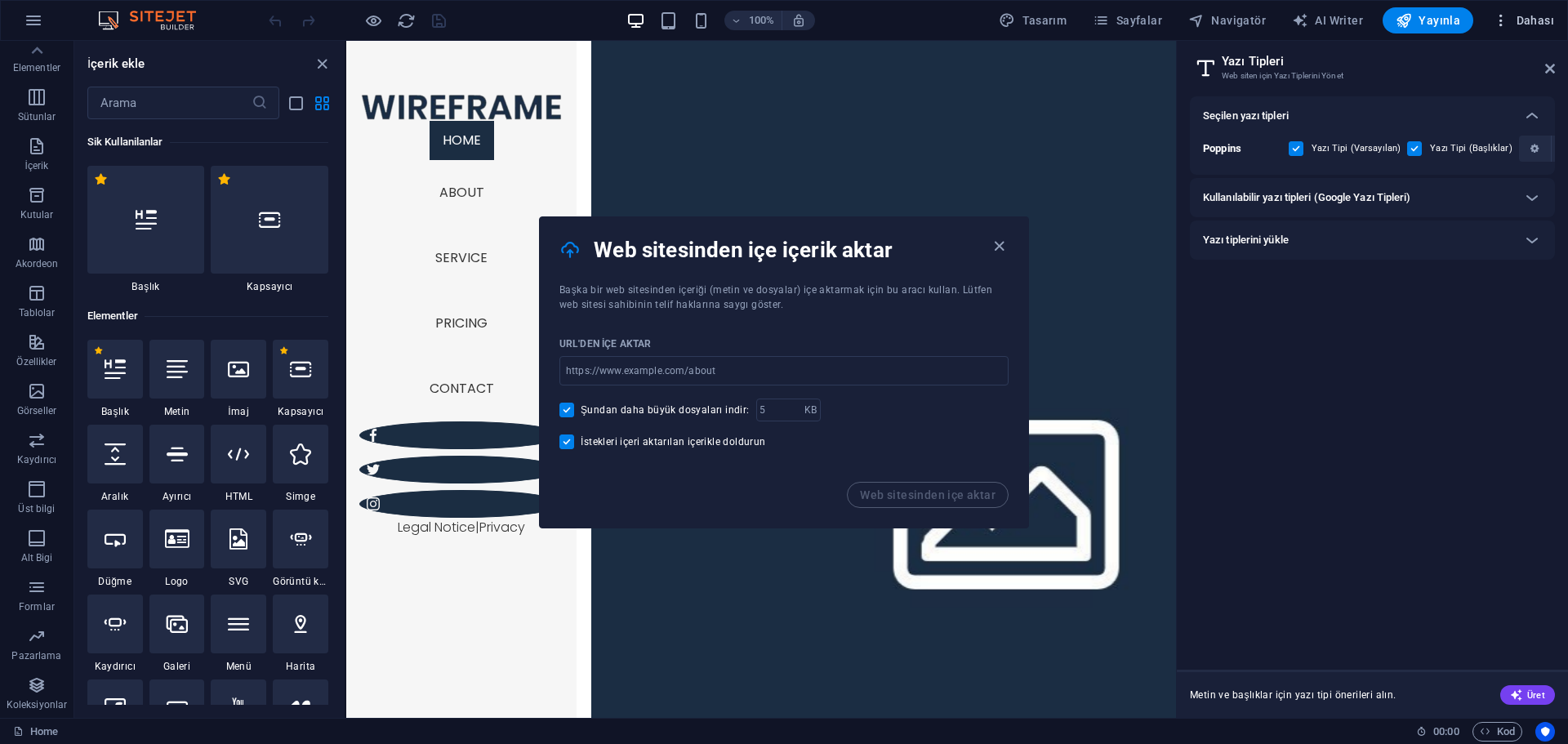
click at [1201, 15] on icon "button" at bounding box center [1500, 20] width 17 height 17
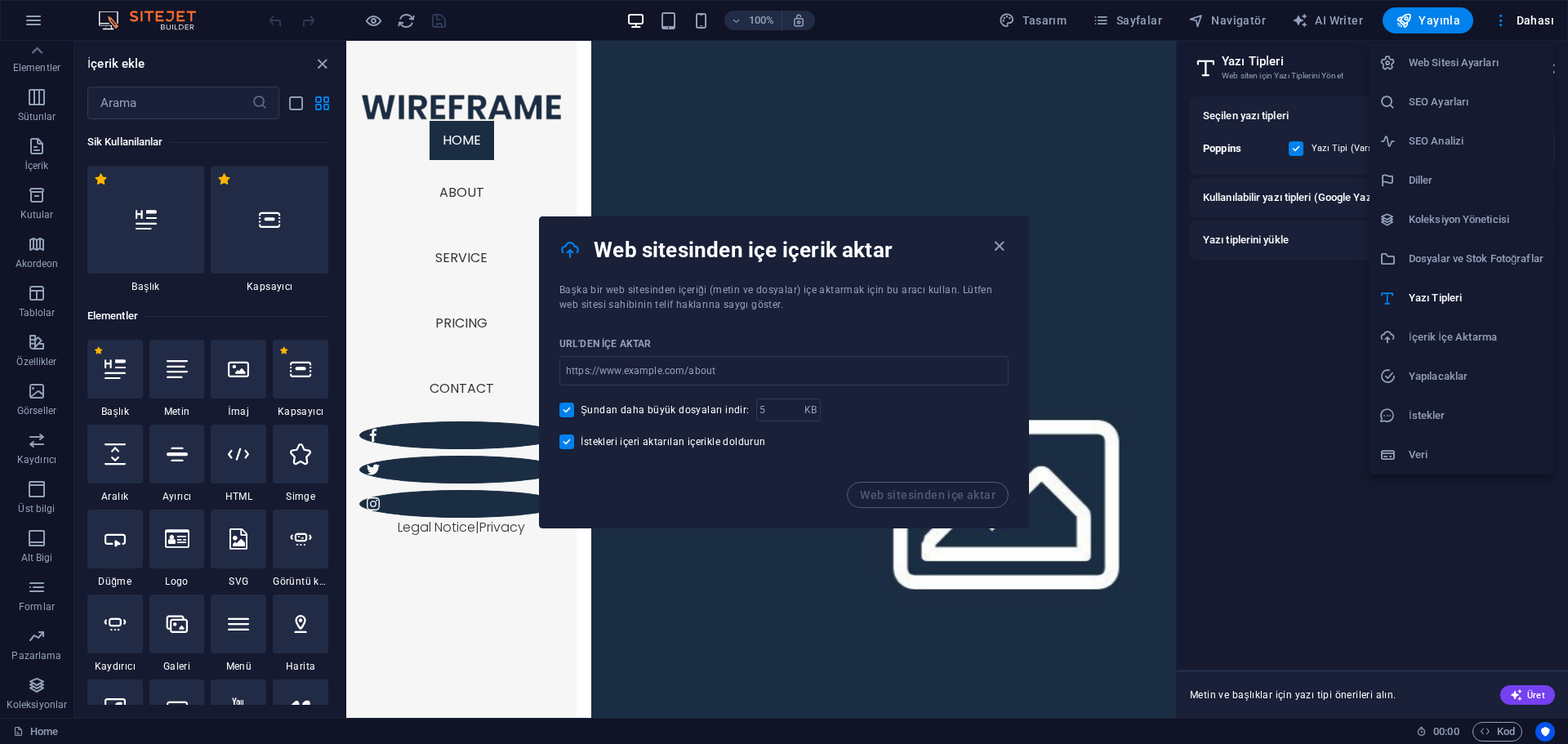
click at [1201, 249] on h6 "Dosyalar ve Stok Fotoğraflar" at bounding box center [1476, 259] width 134 height 19
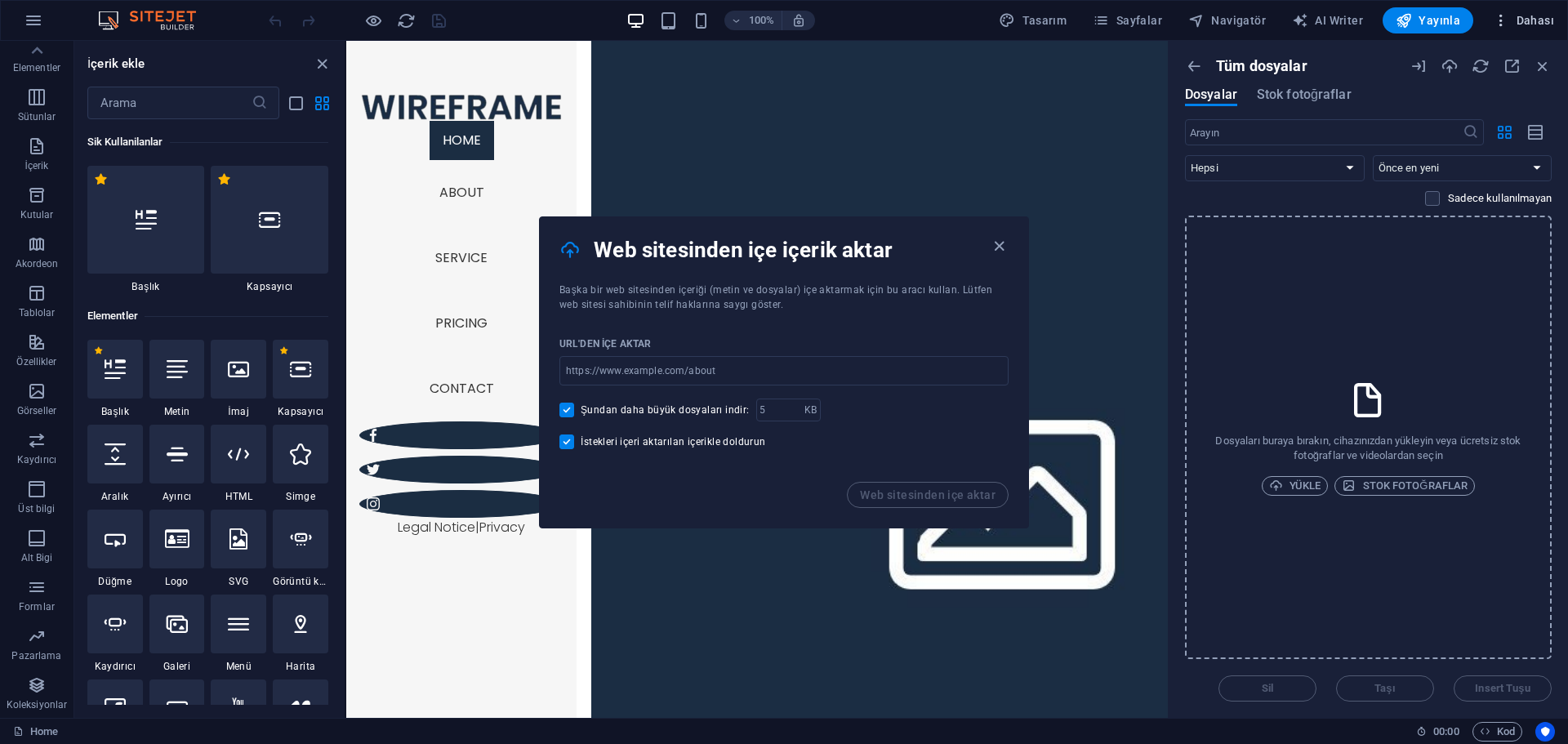
click at [1201, 25] on icon "button" at bounding box center [1500, 20] width 17 height 17
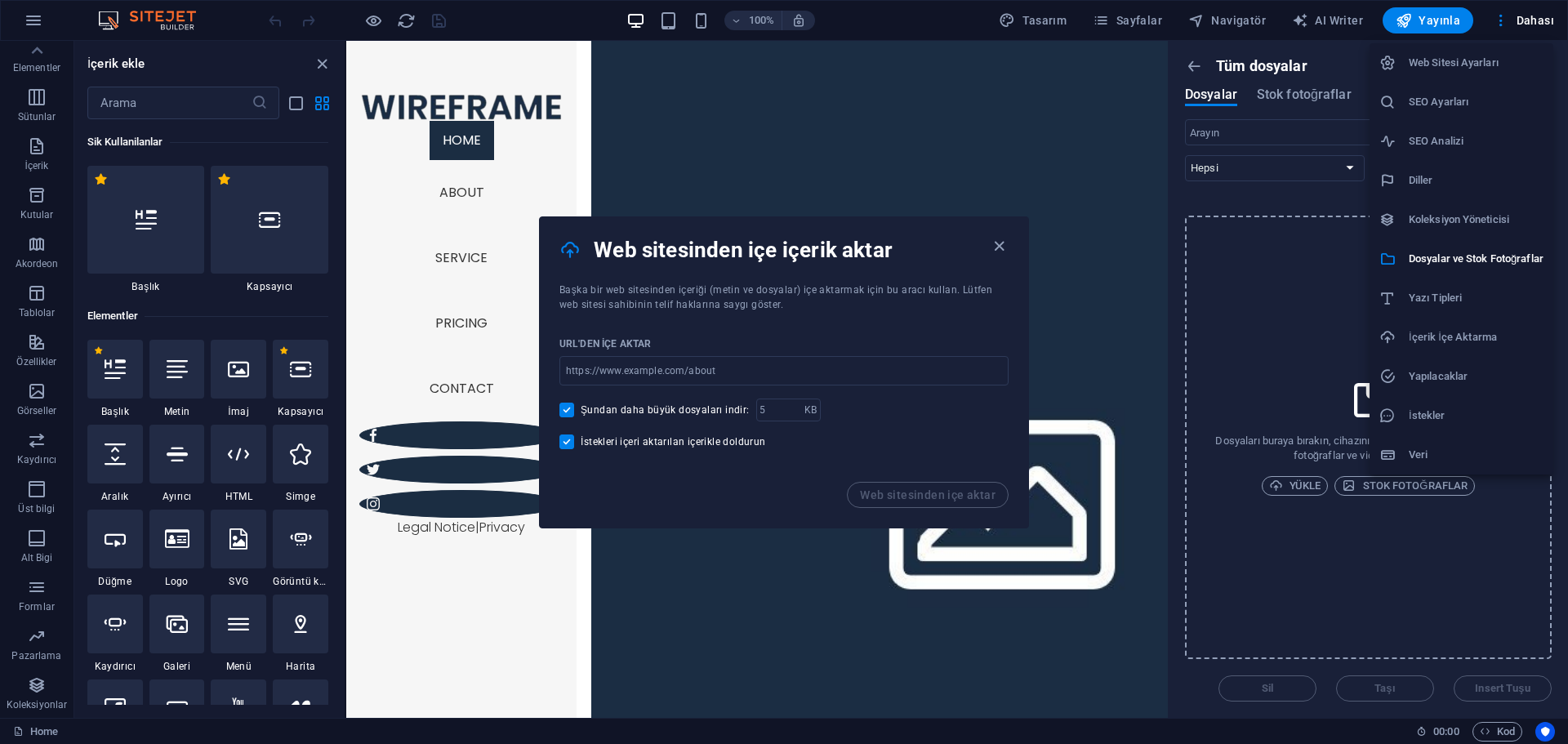
click at [1201, 217] on h6 "Koleksiyon Yöneticisi" at bounding box center [1476, 220] width 134 height 19
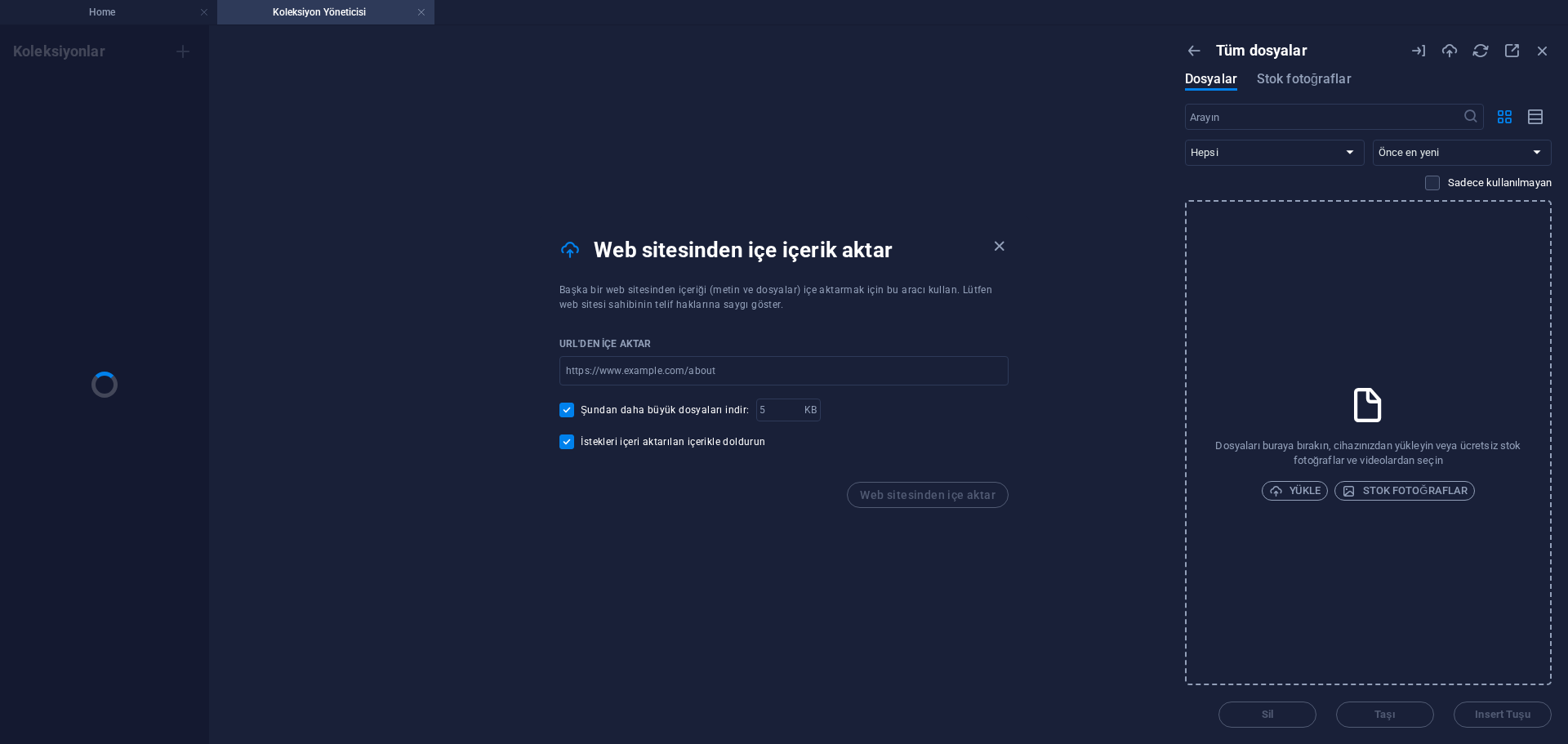
scroll to position [0, 0]
click at [1201, 20] on ul "Home Koleksiyon Yöneticisi" at bounding box center [784, 12] width 1568 height 25
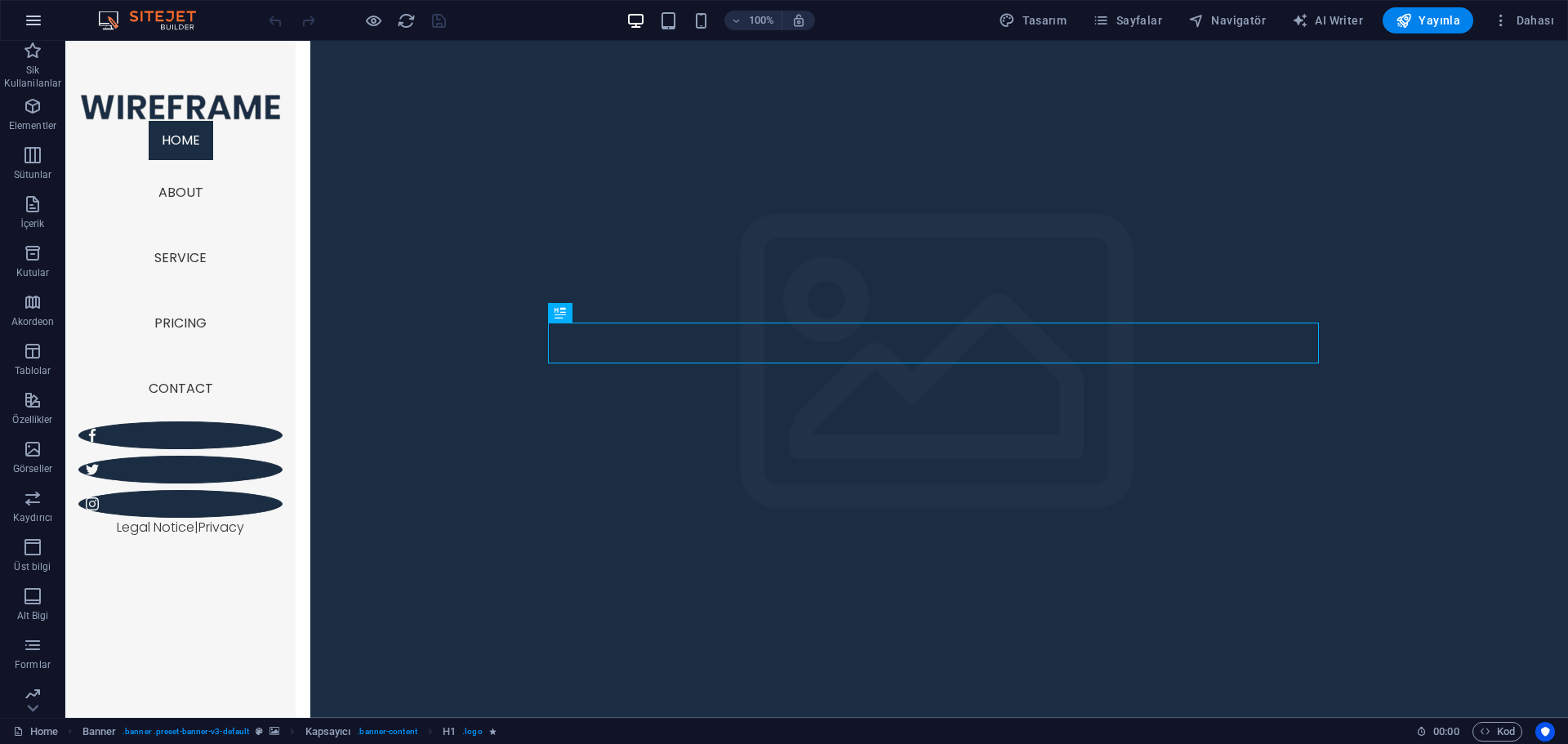
click at [41, 11] on icon "button" at bounding box center [33, 20] width 19 height 19
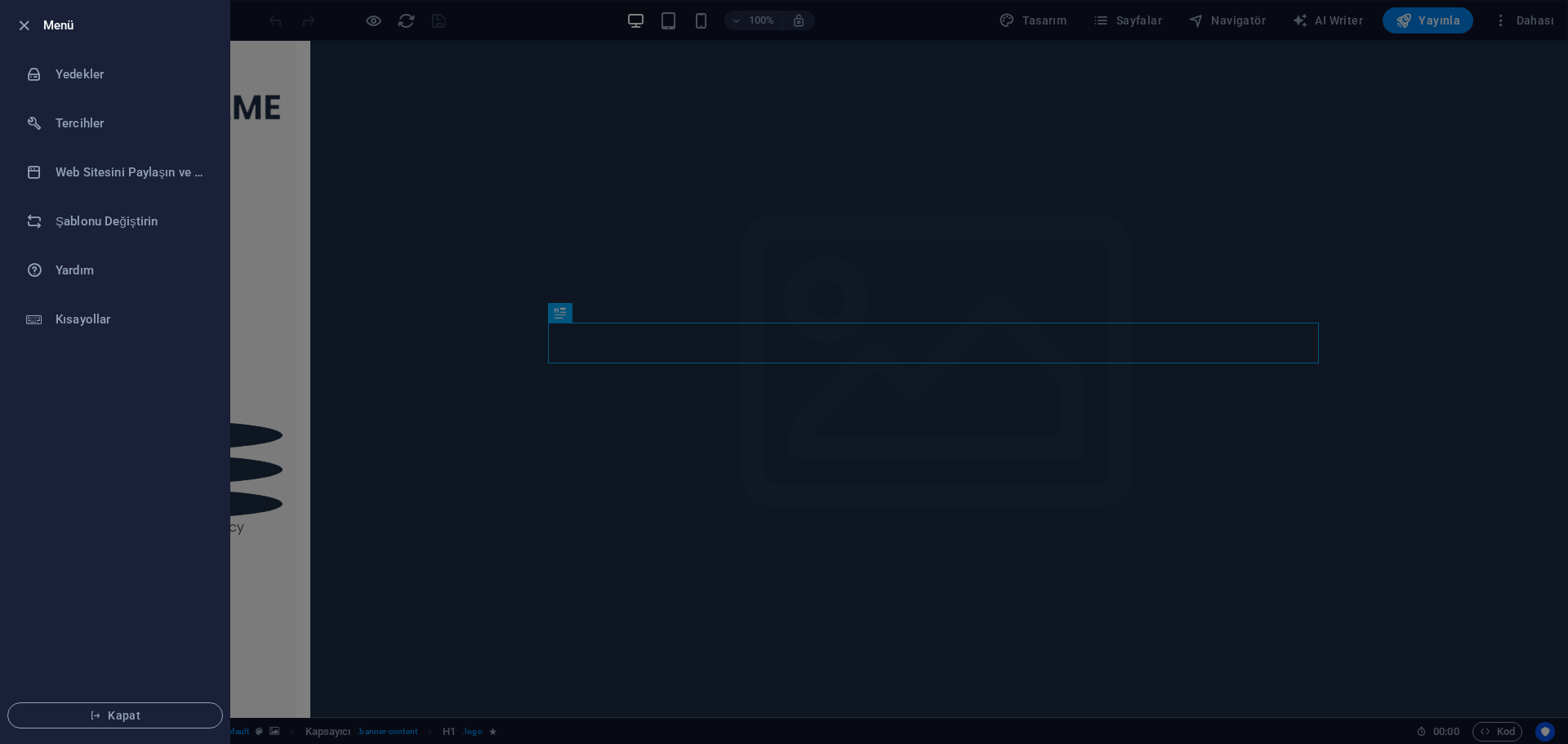
click at [1408, 79] on div at bounding box center [784, 372] width 1568 height 744
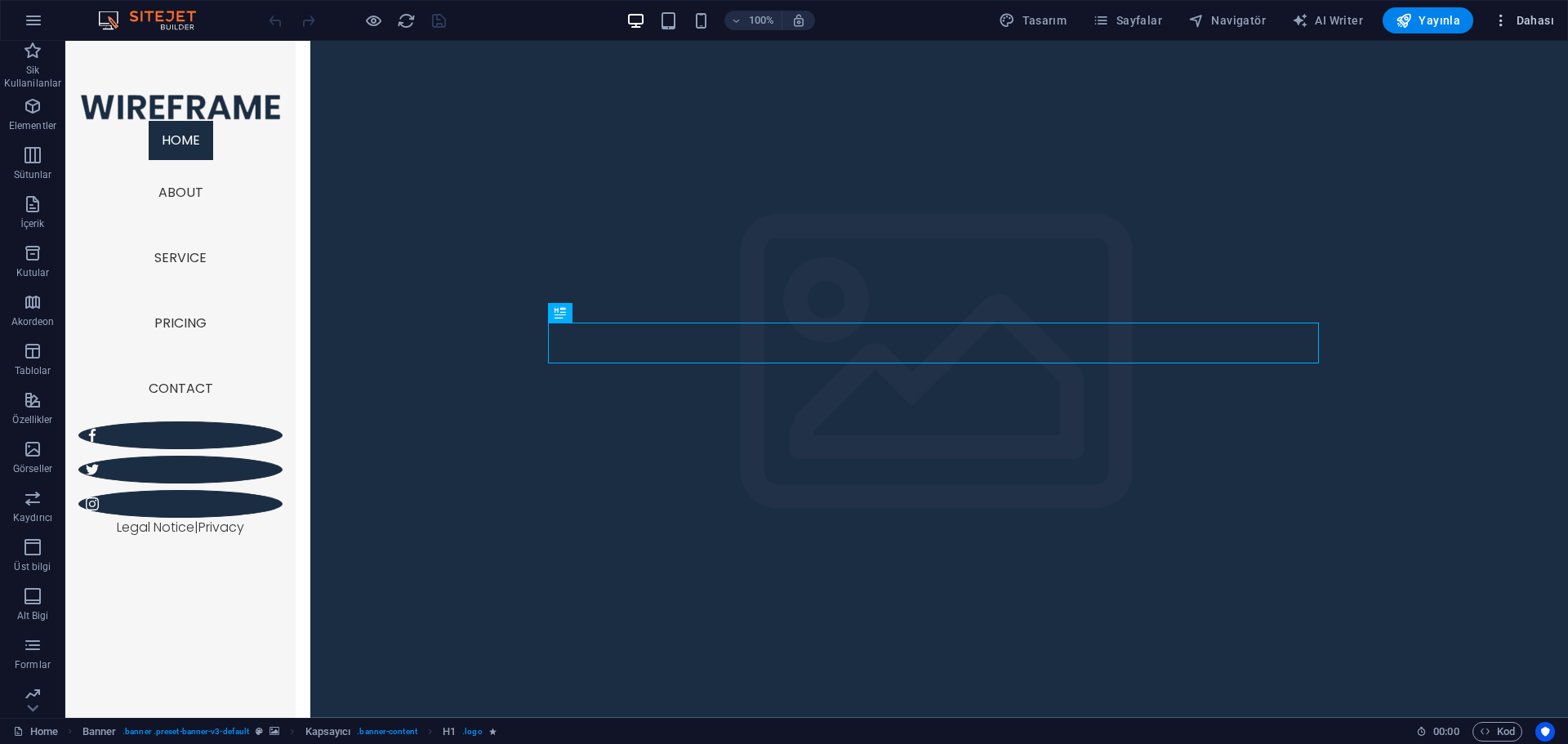
click at [1501, 20] on icon "button" at bounding box center [1500, 20] width 17 height 17
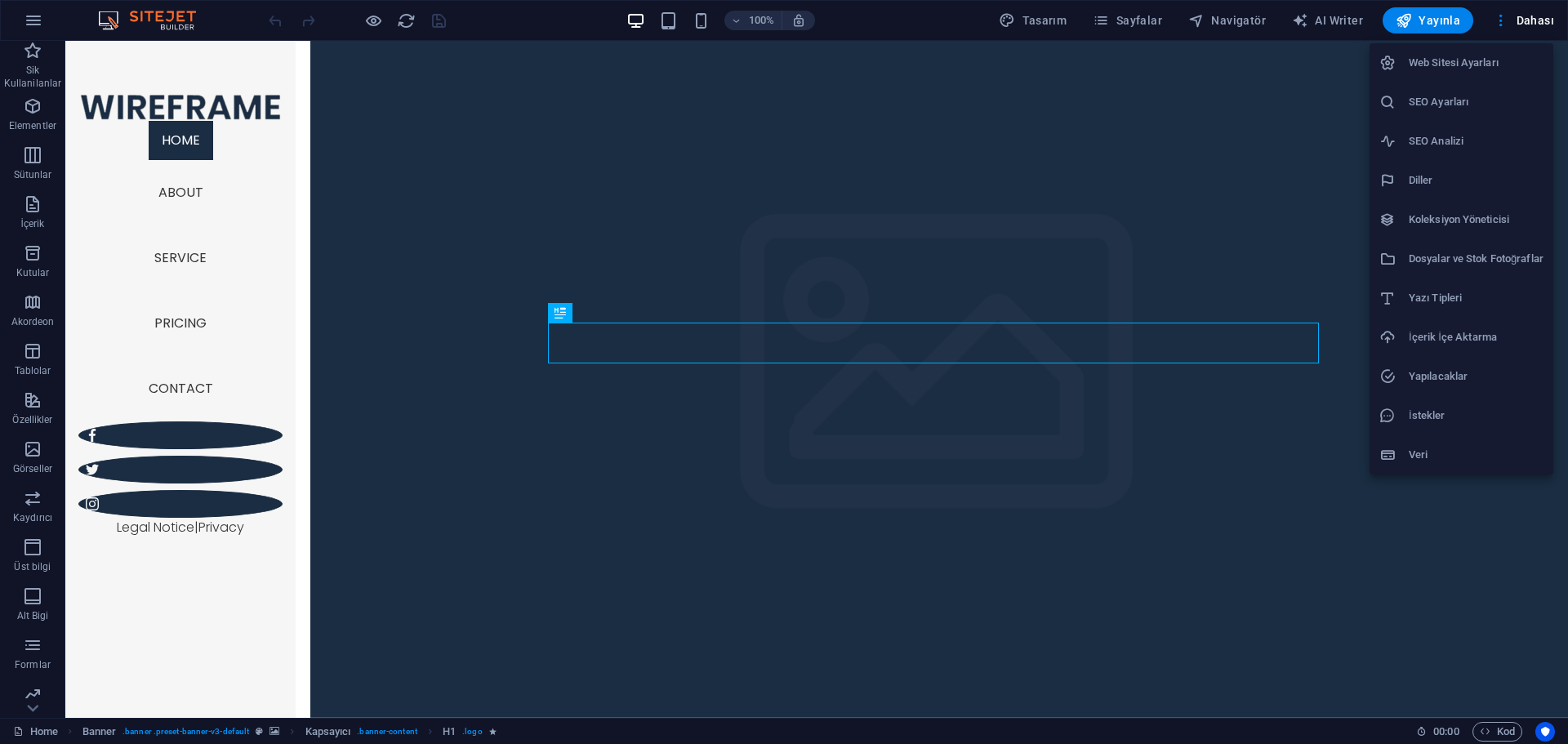
click at [1475, 261] on h6 "Dosyalar ve Stok Fotoğraflar" at bounding box center [1476, 259] width 134 height 19
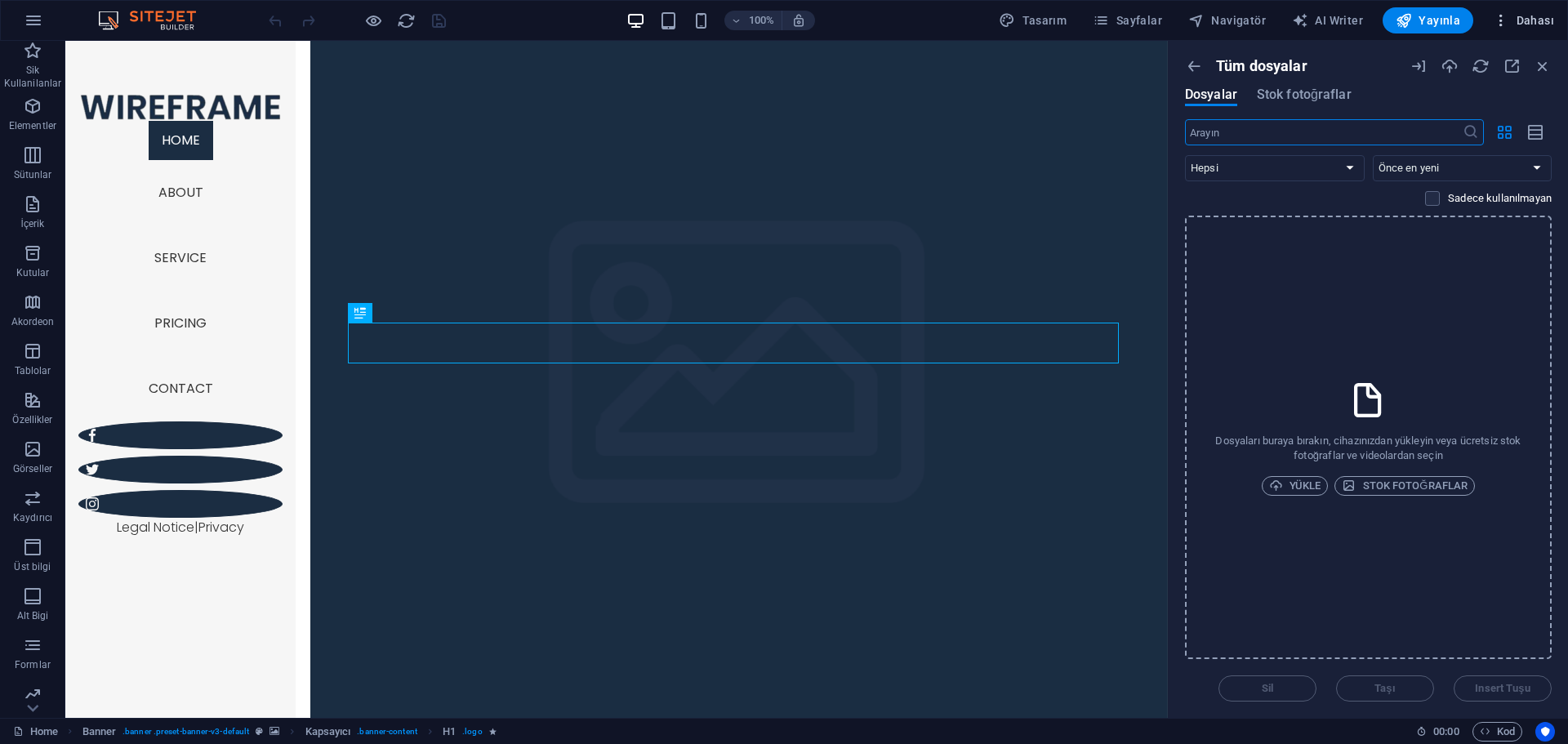
click at [1527, 15] on span "Dahası" at bounding box center [1523, 20] width 61 height 17
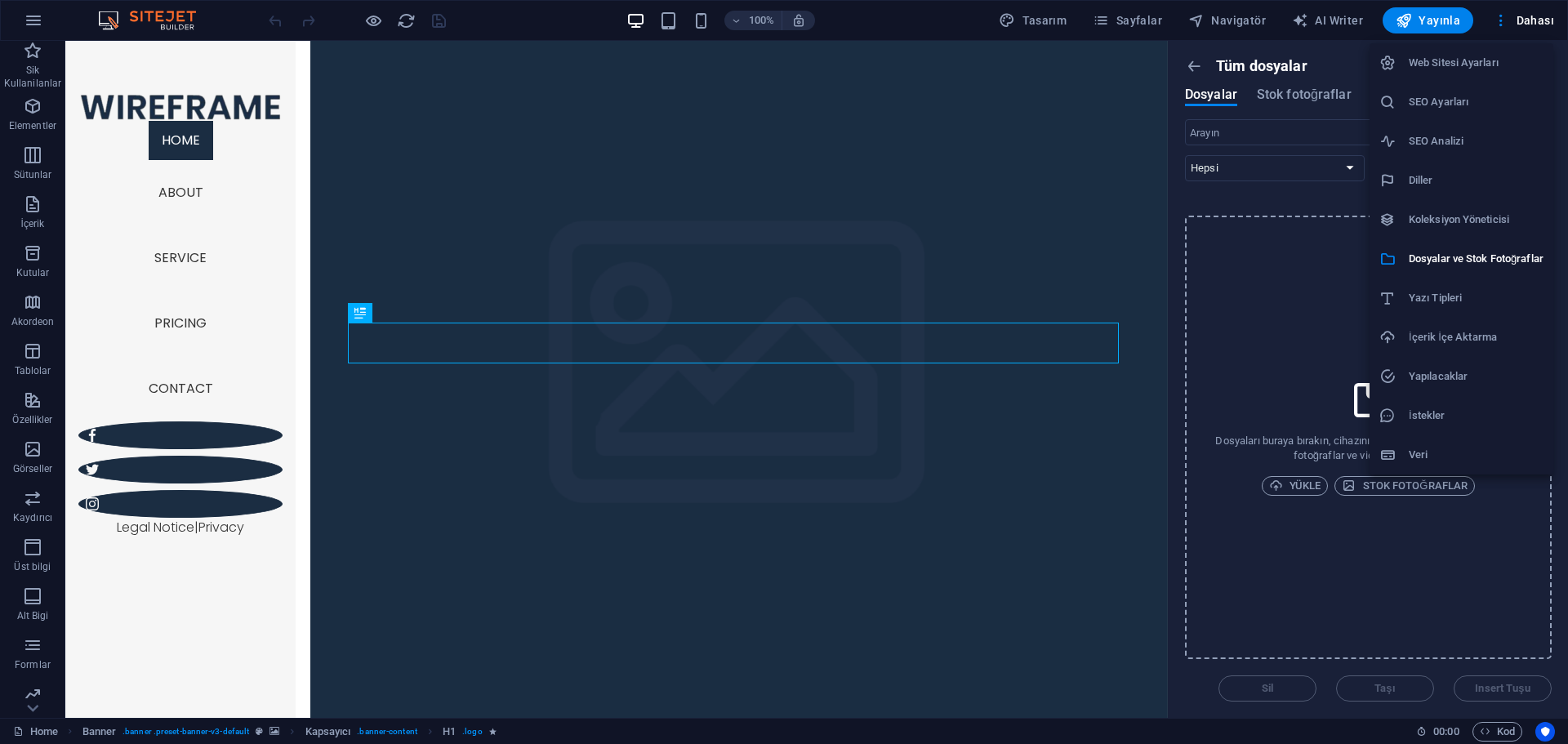
click at [1478, 72] on h6 "Web Sitesi Ayarları" at bounding box center [1476, 62] width 134 height 19
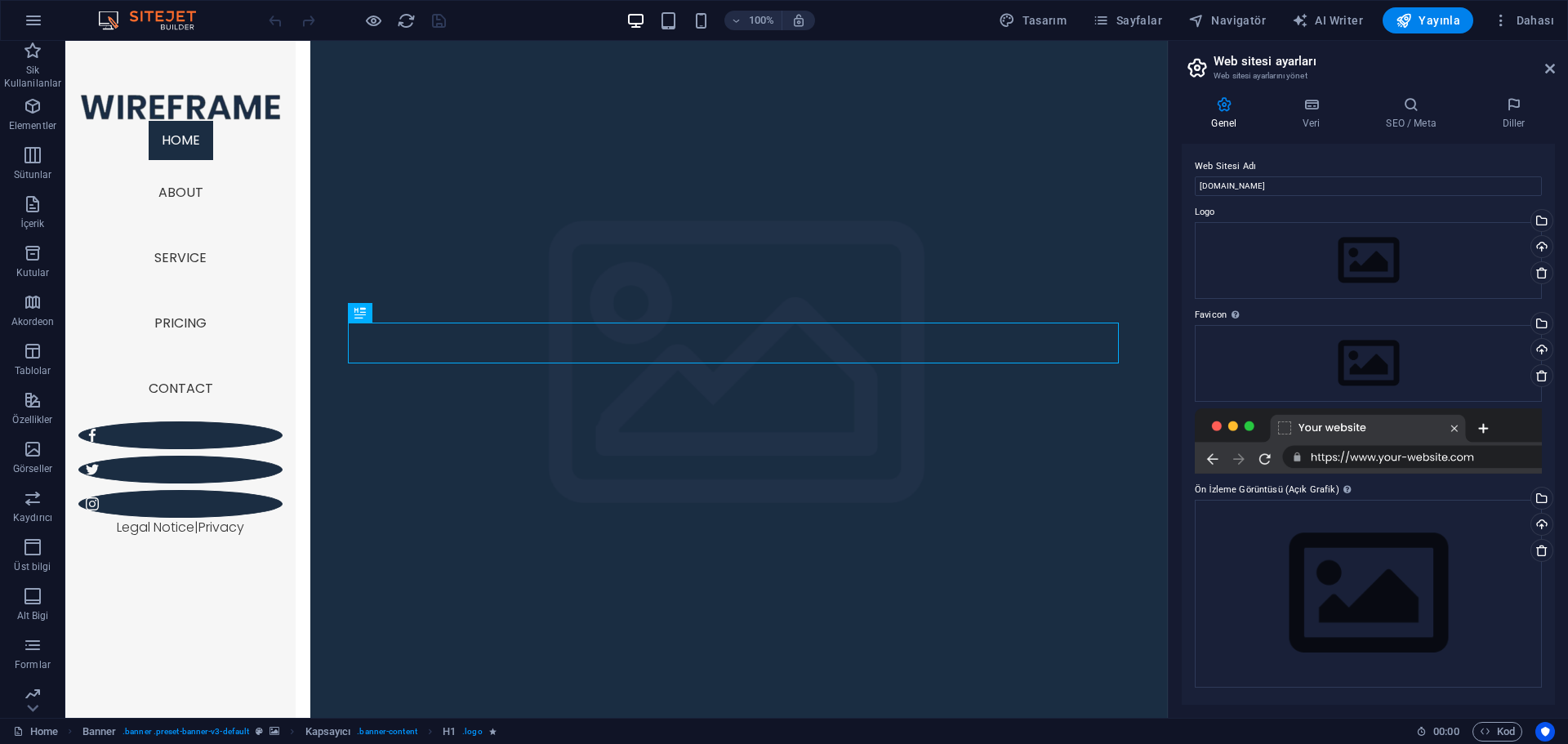
click at [1547, 59] on h2 "Web sitesi ayarları" at bounding box center [1384, 61] width 342 height 15
click at [1551, 65] on icon at bounding box center [1550, 69] width 10 height 13
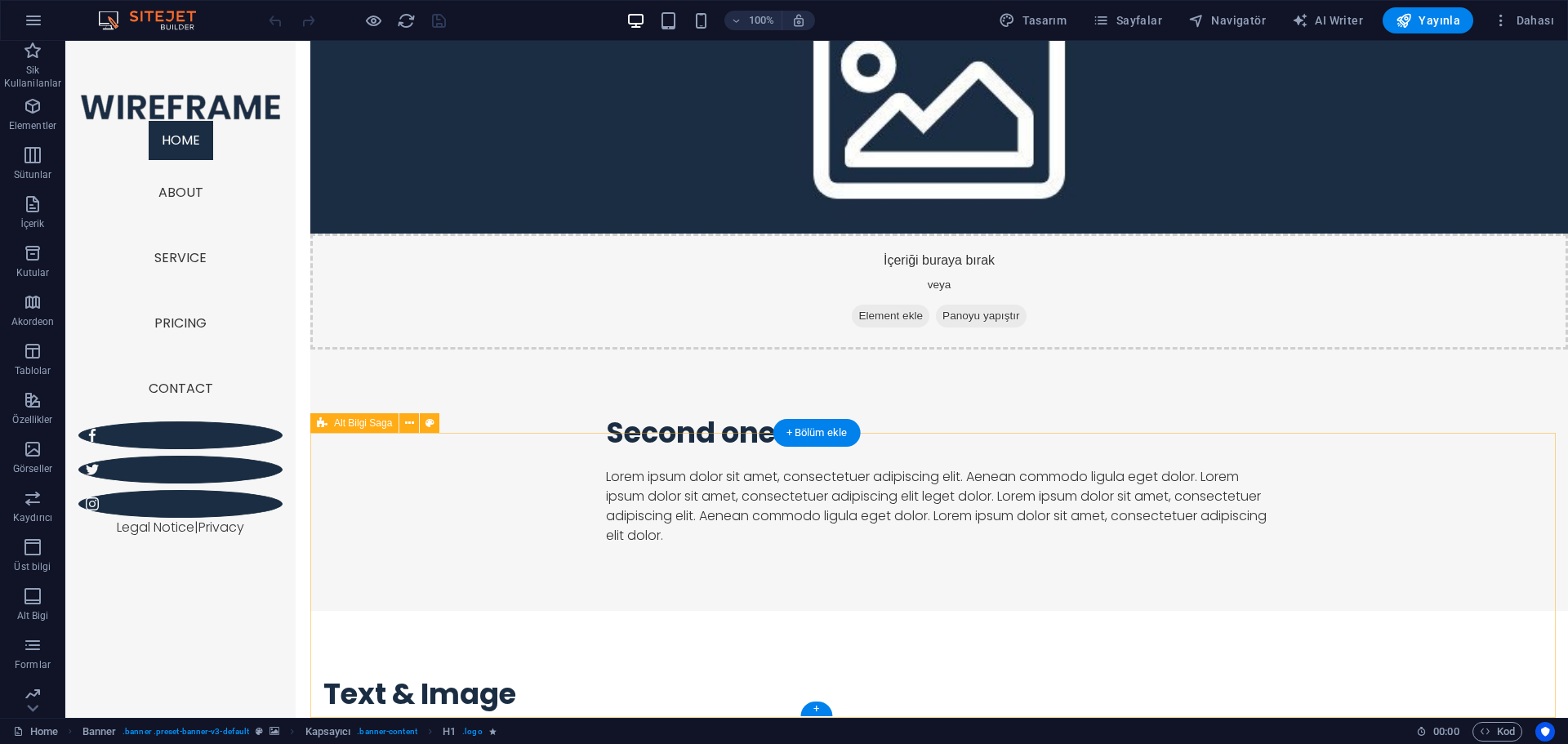
scroll to position [2214, 0]
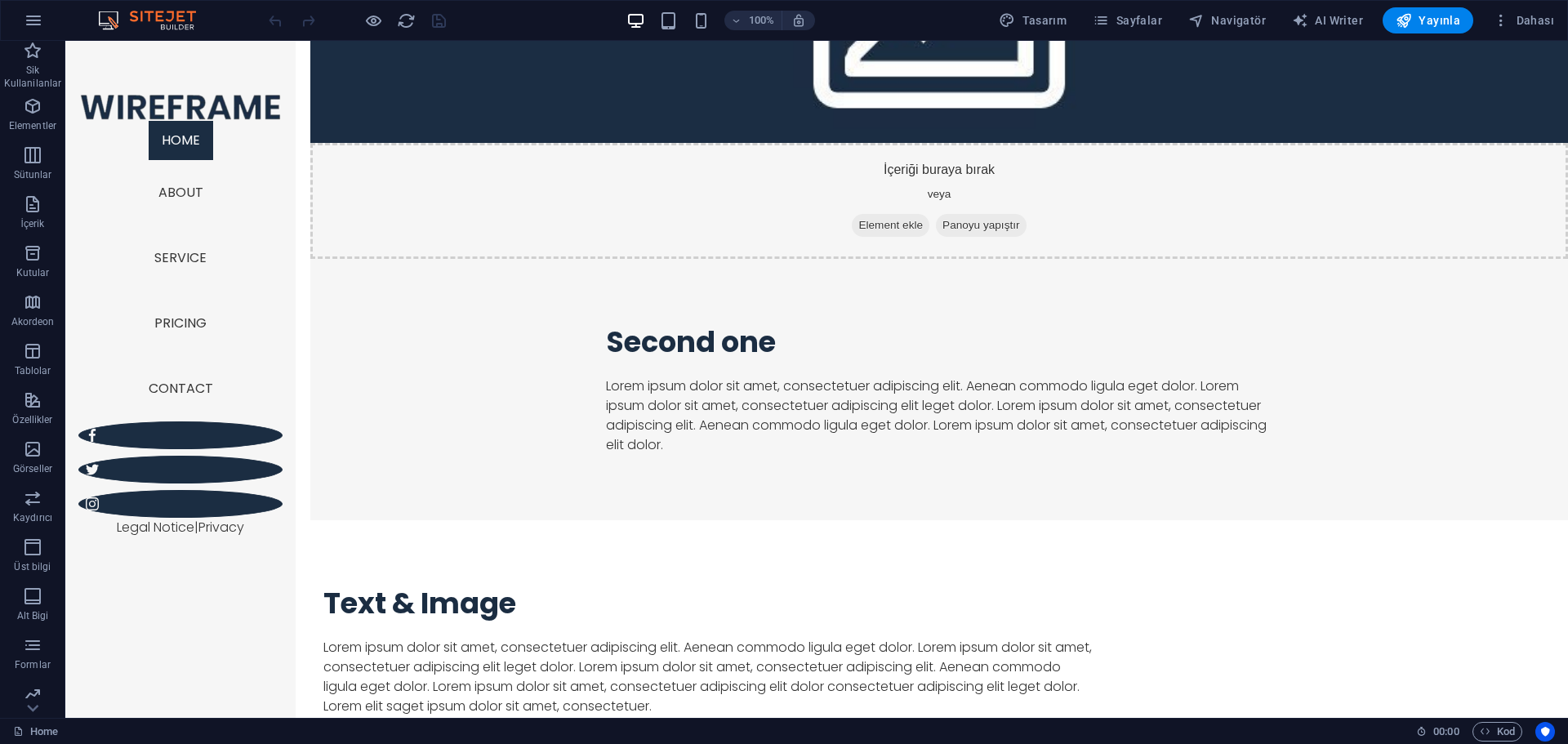
click at [116, 24] on img at bounding box center [155, 20] width 122 height 19
click at [111, 22] on img at bounding box center [155, 20] width 122 height 19
click at [45, 25] on button "button" at bounding box center [33, 20] width 40 height 40
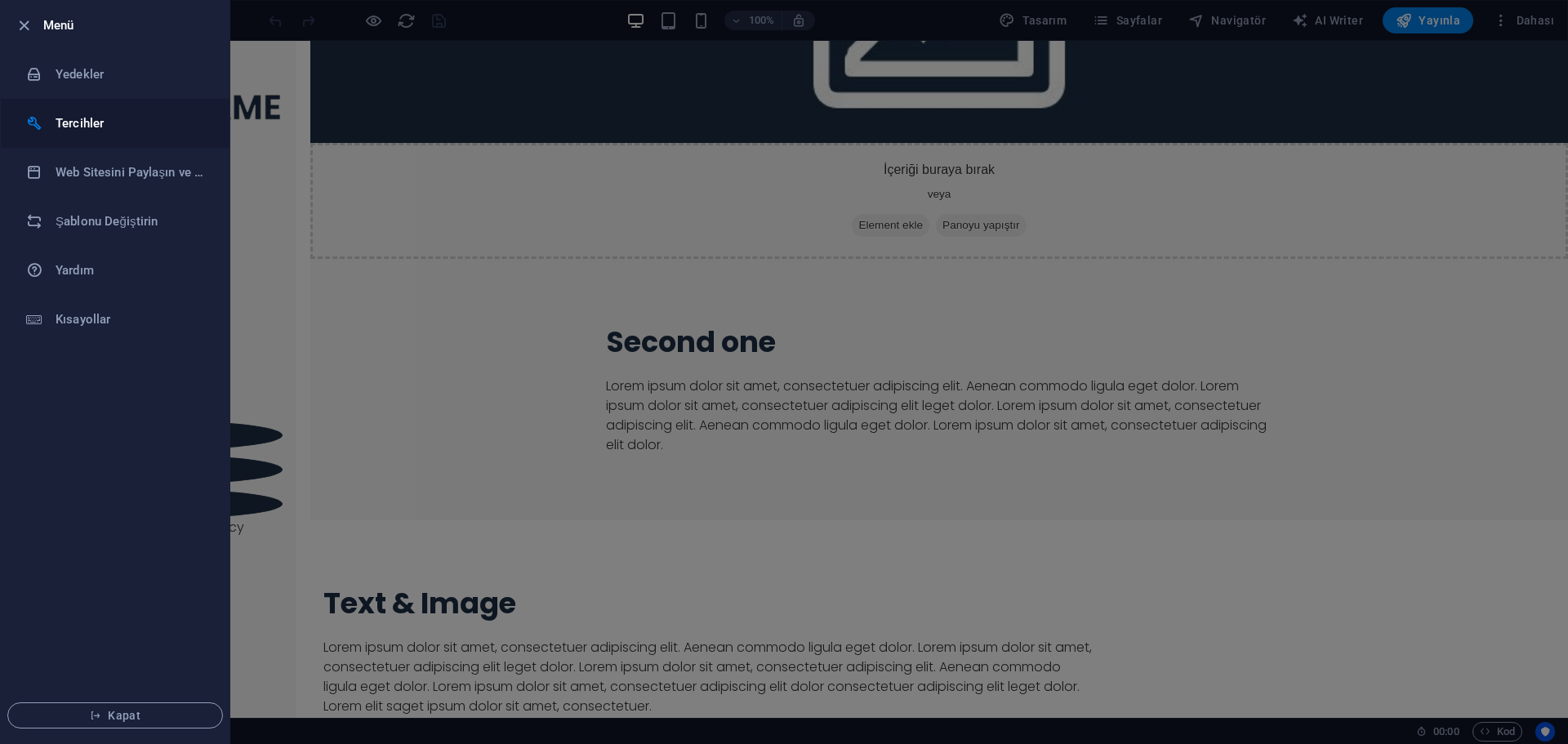
click at [107, 125] on h6 "Tercihler" at bounding box center [131, 123] width 151 height 19
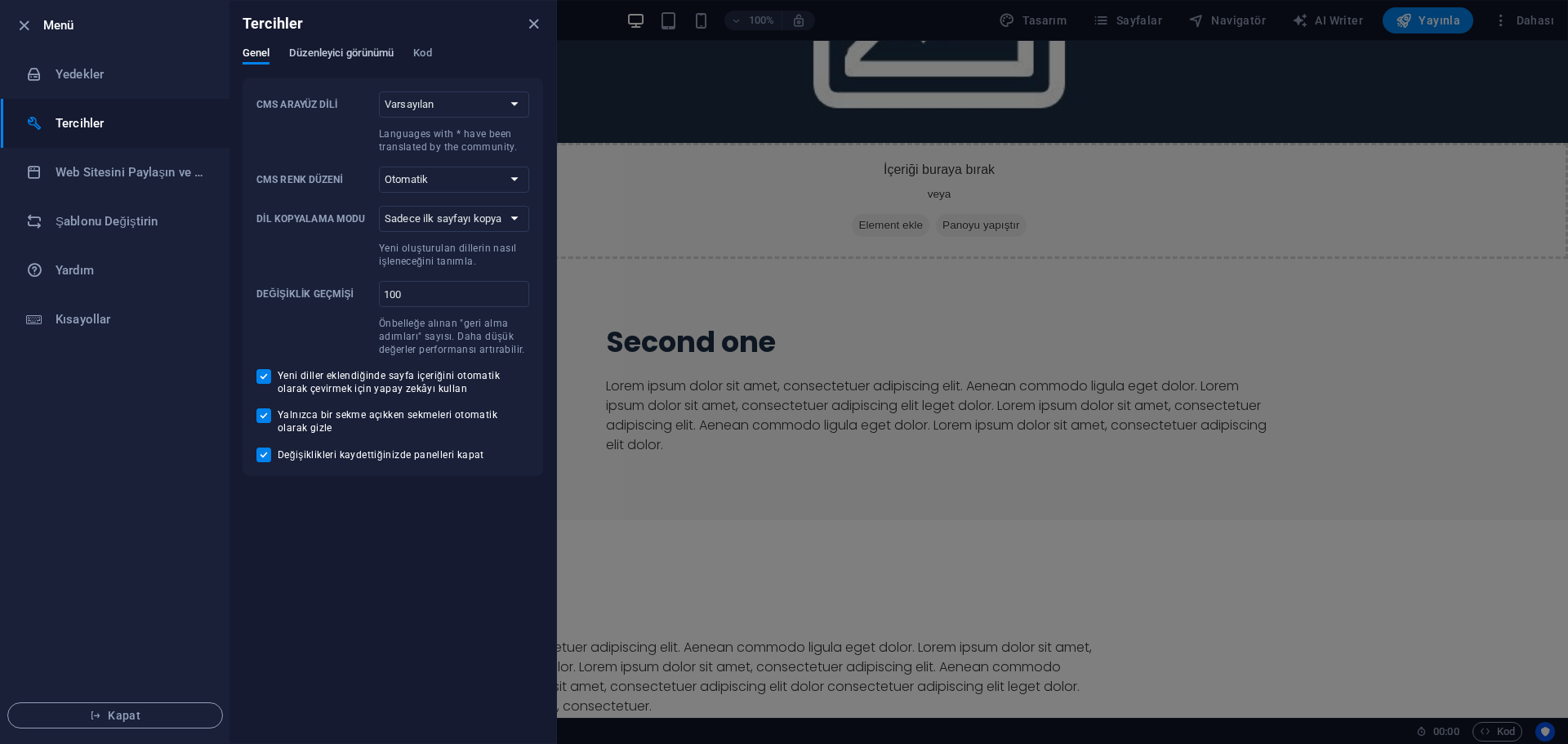
click at [341, 47] on span "Düzenleyici görünümü" at bounding box center [341, 54] width 105 height 23
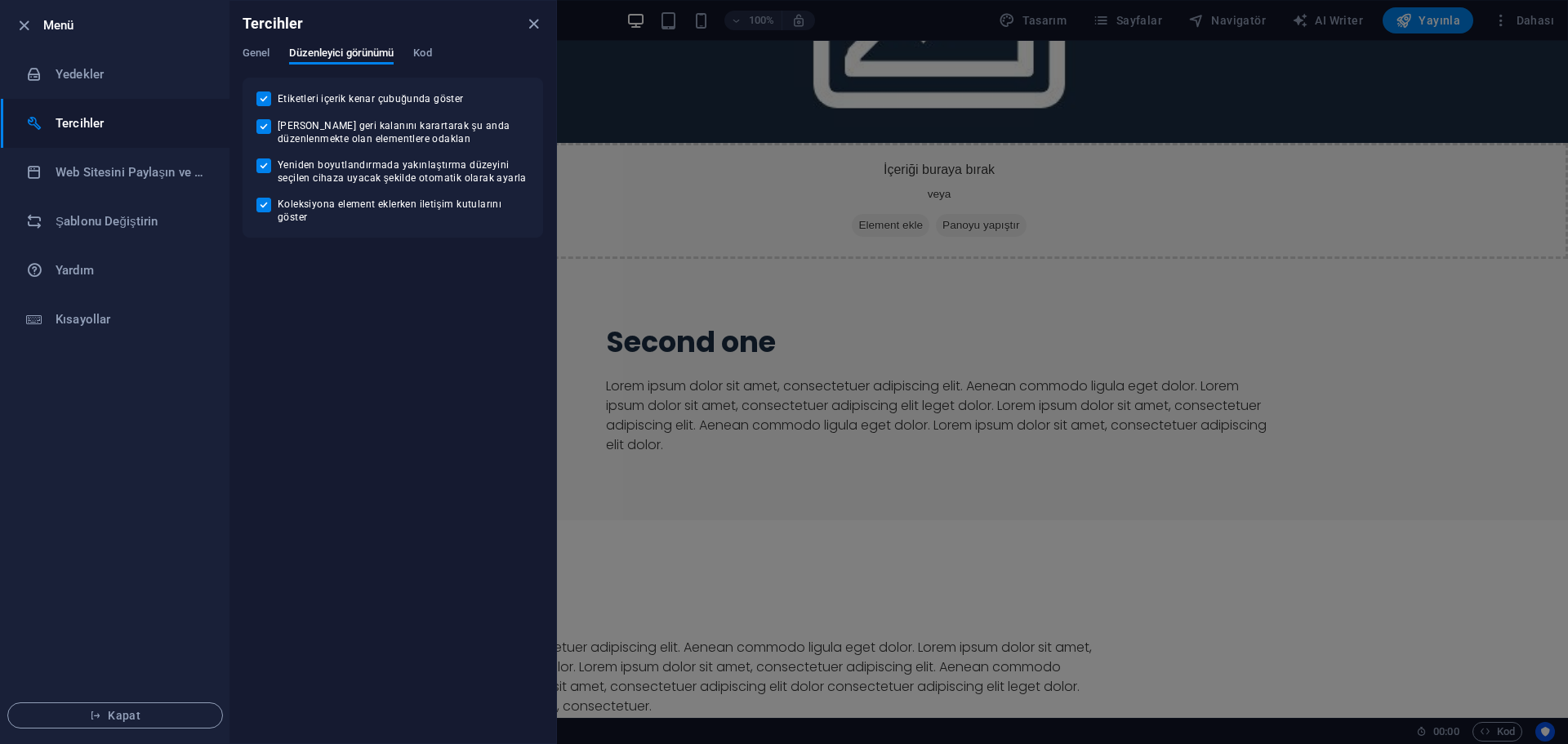
click at [412, 48] on div "Genel Düzenleyici görünümü Kod" at bounding box center [393, 61] width 300 height 31
click at [428, 54] on span "Kod" at bounding box center [422, 54] width 18 height 23
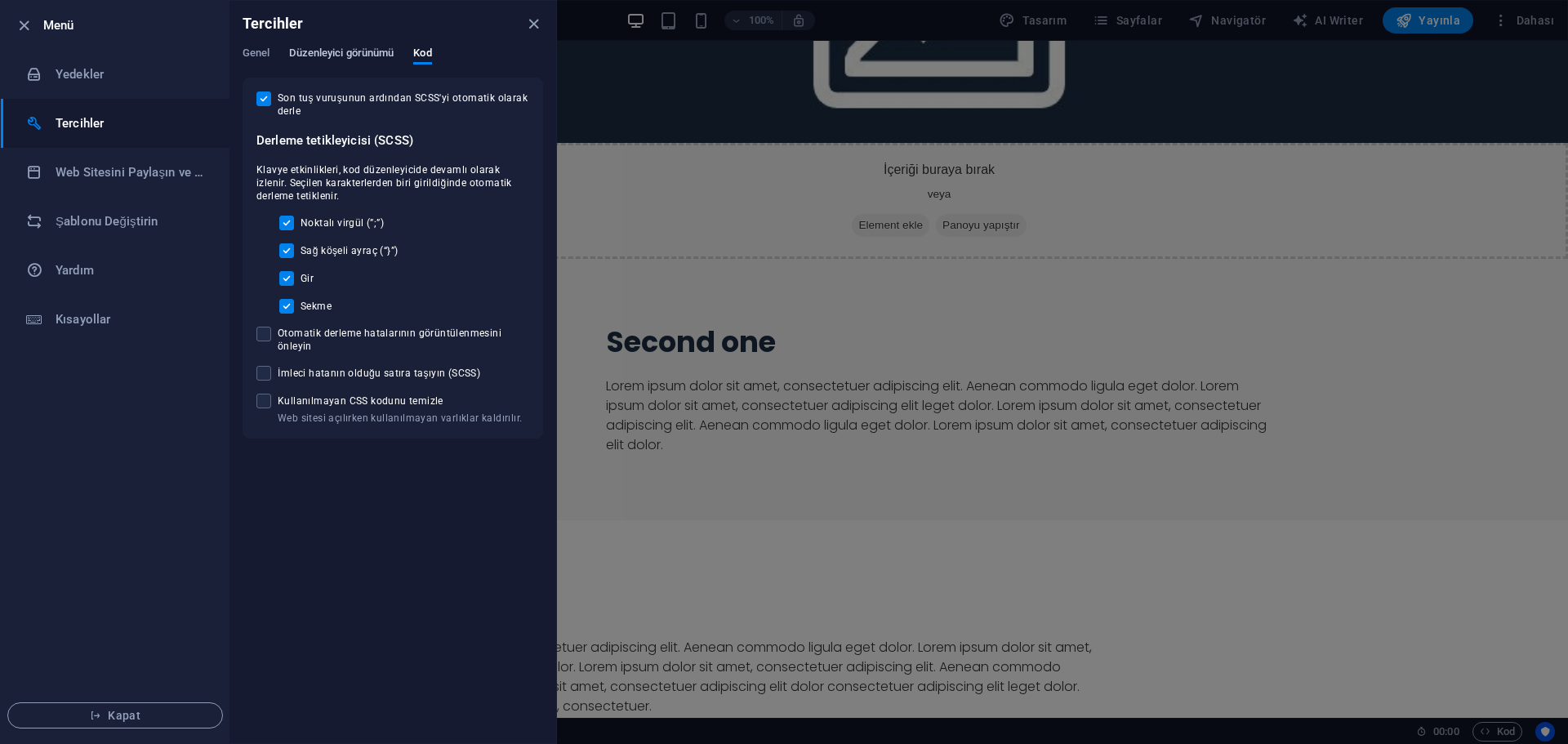
click at [346, 55] on span "Düzenleyici görünümü" at bounding box center [341, 54] width 105 height 23
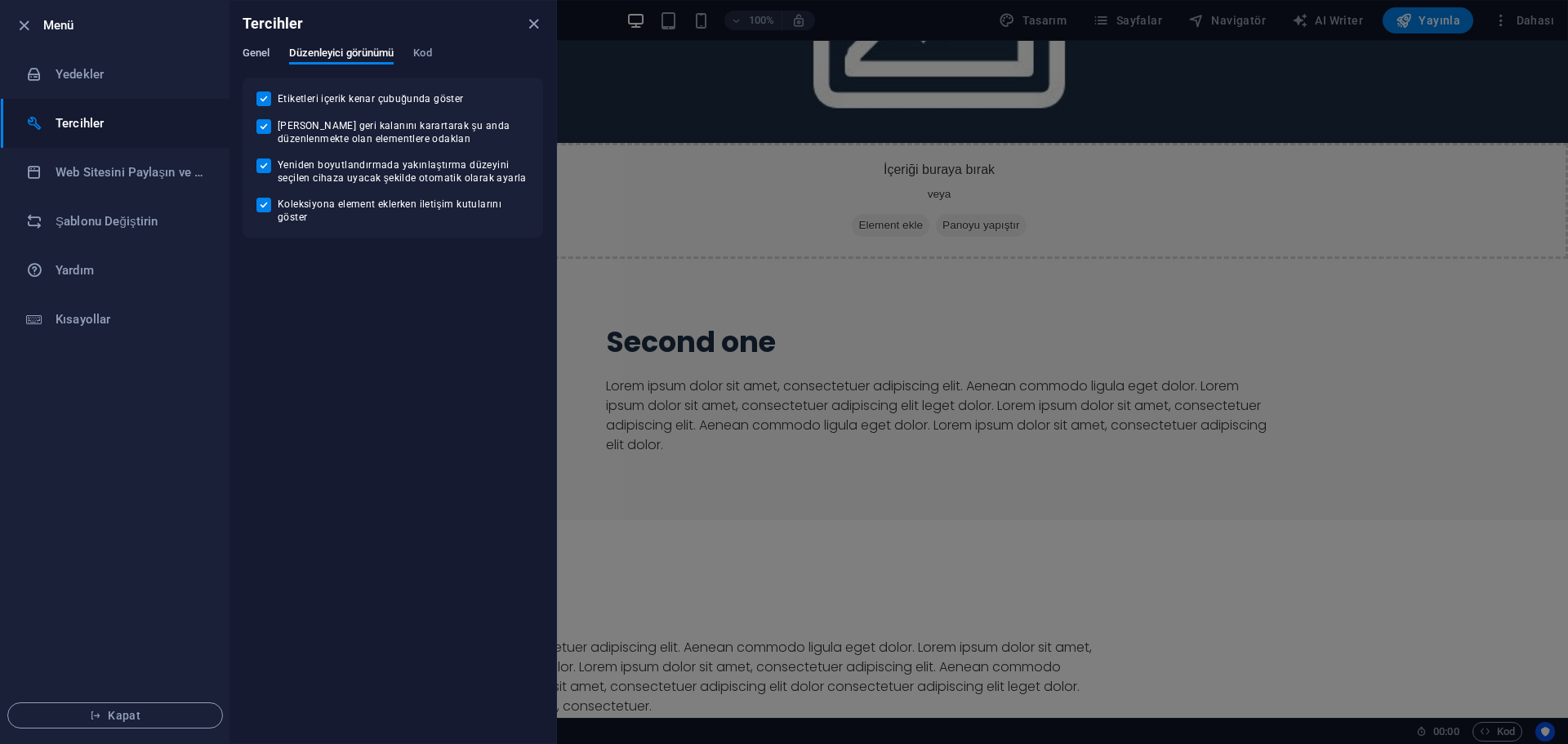
click at [265, 61] on span "Genel" at bounding box center [256, 54] width 27 height 23
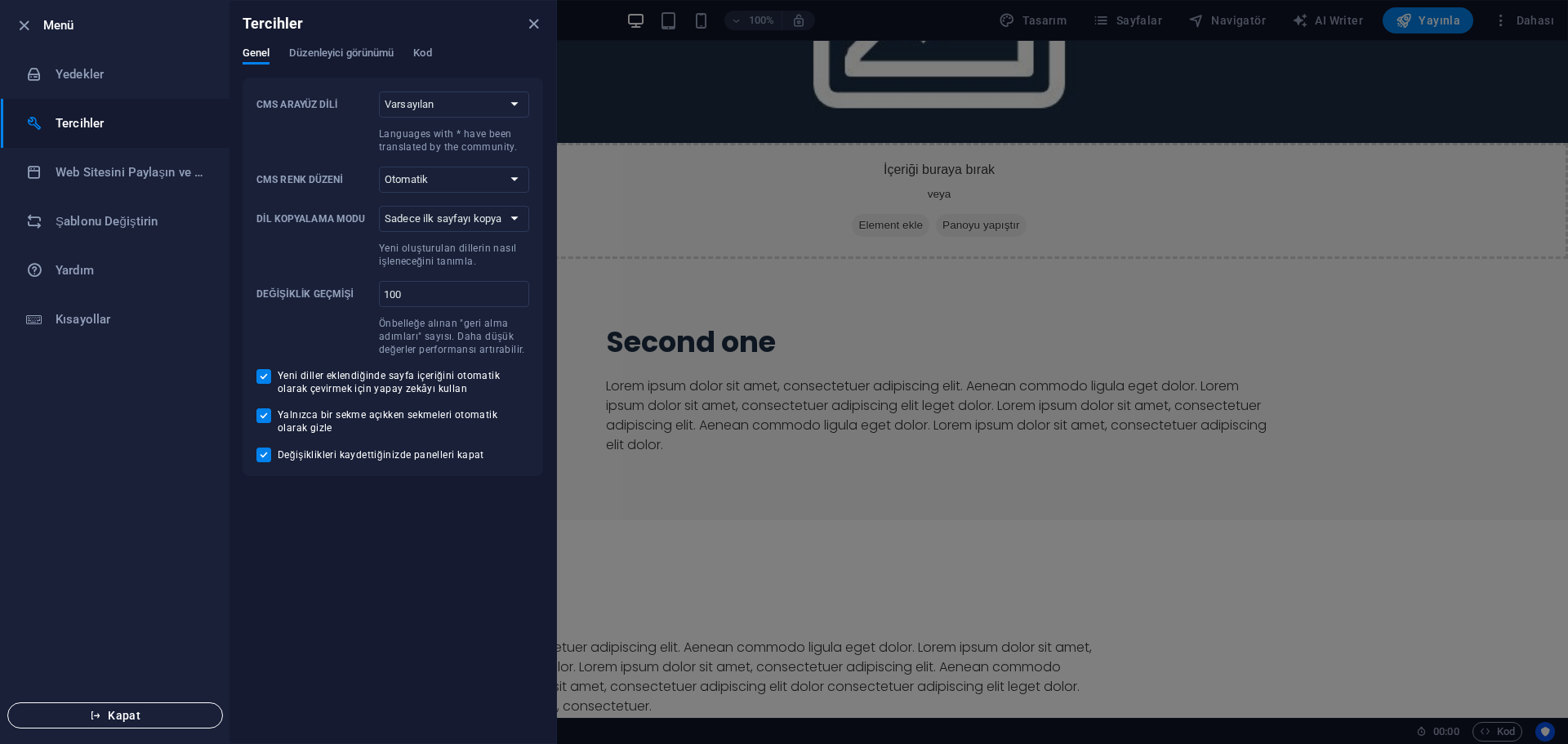
click at [123, 704] on button "Kapat" at bounding box center [114, 716] width 215 height 26
